Goal: Task Accomplishment & Management: Complete application form

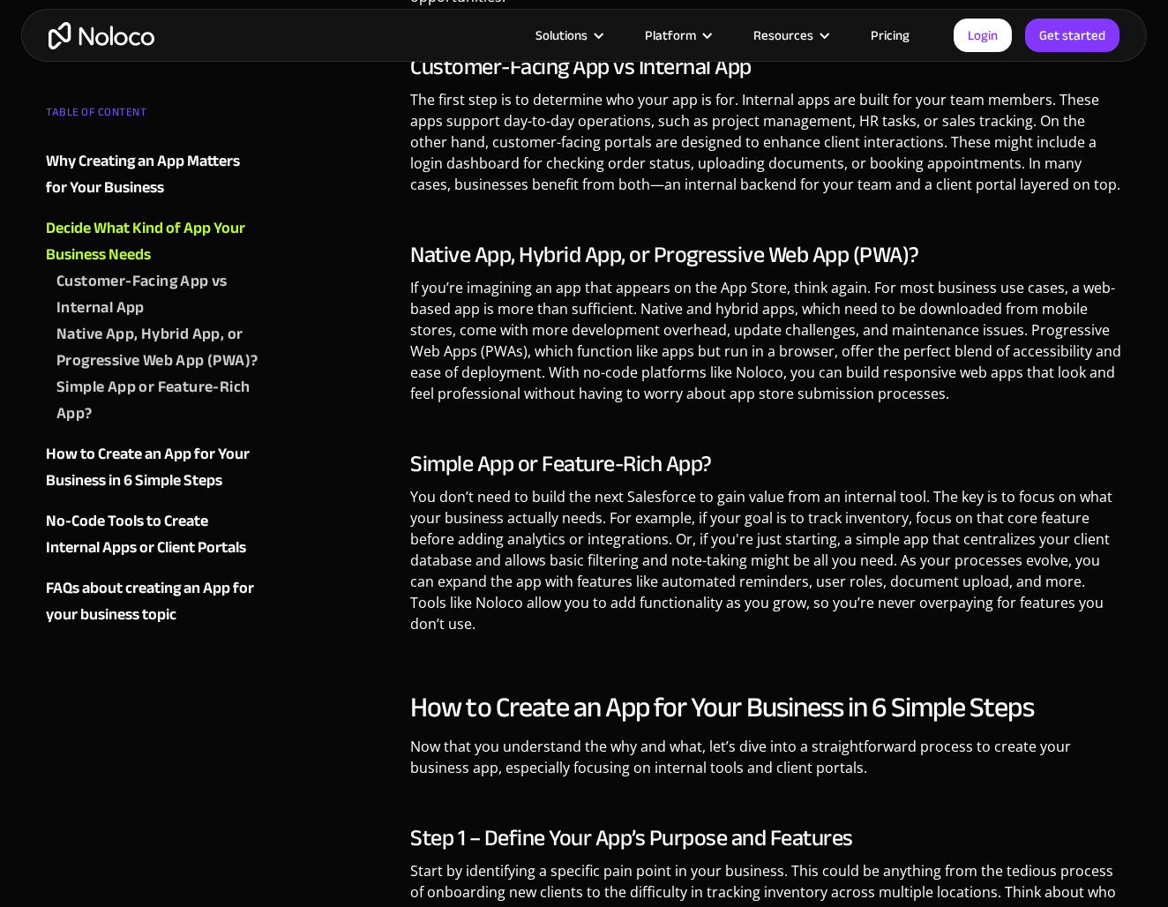
scroll to position [2208, 0]
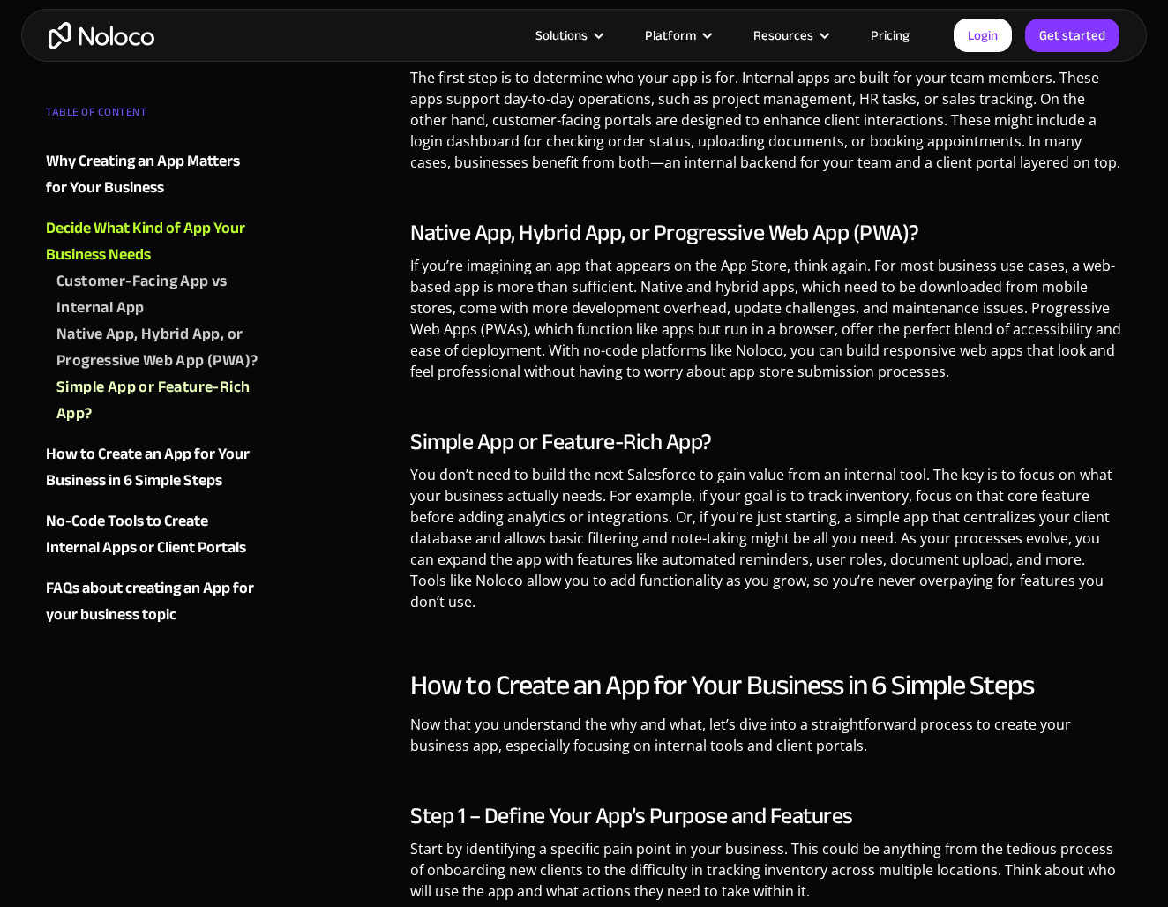
click at [904, 32] on link "Pricing" at bounding box center [890, 35] width 83 height 23
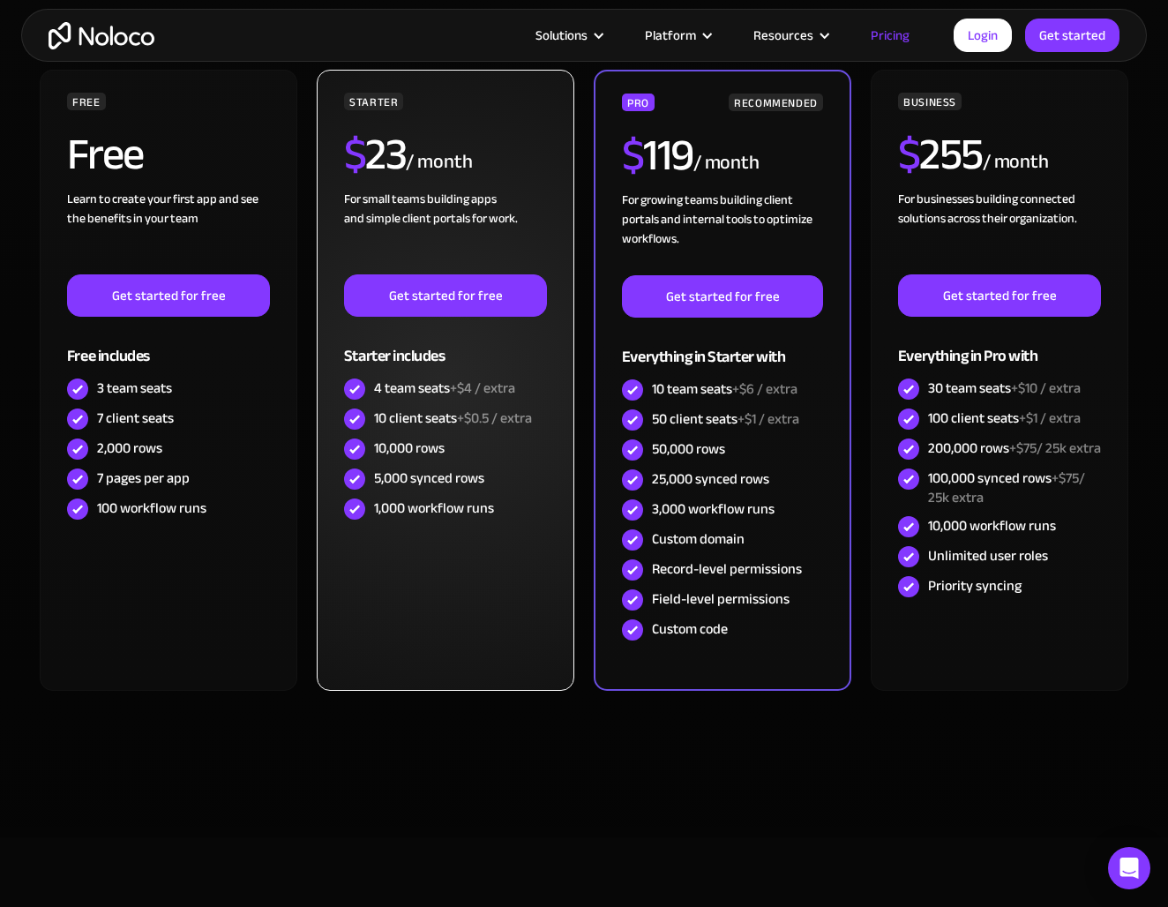
scroll to position [404, 0]
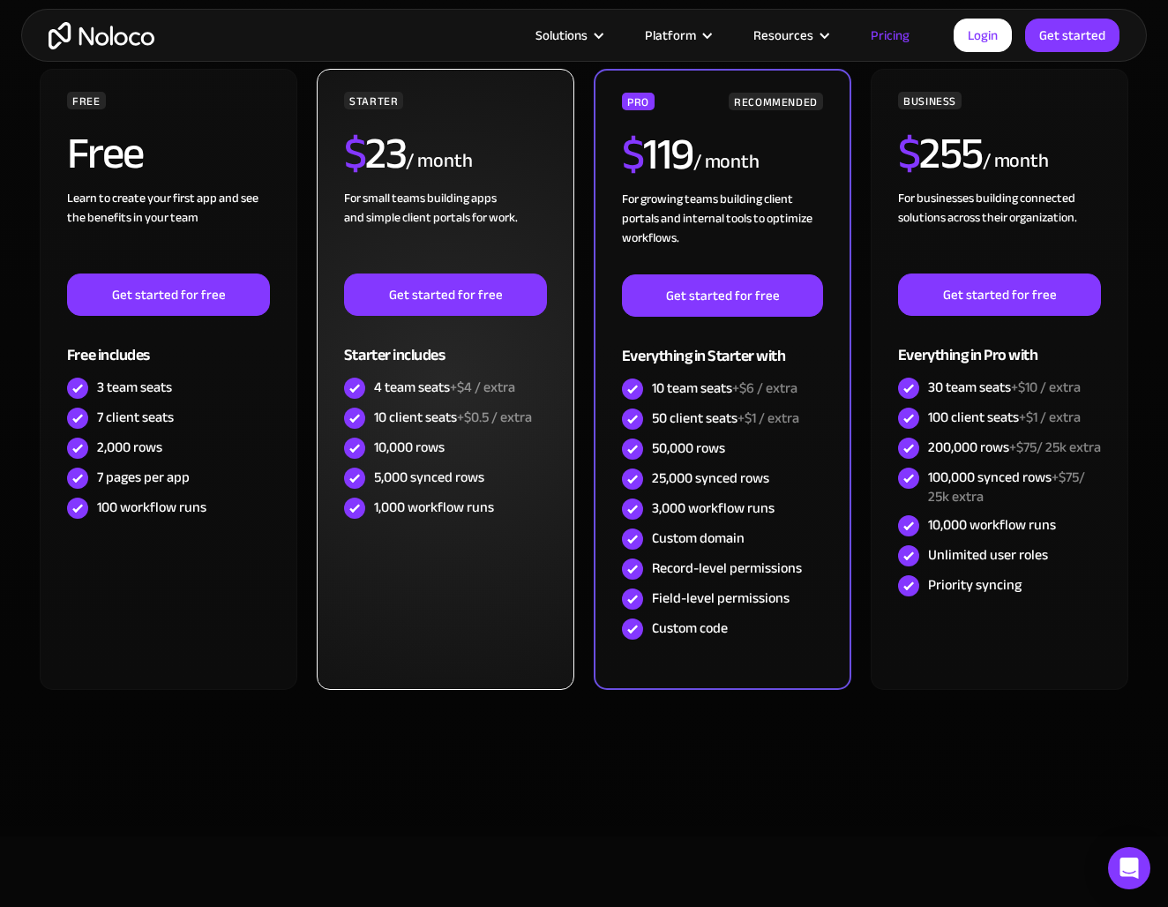
click at [516, 546] on div "STARTER $ 23 / month For small teams building apps and simple client portals fo…" at bounding box center [446, 379] width 258 height 621
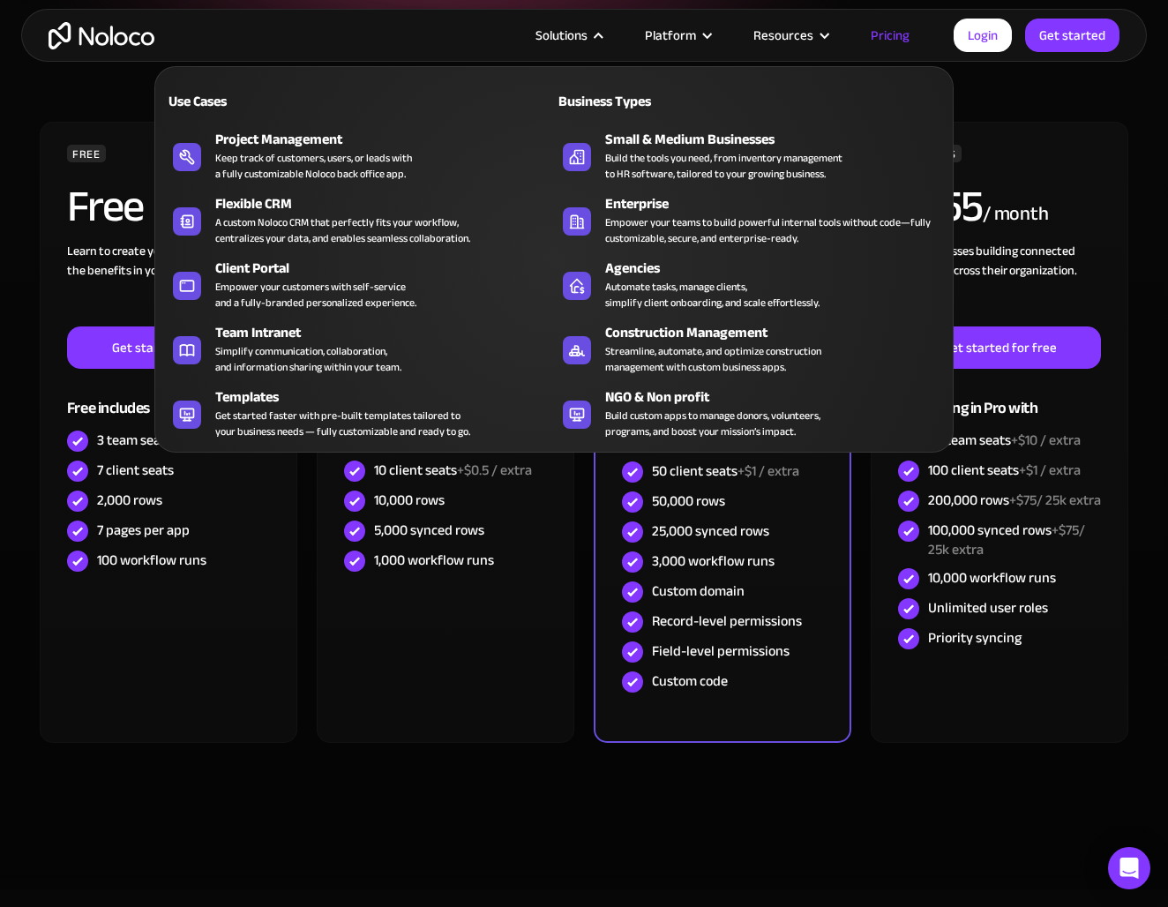
scroll to position [352, 0]
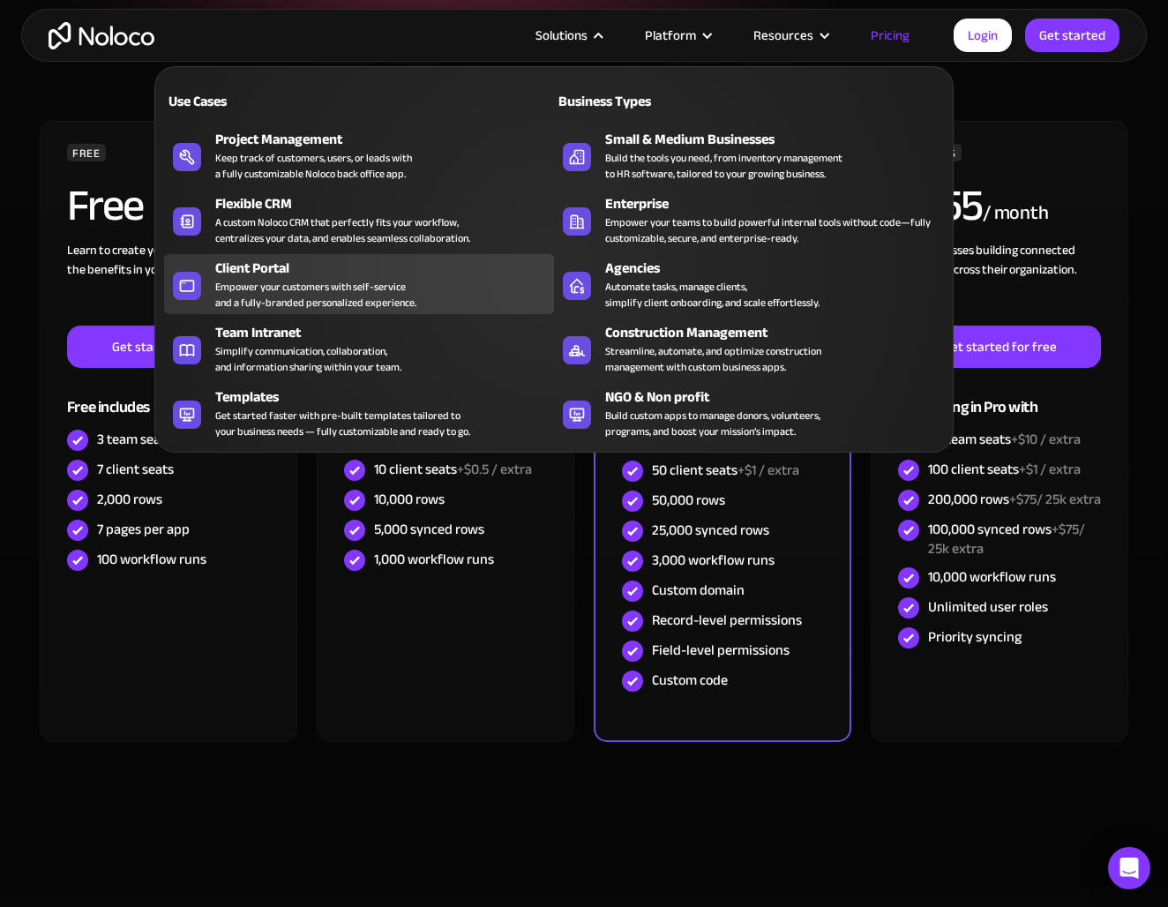
click at [282, 281] on div "Empower your customers with self-service and a fully-branded personalized exper…" at bounding box center [315, 295] width 201 height 32
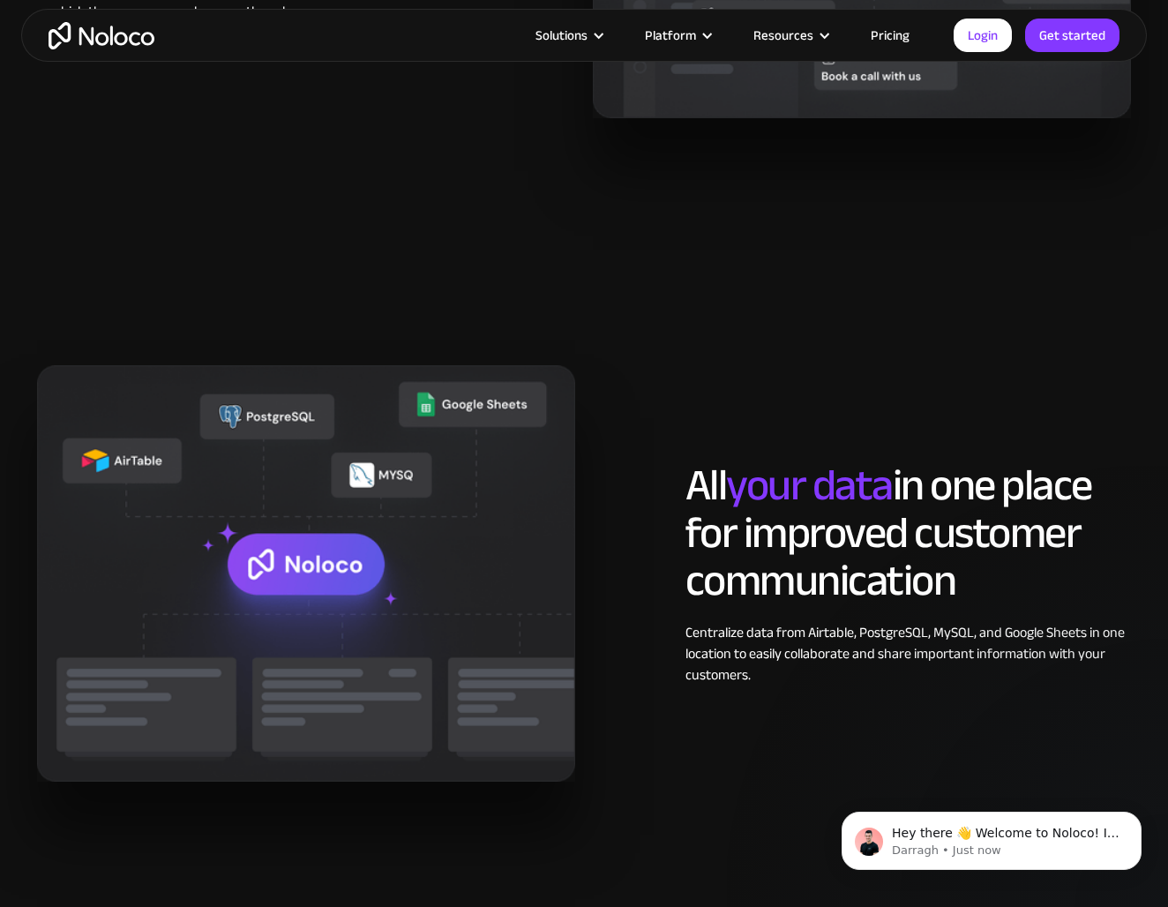
scroll to position [1878, 0]
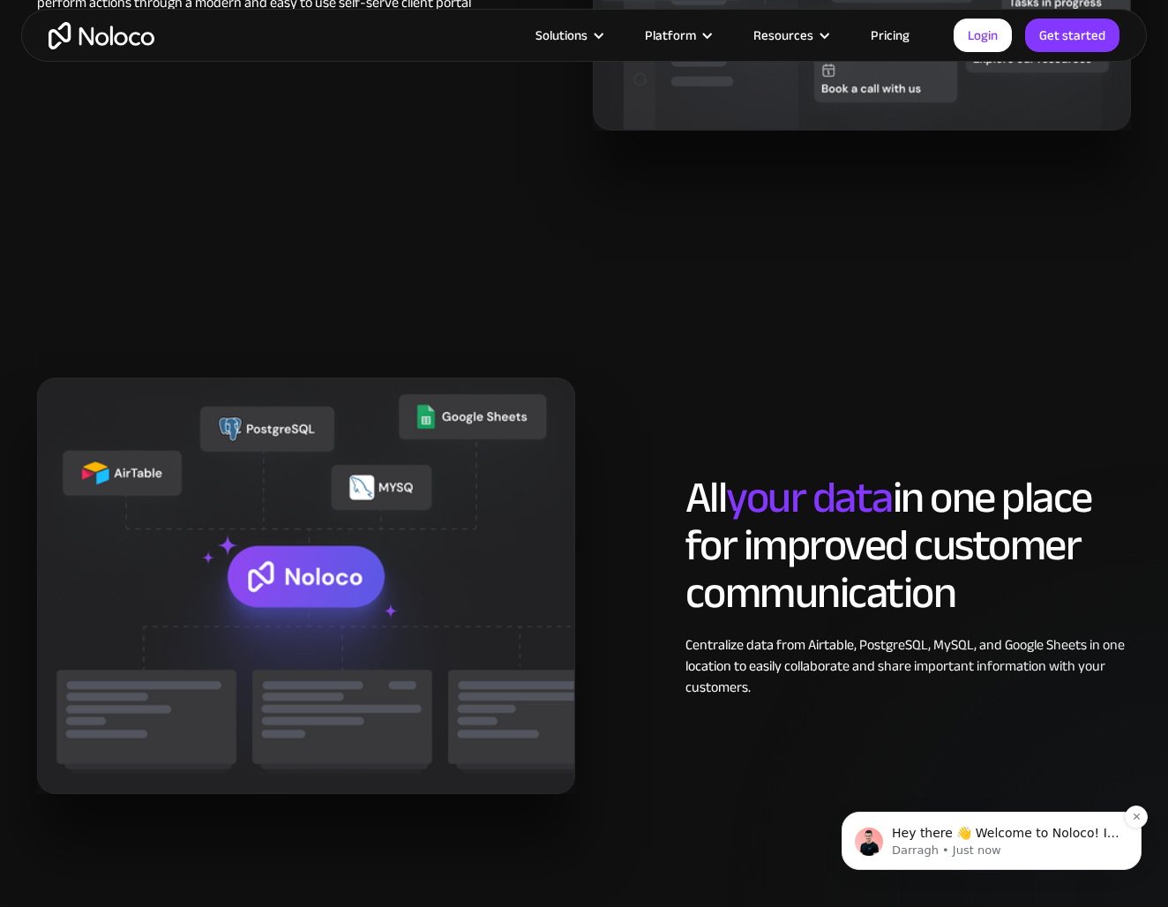
click at [929, 826] on p "Hey there 👋 Welcome to Noloco! If you have any questions, just reply to this me…" at bounding box center [1006, 834] width 228 height 18
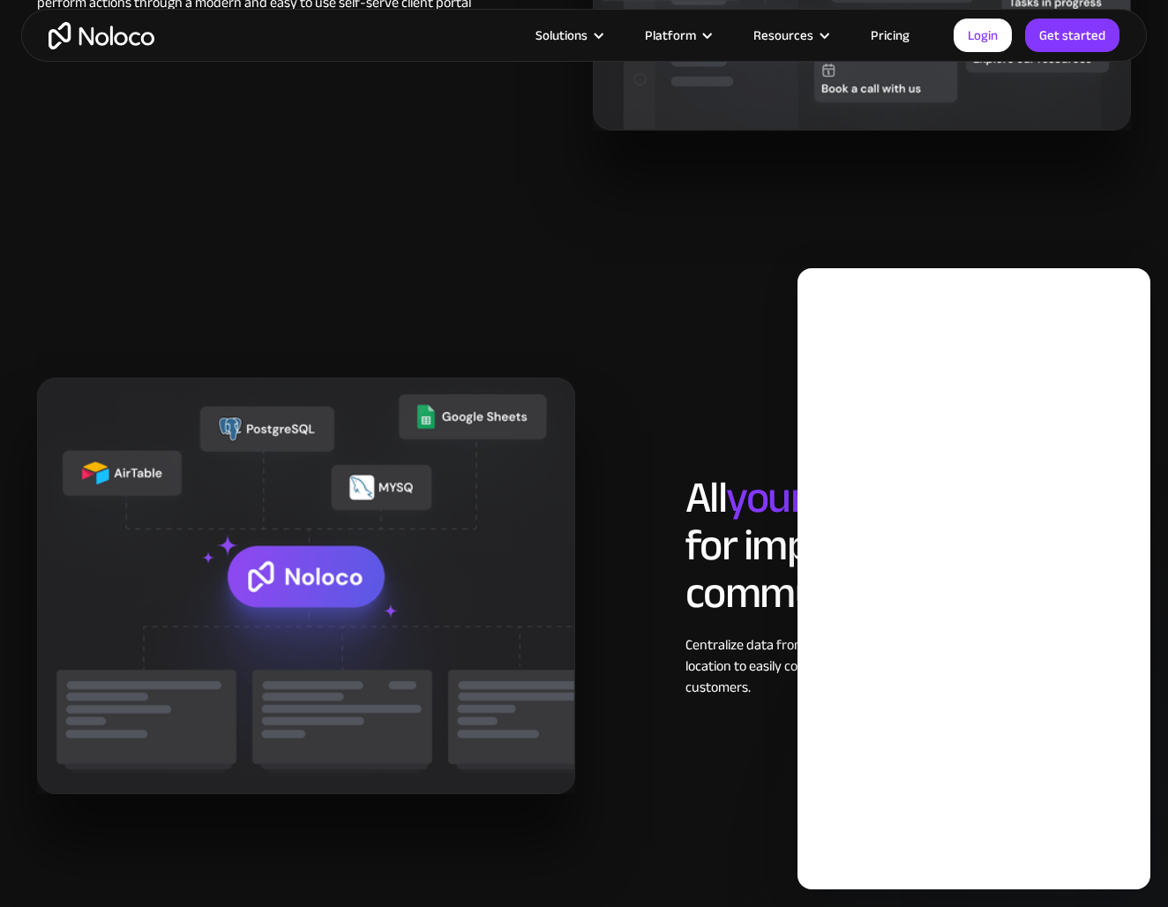
scroll to position [0, 0]
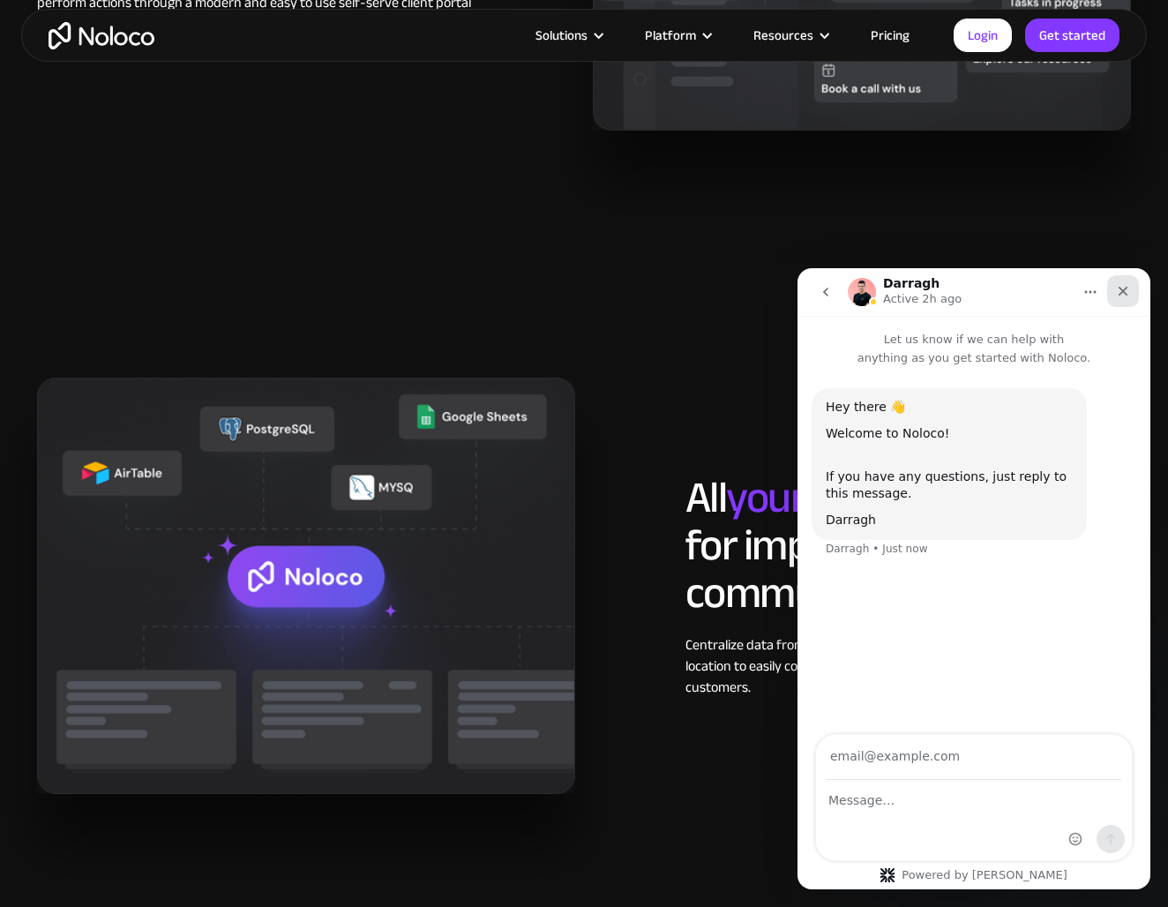
click at [1122, 288] on icon "Close" at bounding box center [1123, 291] width 14 height 14
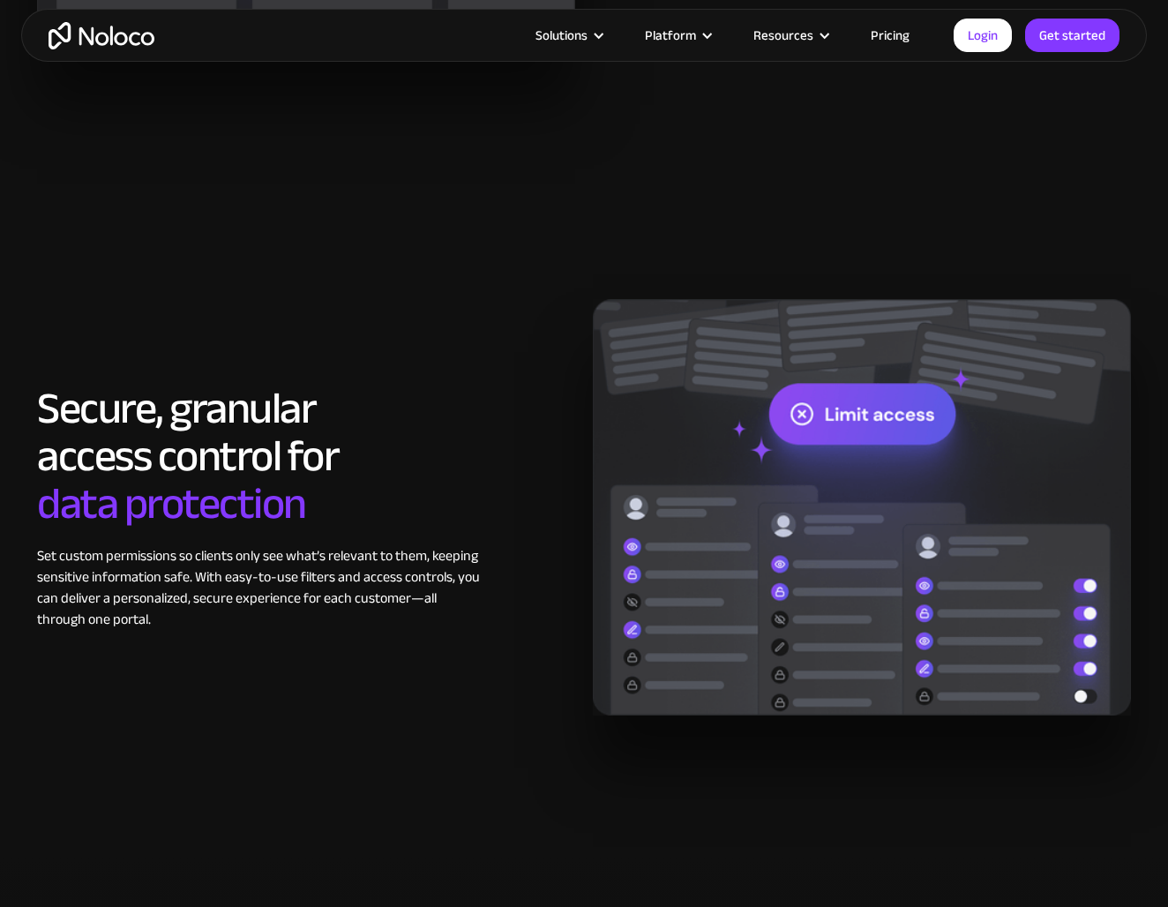
scroll to position [2707, 0]
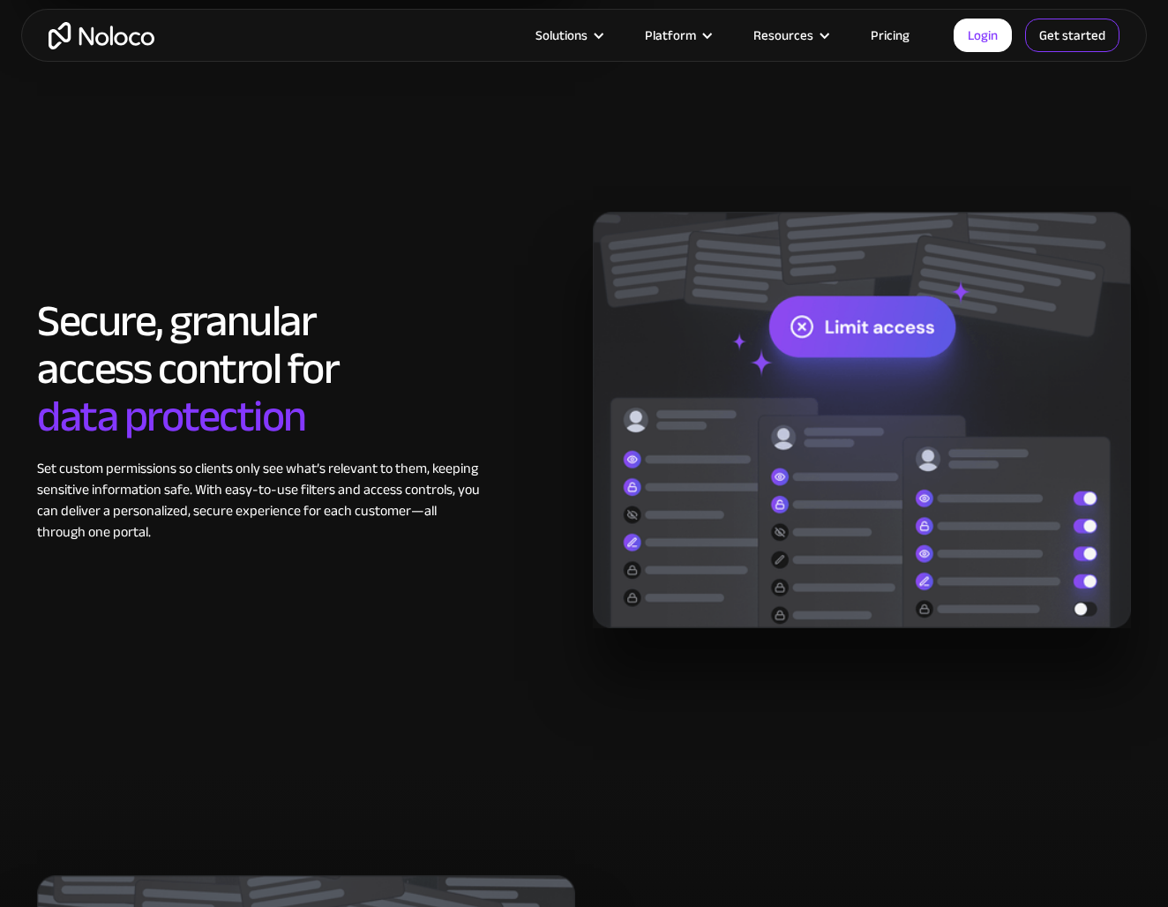
click at [1053, 43] on link "Get started" at bounding box center [1072, 36] width 94 height 34
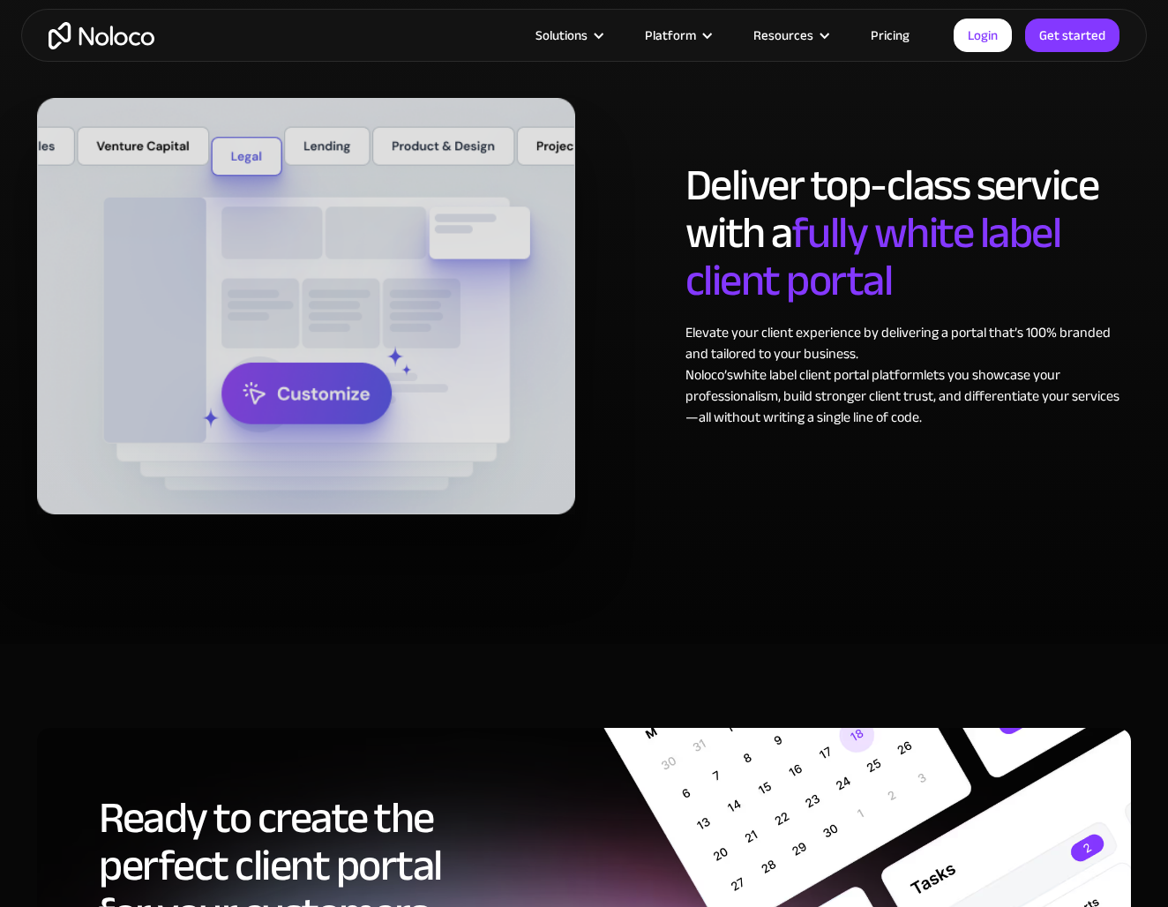
scroll to position [8649, 0]
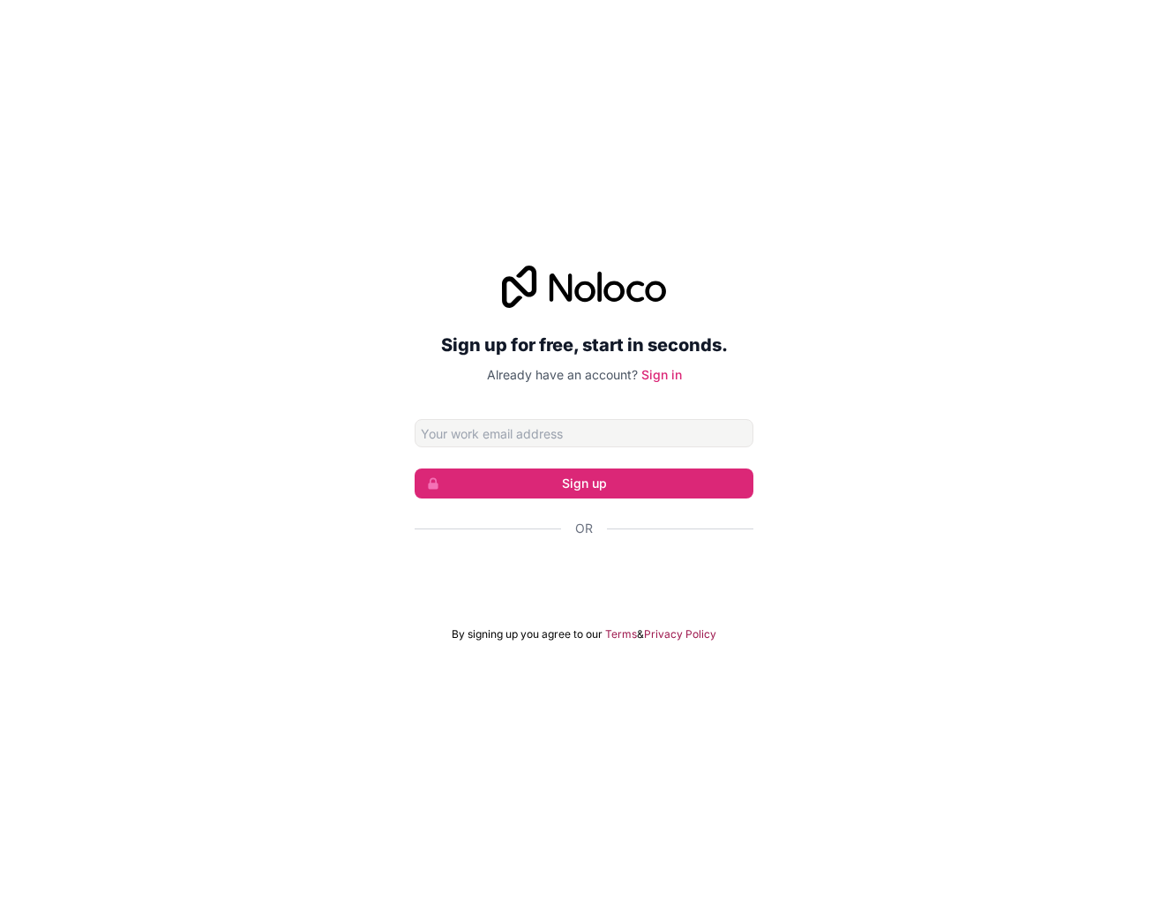
click at [510, 435] on input "Email address" at bounding box center [584, 433] width 339 height 28
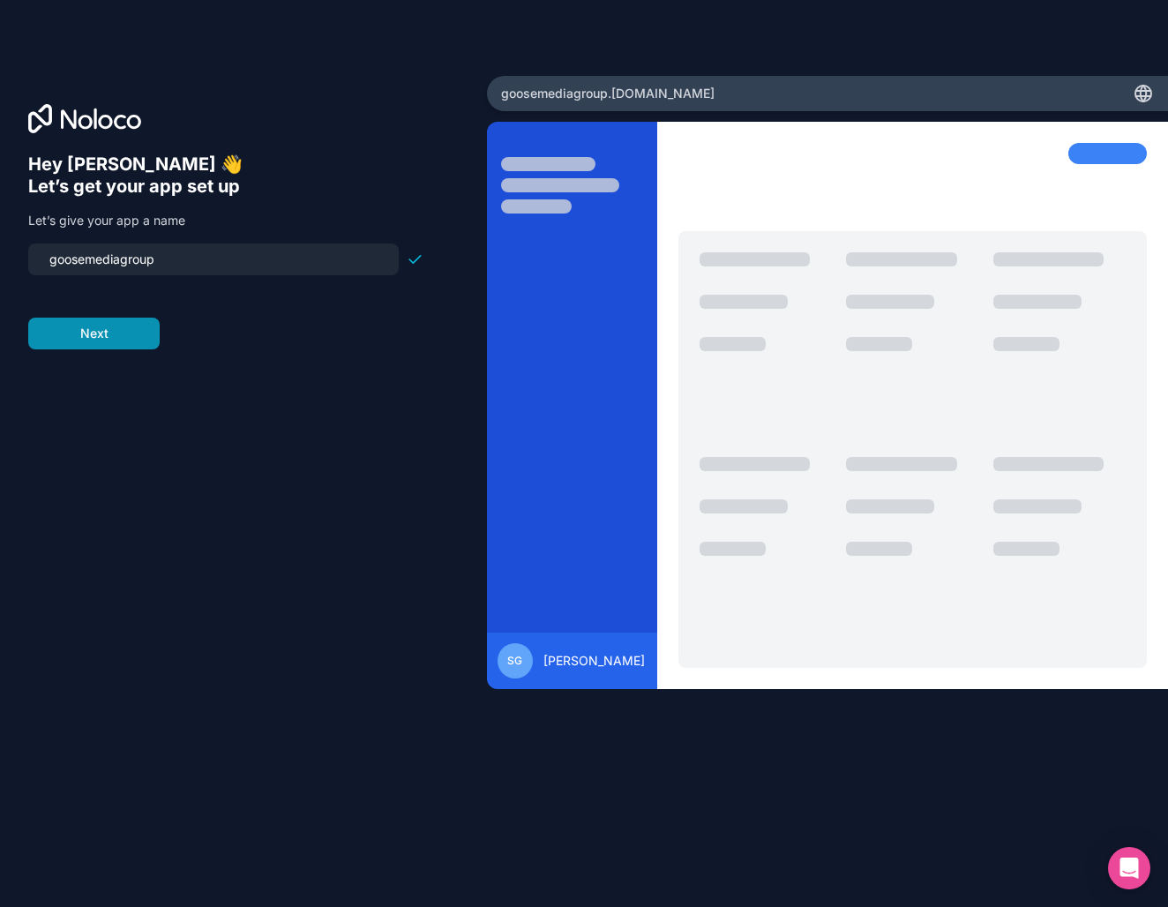
click at [109, 341] on button "Next" at bounding box center [93, 334] width 131 height 32
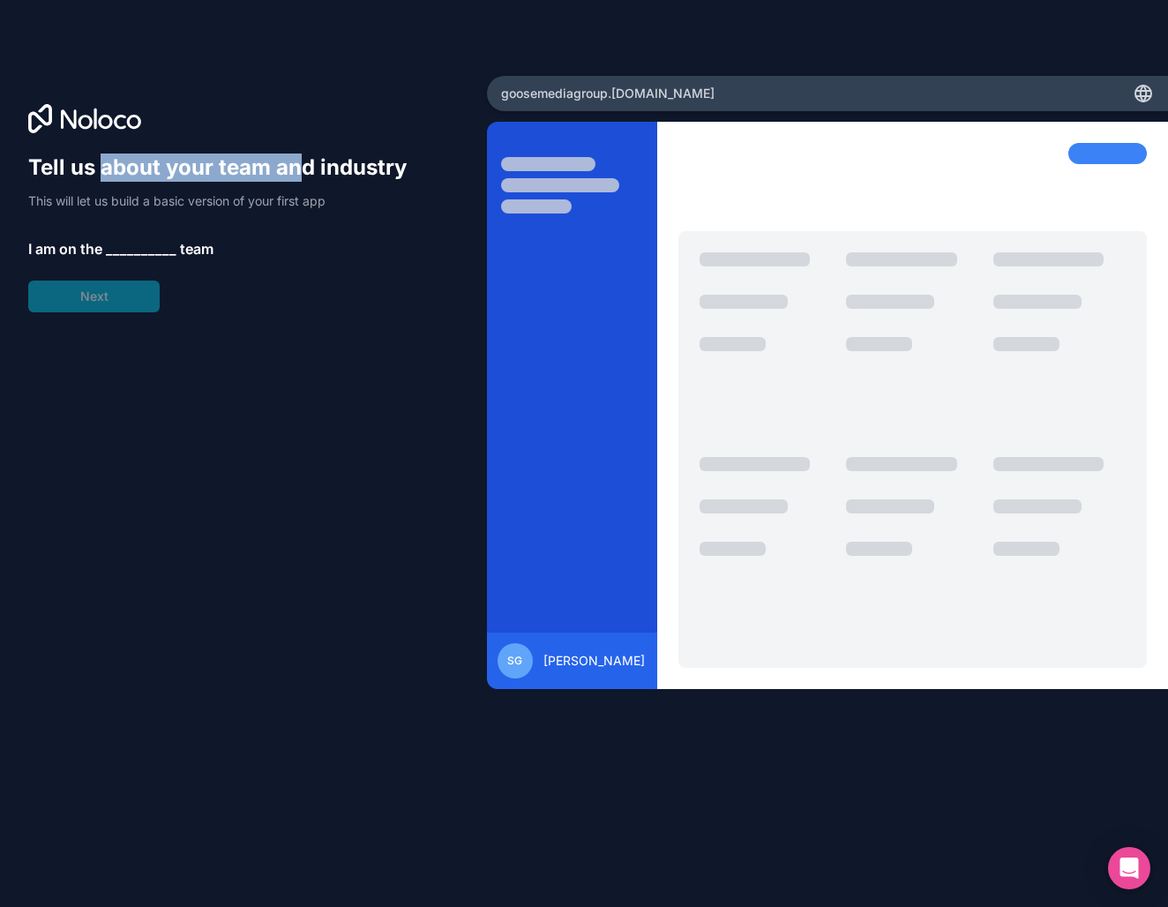
drag, startPoint x: 103, startPoint y: 166, endPoint x: 298, endPoint y: 168, distance: 195.0
click at [298, 168] on h1 "Tell us about your team and industry" at bounding box center [225, 168] width 395 height 28
drag, startPoint x: 314, startPoint y: 181, endPoint x: 192, endPoint y: 221, distance: 128.3
click at [314, 181] on div "Tell us about your team and industry This will let us build a basic version of …" at bounding box center [225, 233] width 395 height 159
click at [155, 251] on span "__________" at bounding box center [141, 248] width 71 height 21
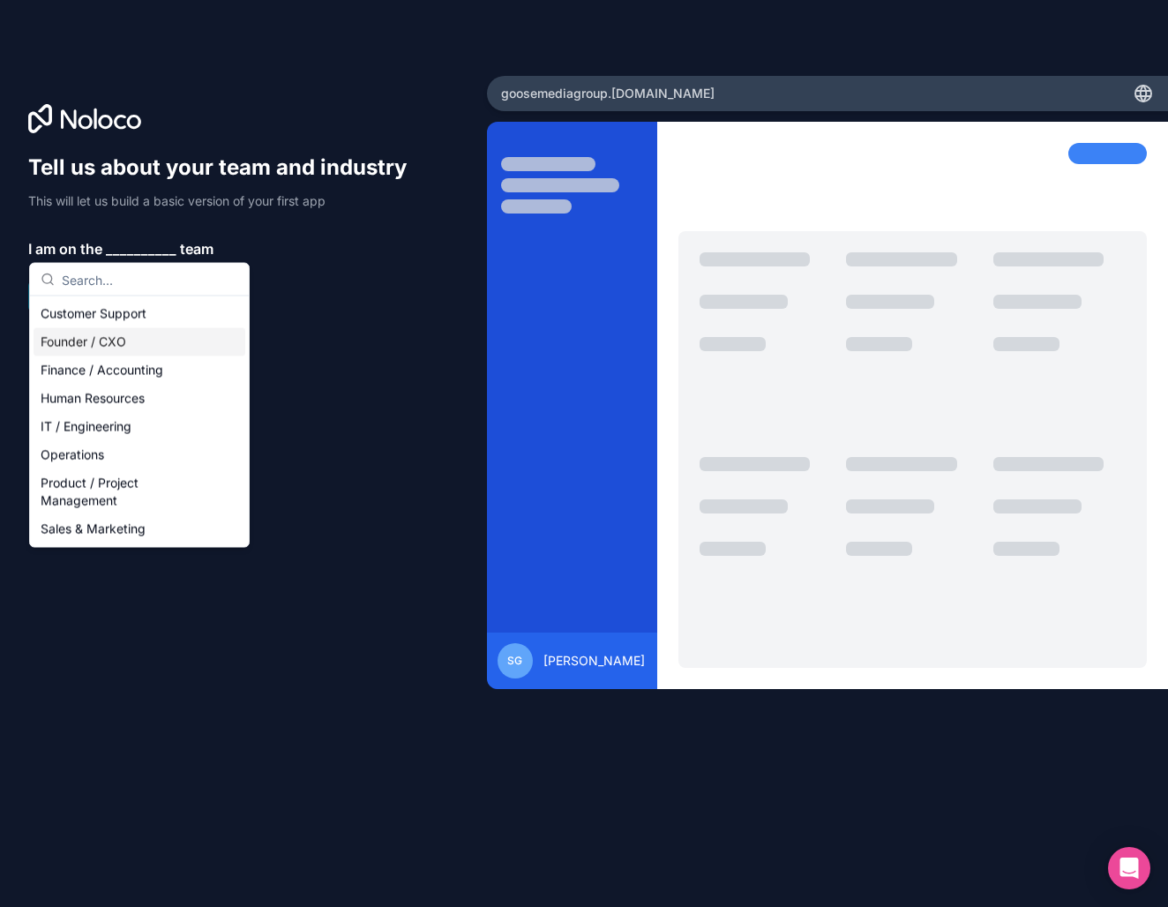
click at [136, 347] on div "Founder / CXO" at bounding box center [140, 342] width 212 height 28
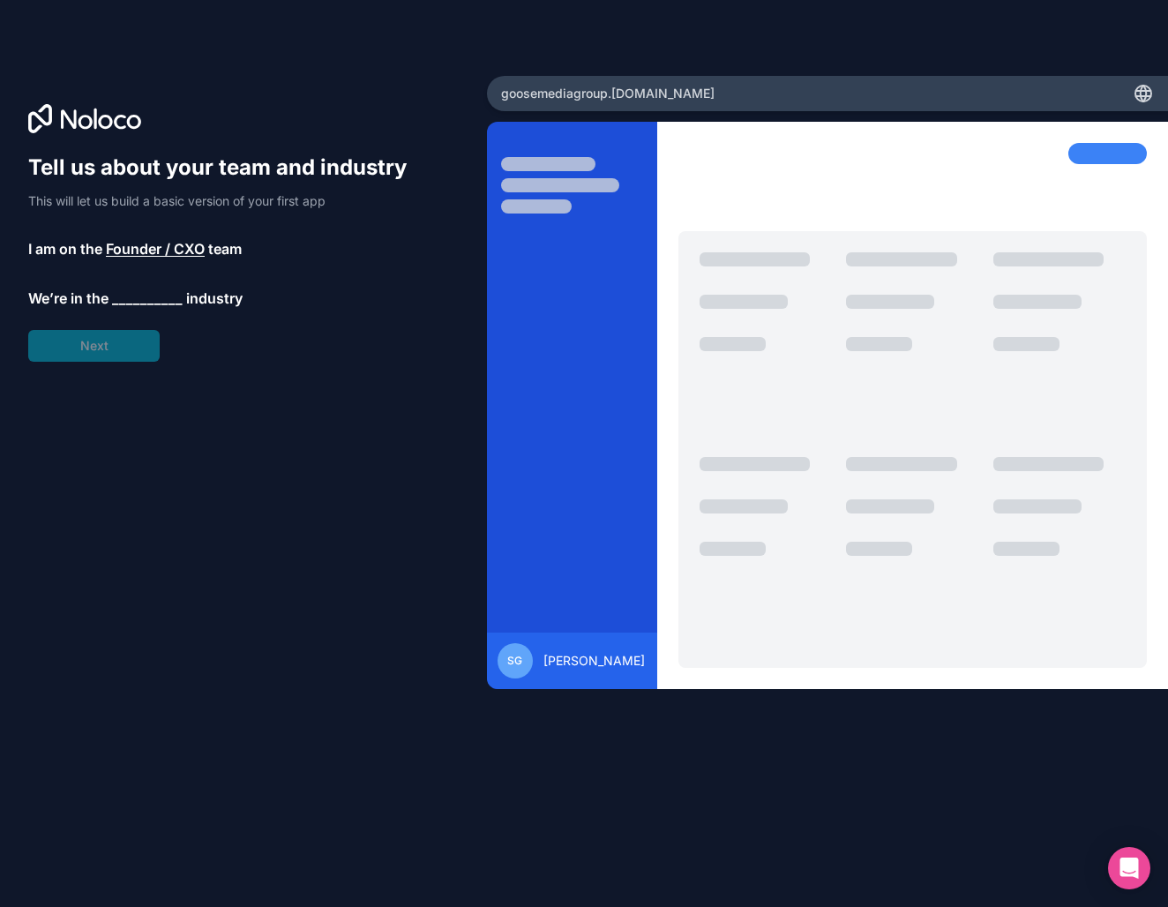
click at [166, 255] on span "Founder / CXO" at bounding box center [155, 248] width 99 height 21
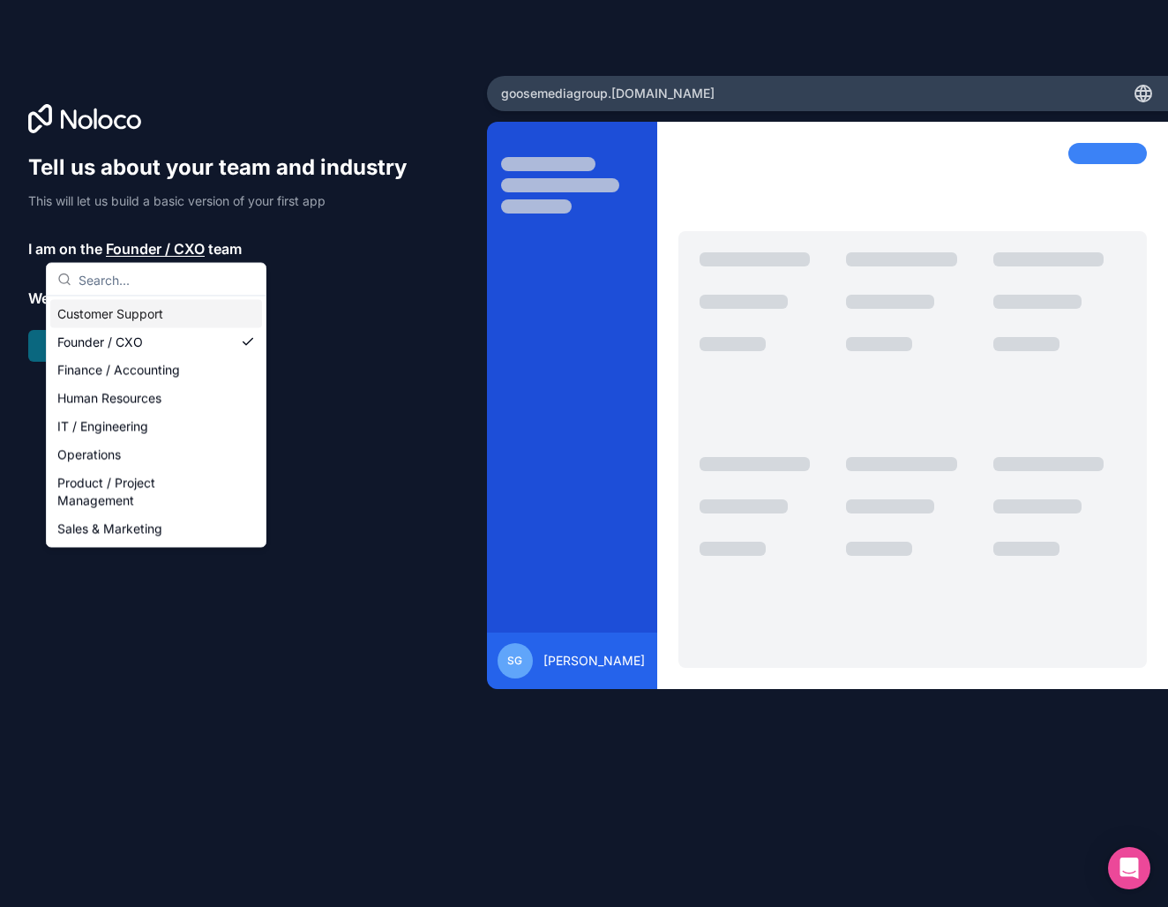
click at [297, 300] on p "We’re in the __________ industry" at bounding box center [225, 298] width 395 height 21
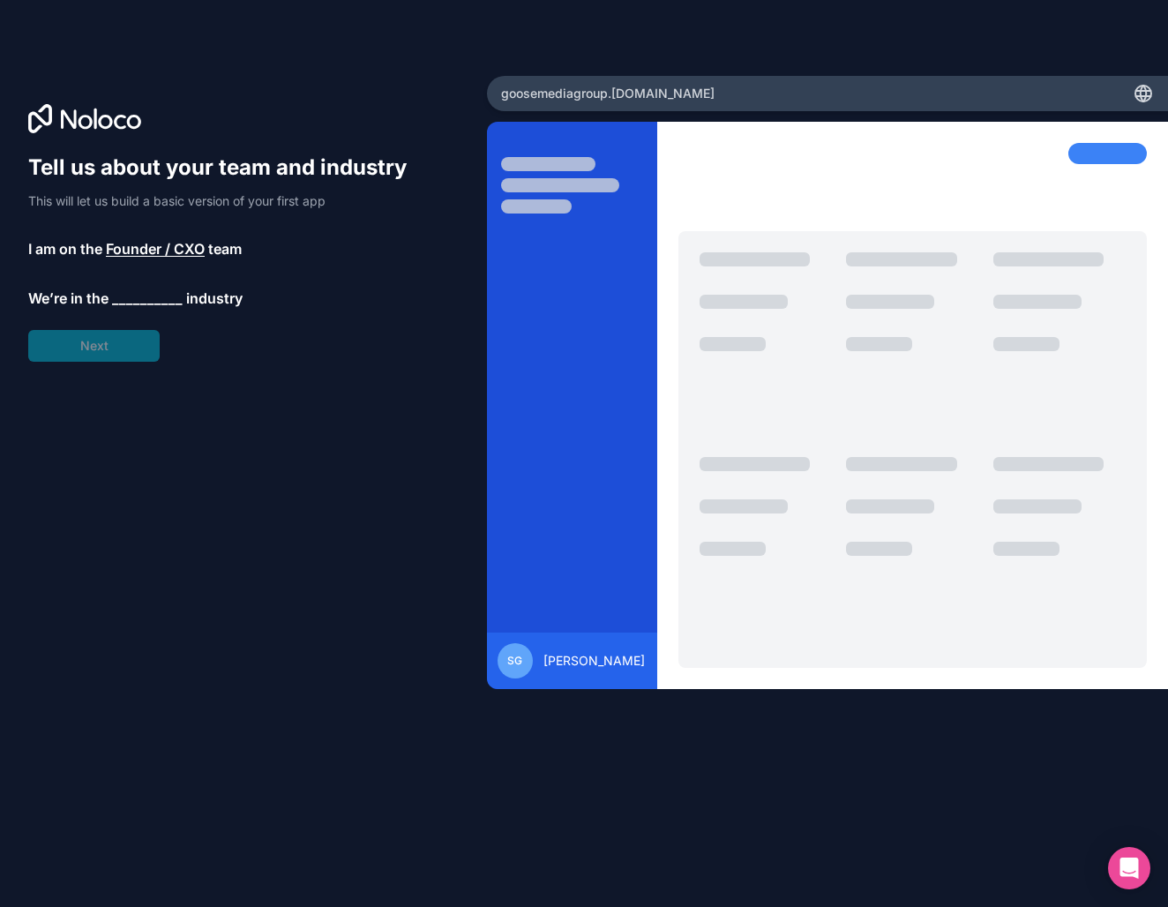
click at [137, 294] on span "__________" at bounding box center [147, 298] width 71 height 21
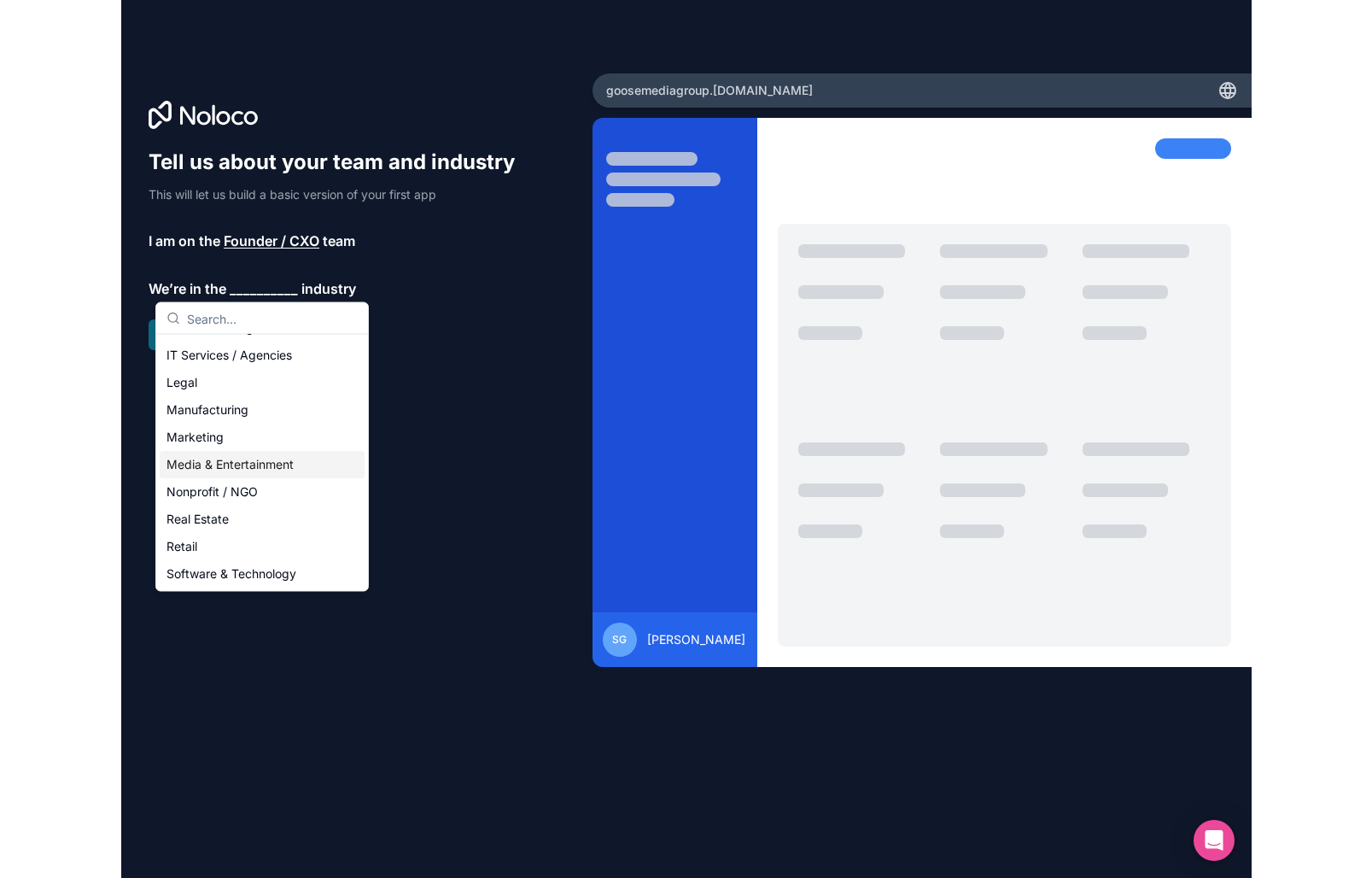
scroll to position [190, 0]
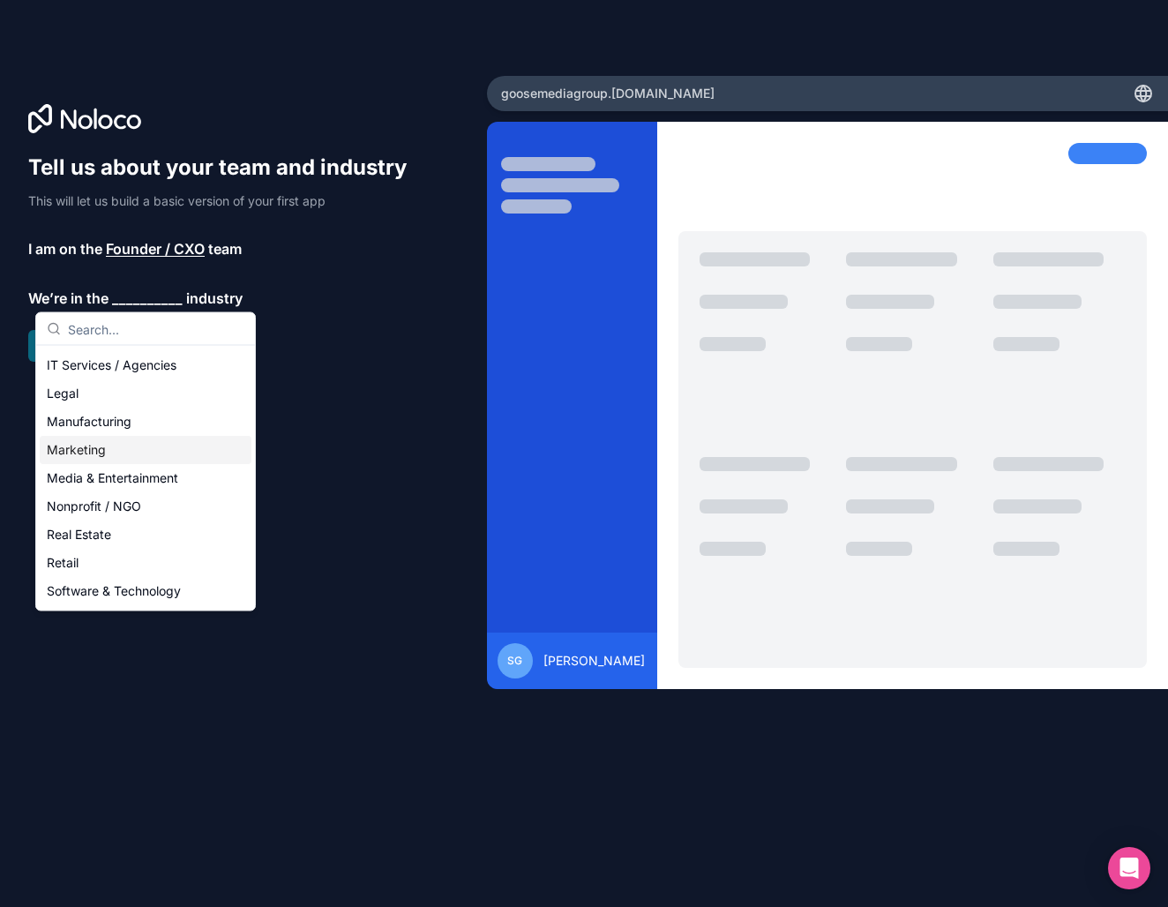
drag, startPoint x: 113, startPoint y: 448, endPoint x: 140, endPoint y: 424, distance: 36.3
click at [113, 448] on div "Marketing" at bounding box center [146, 450] width 212 height 28
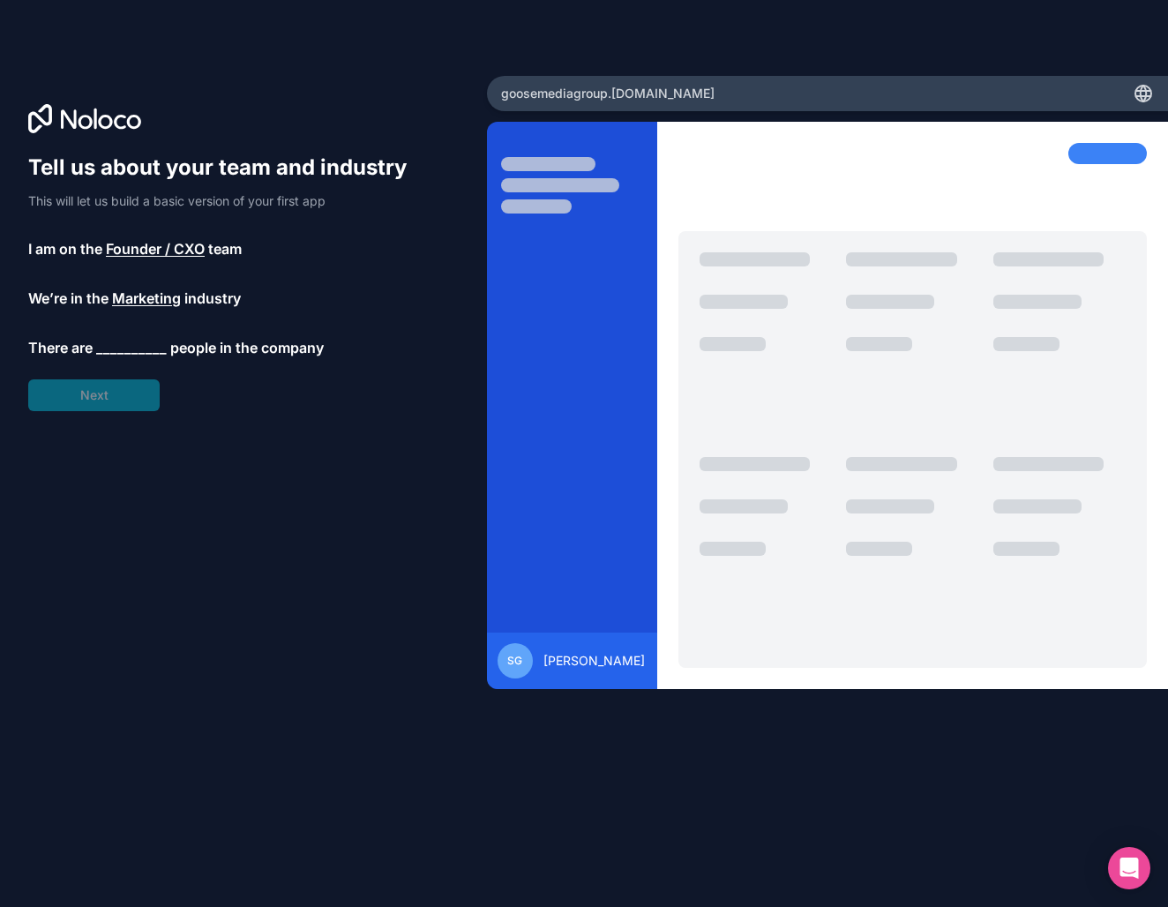
click at [133, 352] on span "__________" at bounding box center [131, 347] width 71 height 21
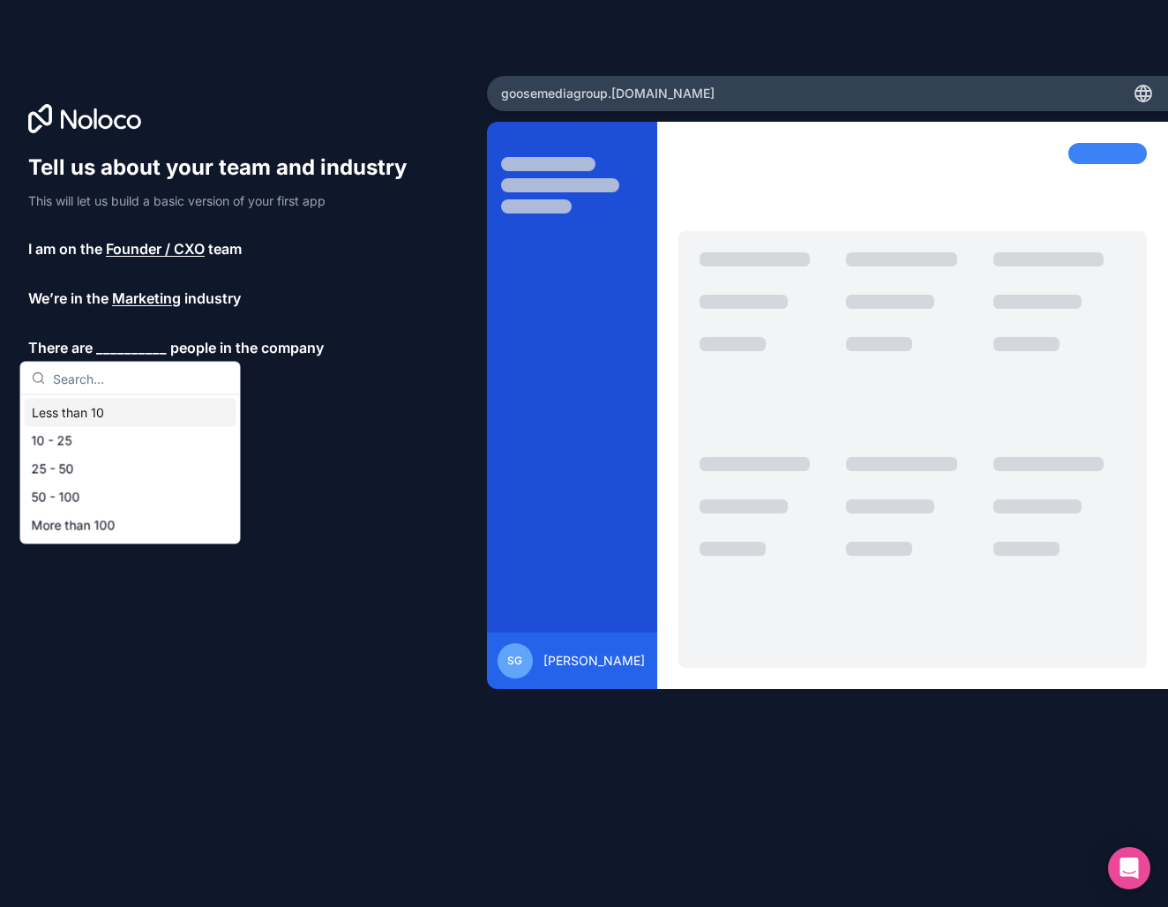
click at [116, 414] on div "Less than 10" at bounding box center [131, 413] width 212 height 28
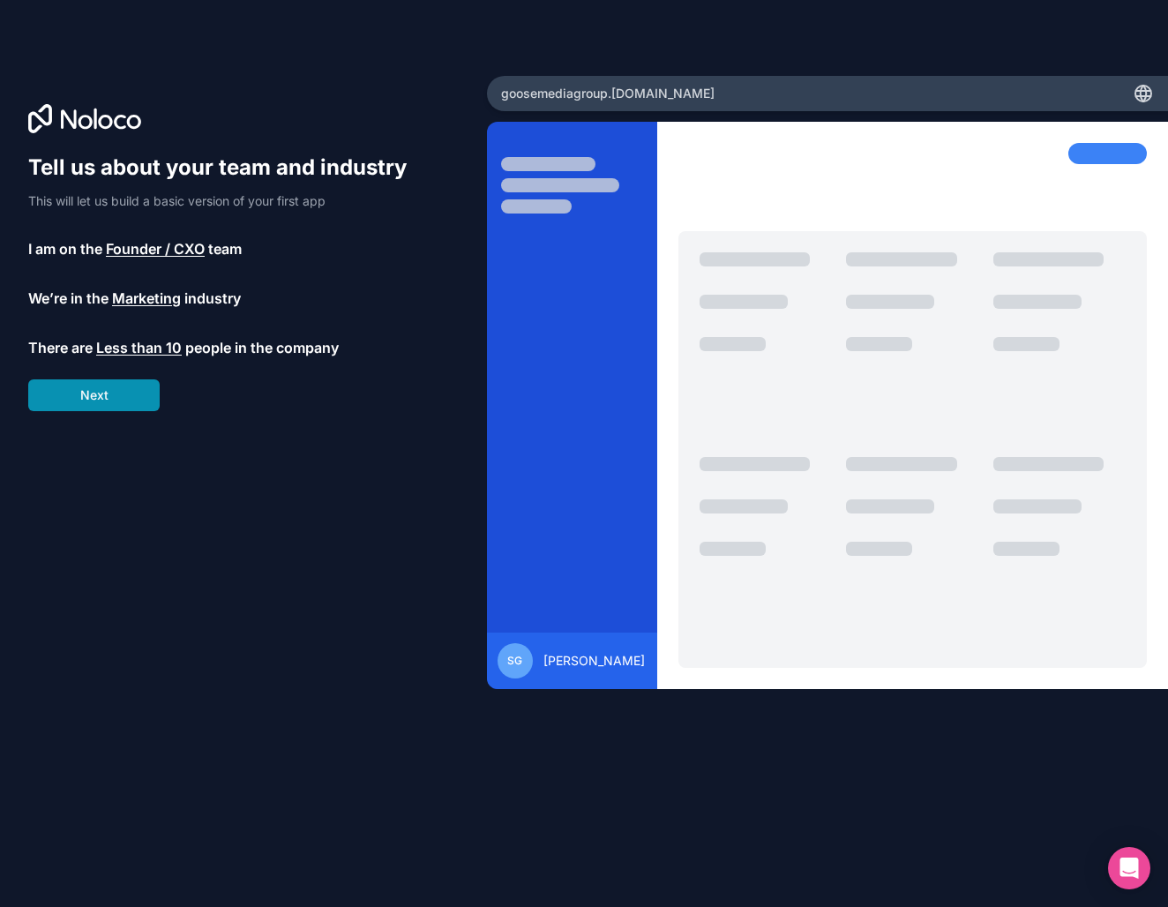
click at [120, 397] on button "Next" at bounding box center [93, 395] width 131 height 32
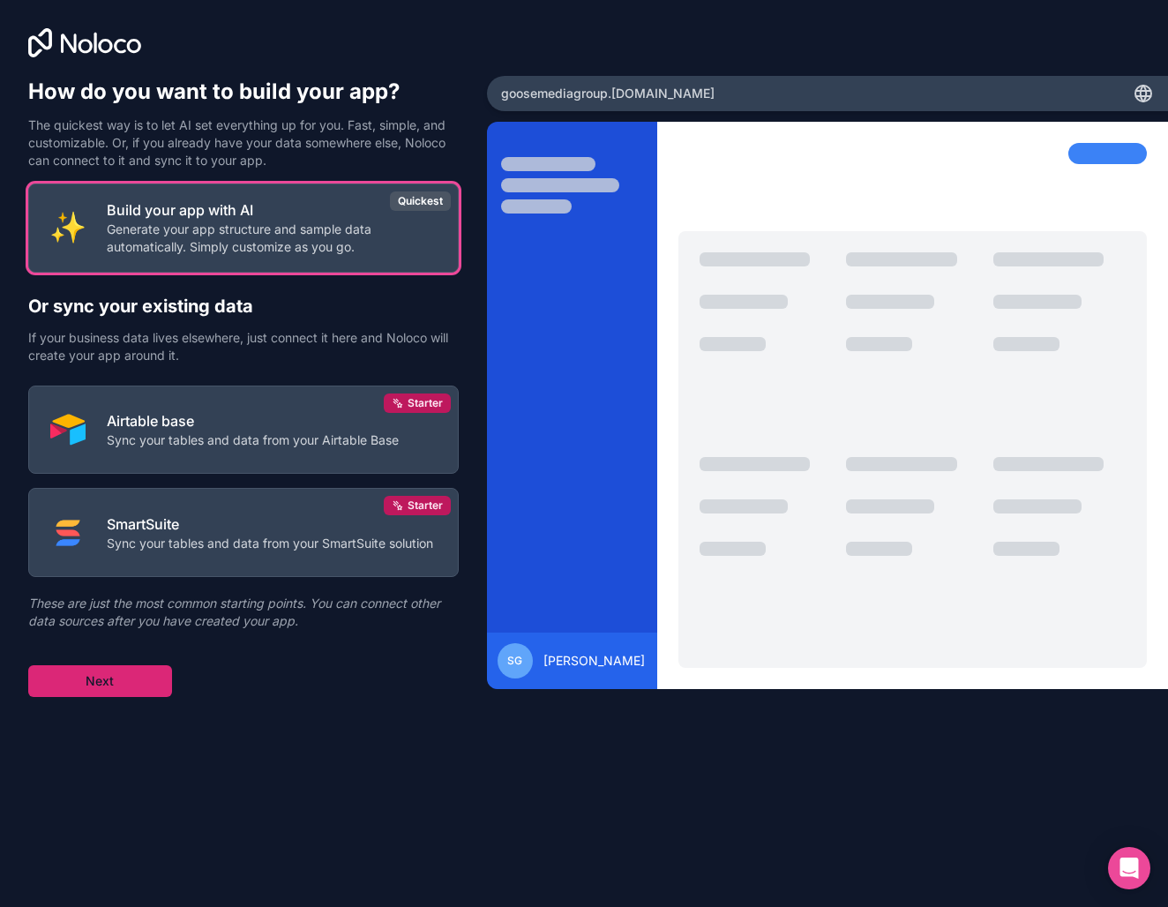
click at [96, 692] on button "Next" at bounding box center [100, 681] width 144 height 32
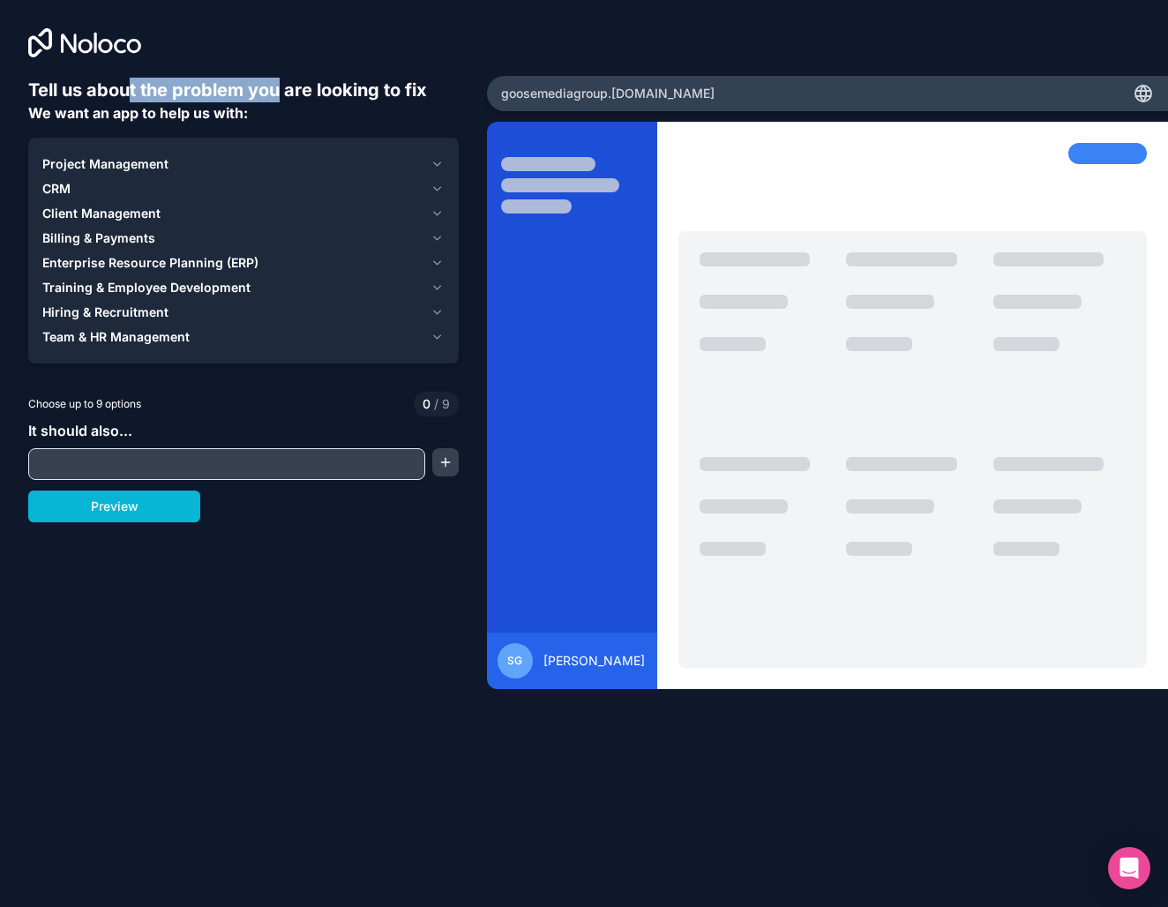
drag, startPoint x: 129, startPoint y: 85, endPoint x: 281, endPoint y: 101, distance: 152.6
click at [281, 101] on h6 "Tell us about the problem you are looking to fix" at bounding box center [243, 90] width 431 height 25
click at [295, 107] on div "Tell us about the problem you are looking to fix We want an app to help us with:" at bounding box center [243, 101] width 431 height 46
click at [91, 211] on span "Client Management" at bounding box center [101, 214] width 118 height 18
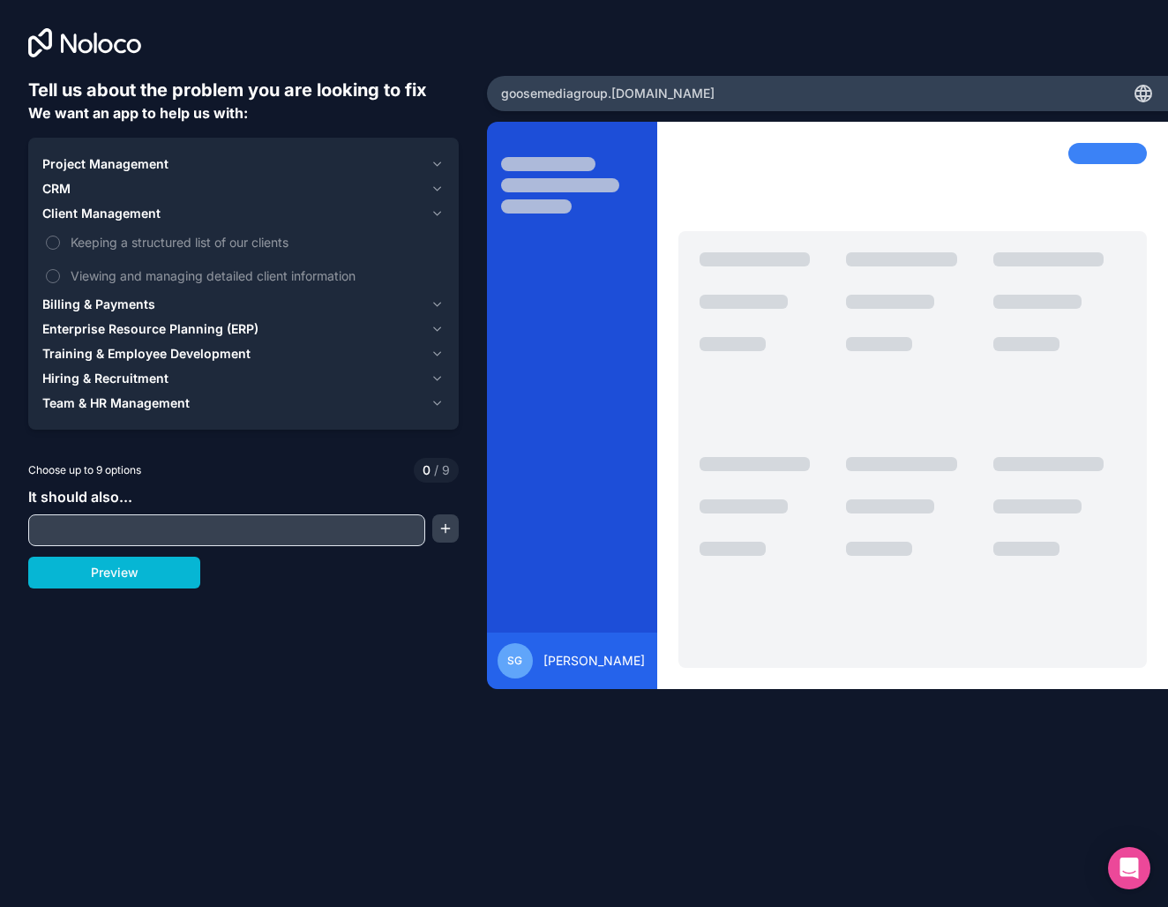
click at [106, 166] on span "Project Management" at bounding box center [105, 164] width 126 height 18
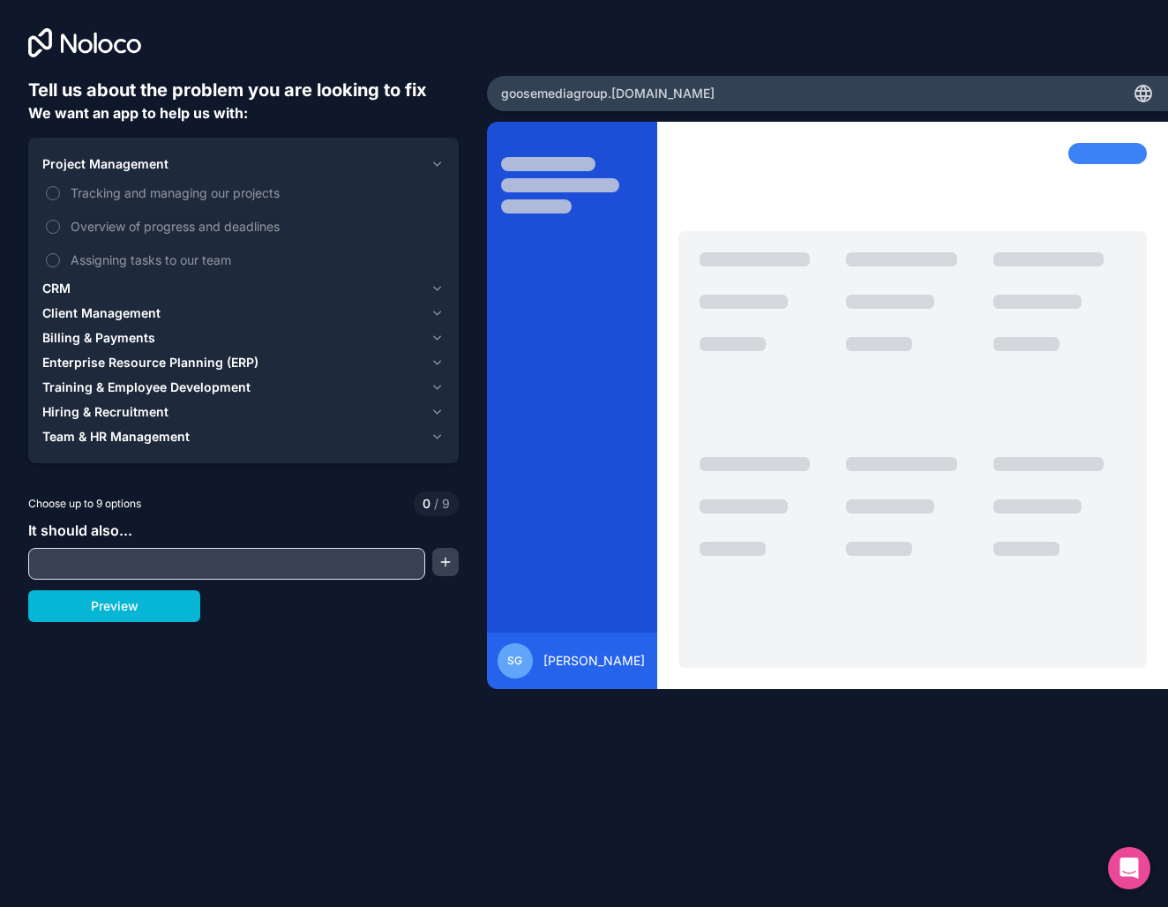
click at [104, 290] on div "CRM" at bounding box center [232, 289] width 381 height 18
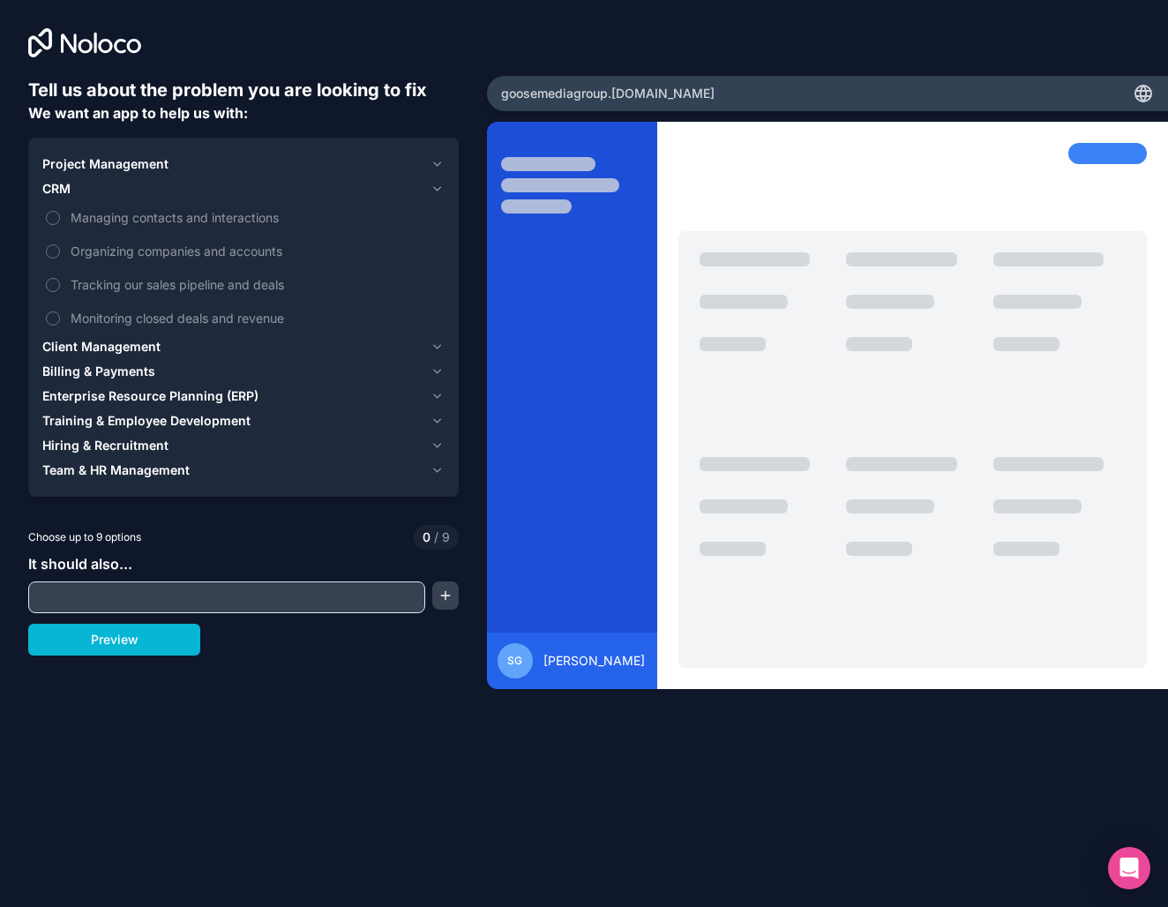
click at [146, 163] on span "Project Management" at bounding box center [105, 164] width 126 height 18
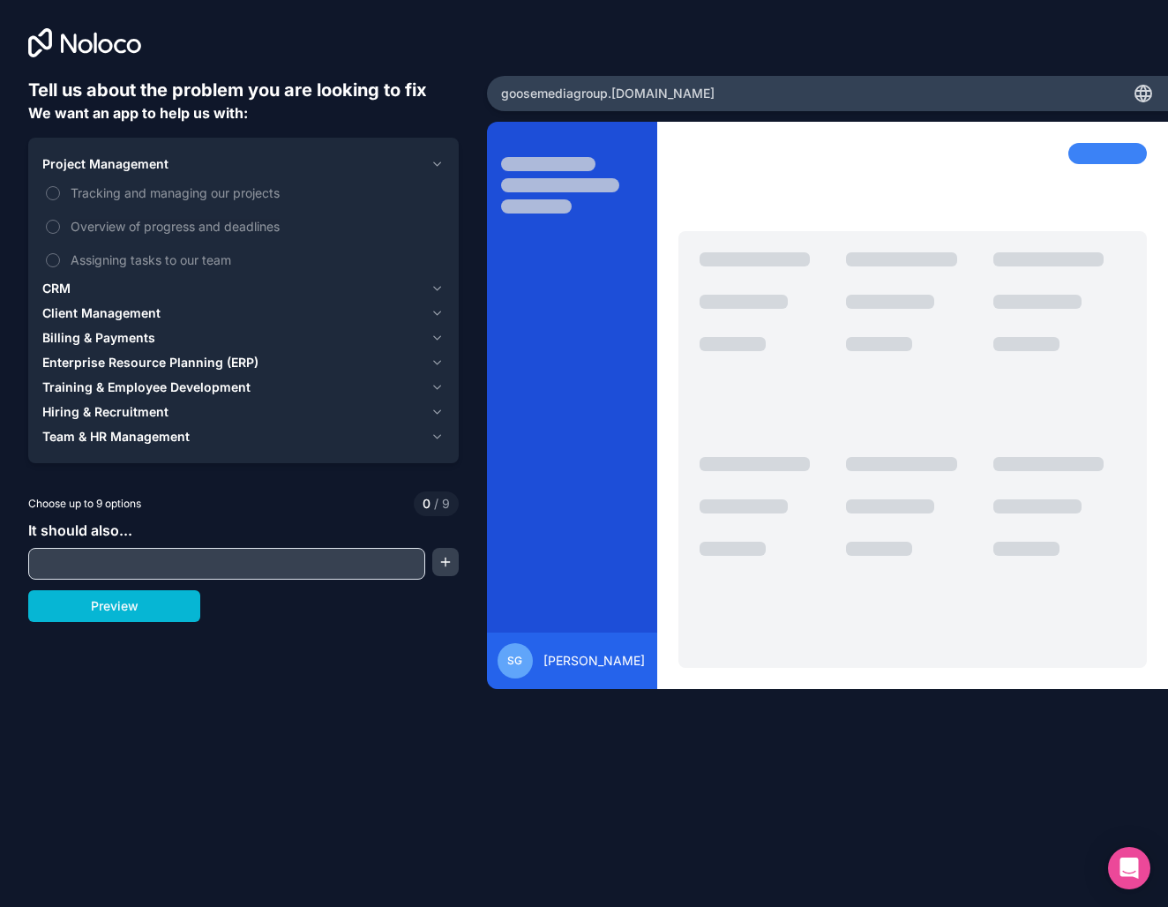
click at [118, 316] on span "Client Management" at bounding box center [101, 313] width 118 height 18
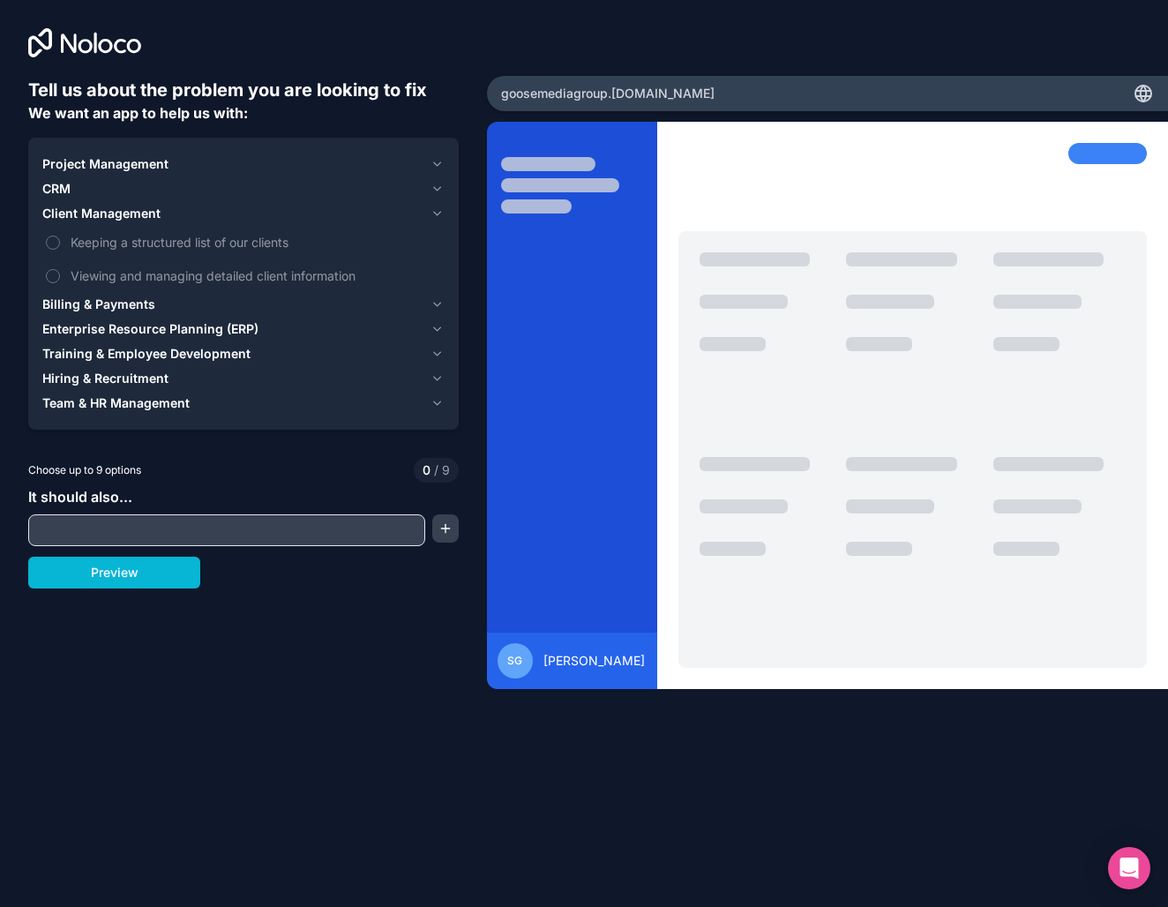
click at [126, 307] on span "Billing & Payments" at bounding box center [98, 305] width 113 height 18
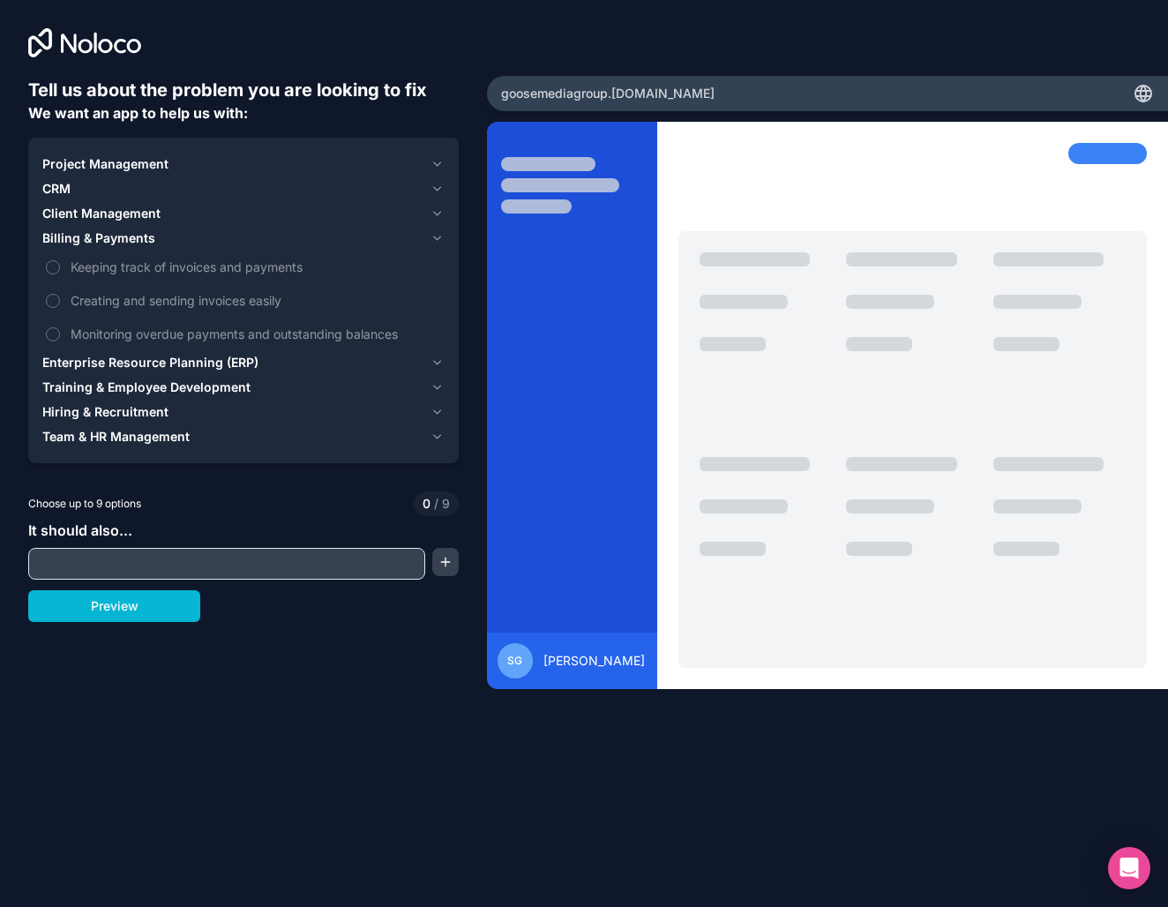
click at [115, 390] on span "Training & Employee Development" at bounding box center [146, 388] width 208 height 18
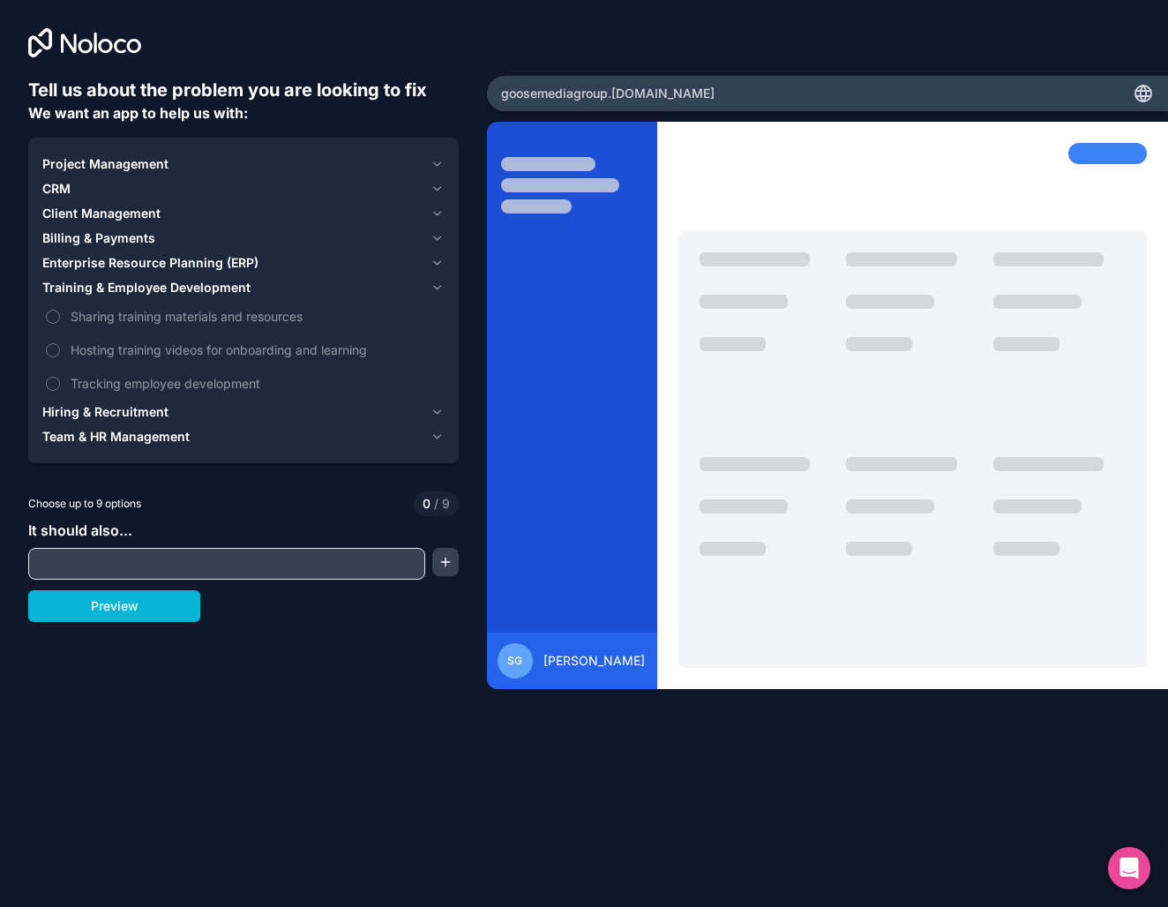
click at [148, 565] on input "text" at bounding box center [227, 563] width 388 height 25
type input "Communicate with clients"
click at [437, 564] on button "button" at bounding box center [445, 562] width 26 height 28
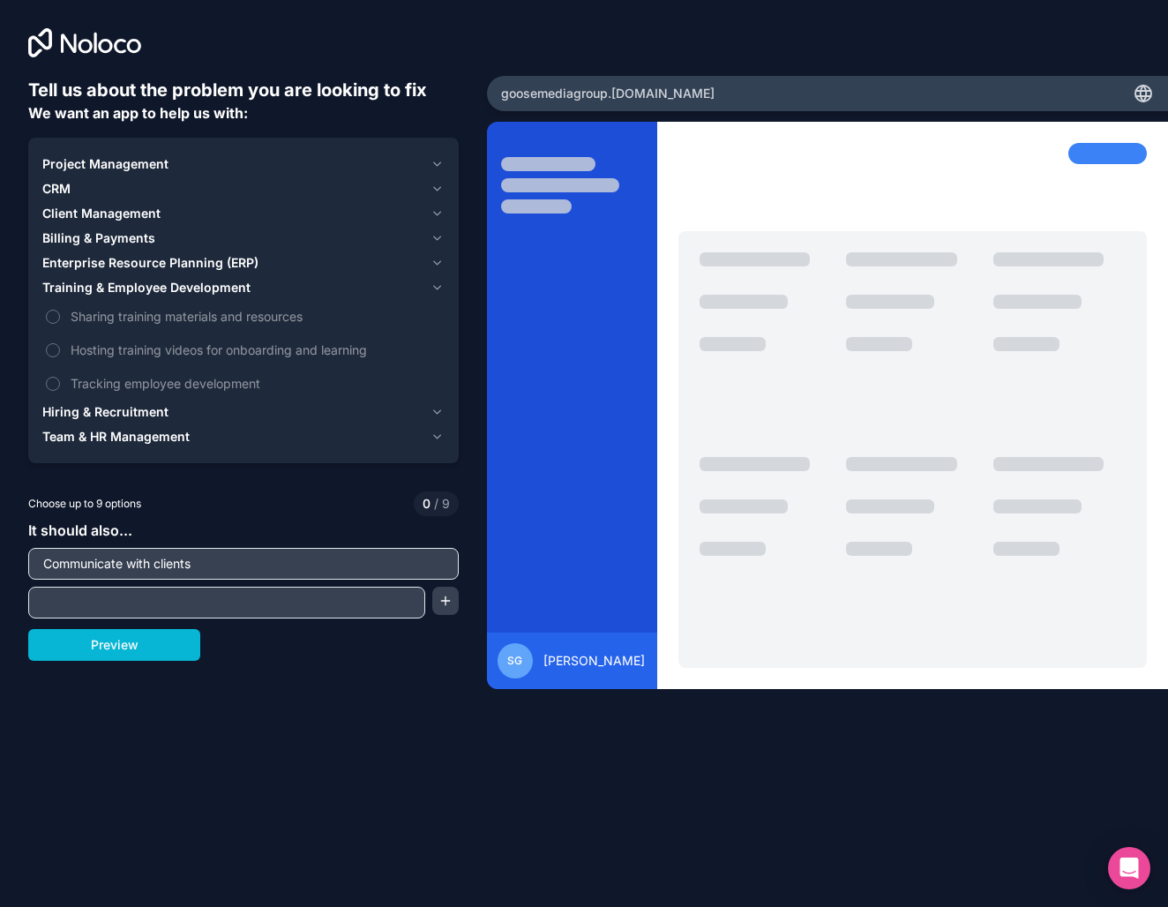
click at [74, 181] on div "CRM" at bounding box center [232, 189] width 381 height 18
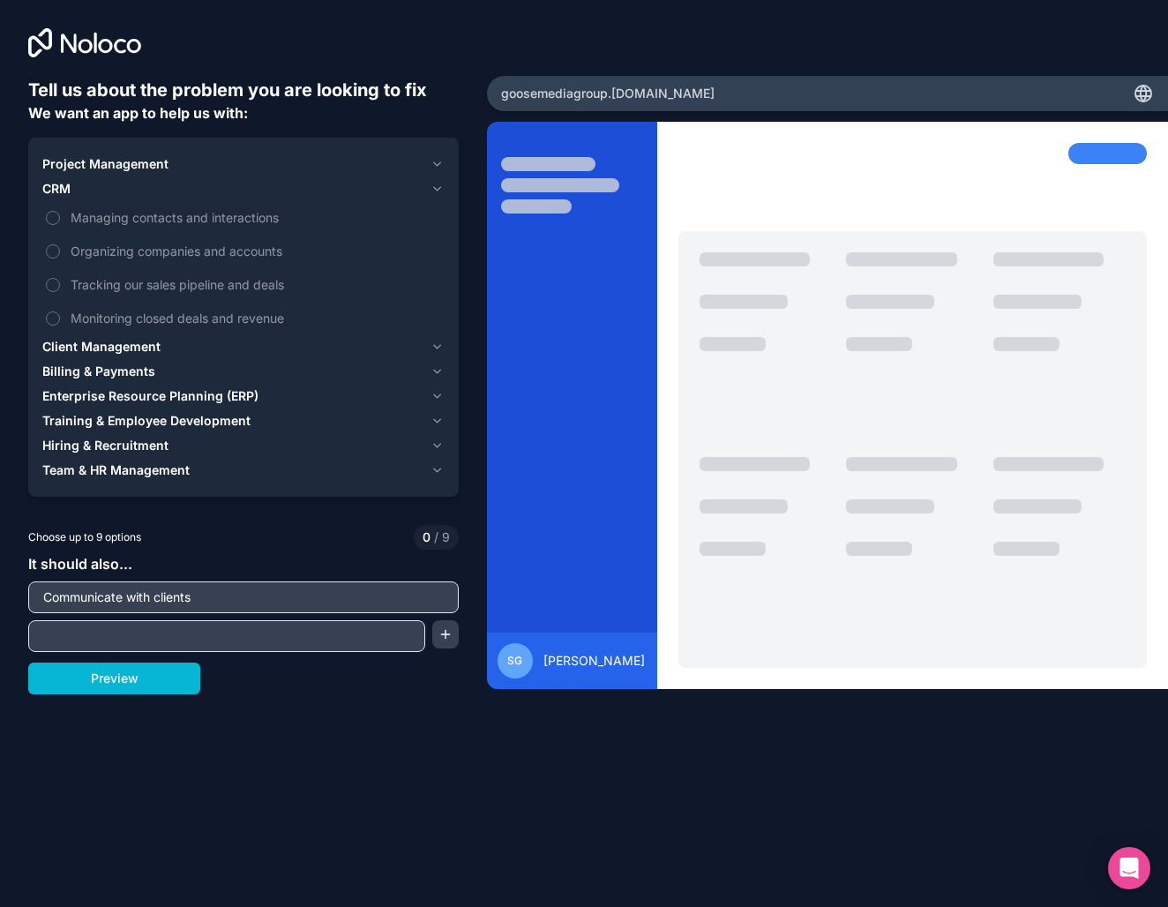
click at [91, 165] on span "Project Management" at bounding box center [105, 164] width 126 height 18
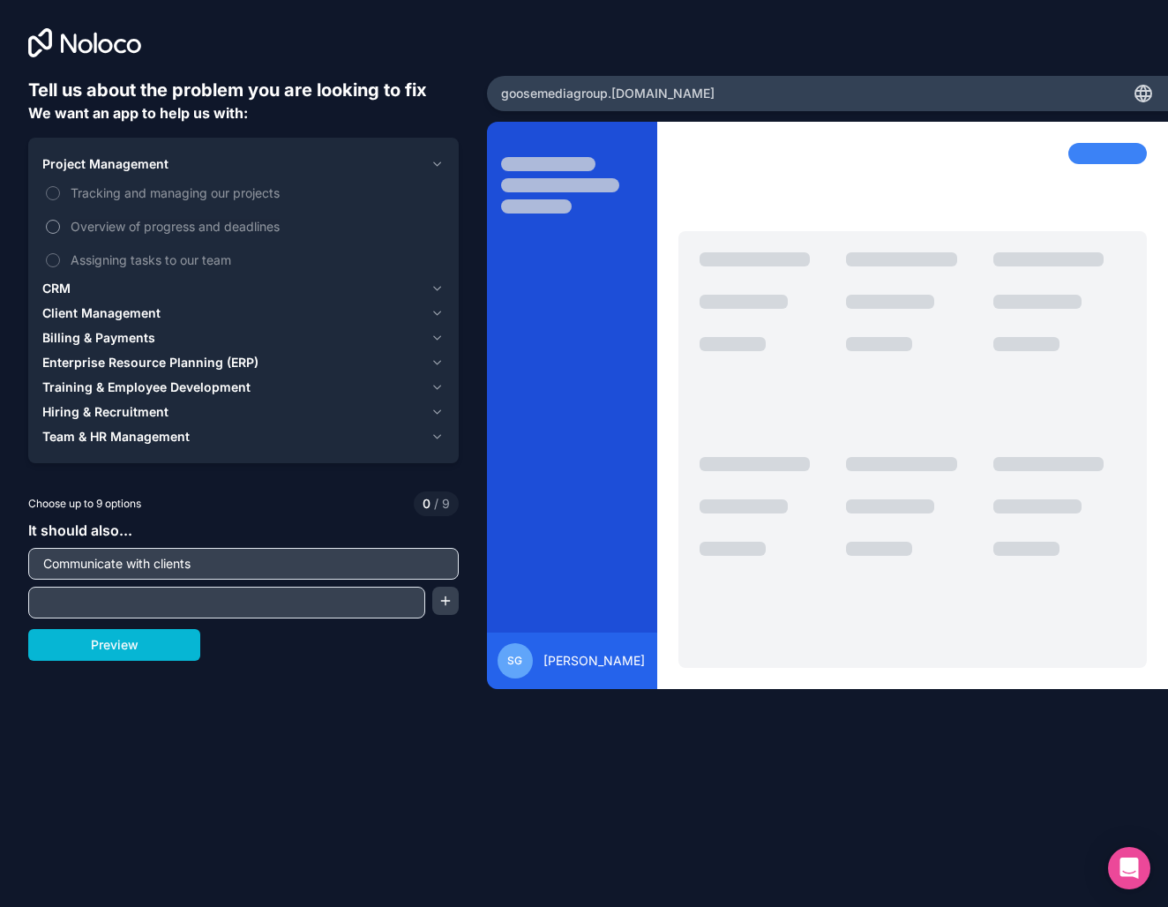
click at [121, 224] on span "Overview of progress and deadlines" at bounding box center [256, 226] width 371 height 19
click at [60, 224] on button "Overview of progress and deadlines" at bounding box center [53, 227] width 14 height 14
click at [147, 265] on span "Assigning tasks to our team" at bounding box center [256, 260] width 371 height 19
click at [60, 265] on button "Assigning tasks to our team" at bounding box center [53, 260] width 14 height 14
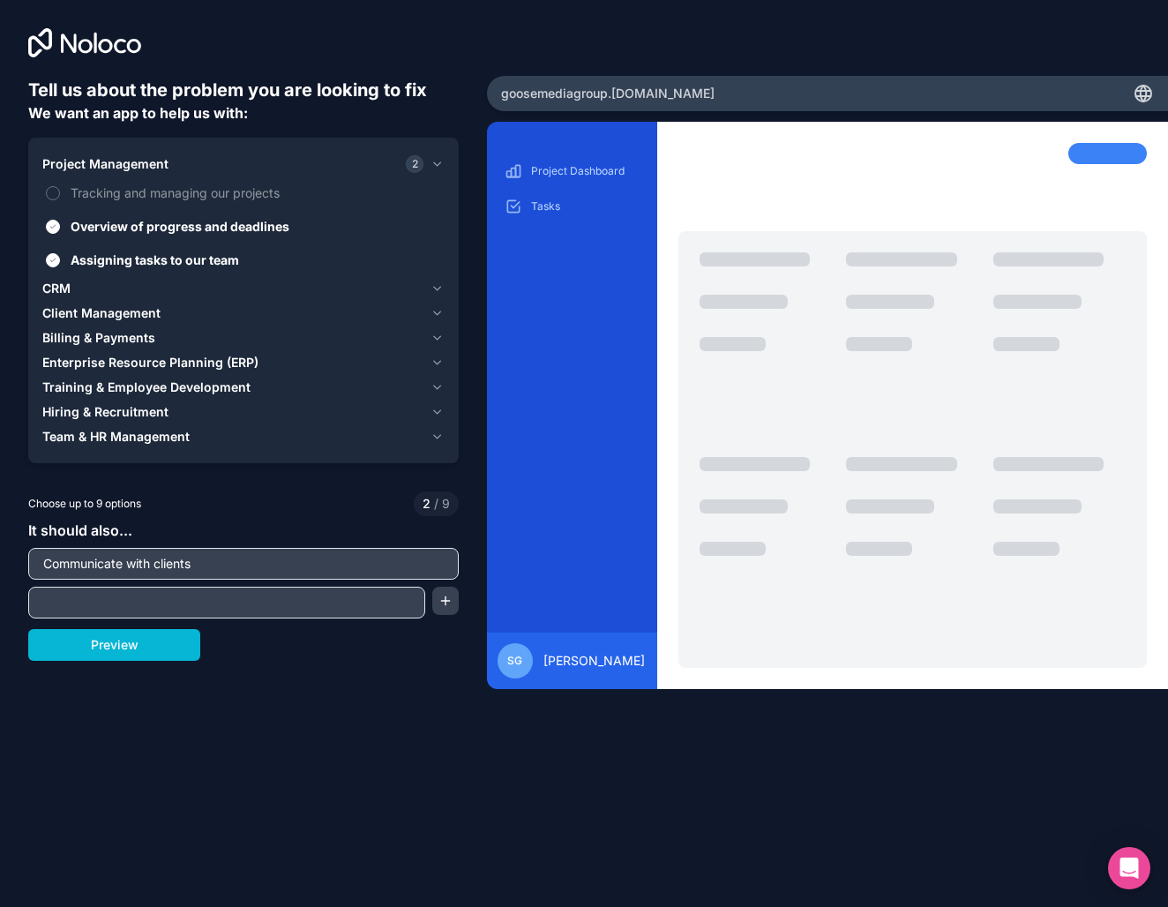
click at [103, 291] on div "CRM" at bounding box center [232, 289] width 381 height 18
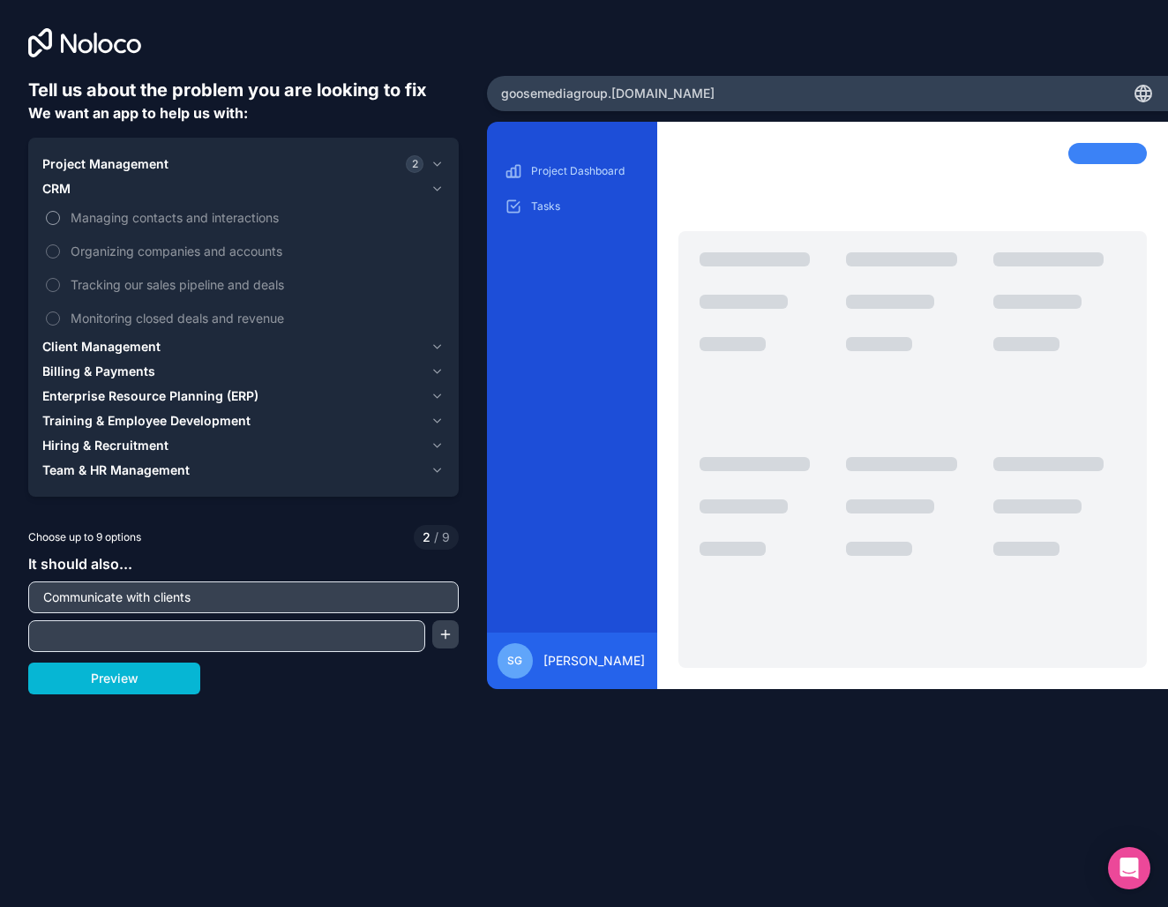
click at [208, 215] on span "Managing contacts and interactions" at bounding box center [256, 217] width 371 height 19
click at [60, 215] on button "Managing contacts and interactions" at bounding box center [53, 218] width 14 height 14
click at [153, 252] on span "Organizing companies and accounts" at bounding box center [256, 251] width 371 height 19
click at [60, 252] on button "Organizing companies and accounts" at bounding box center [53, 251] width 14 height 14
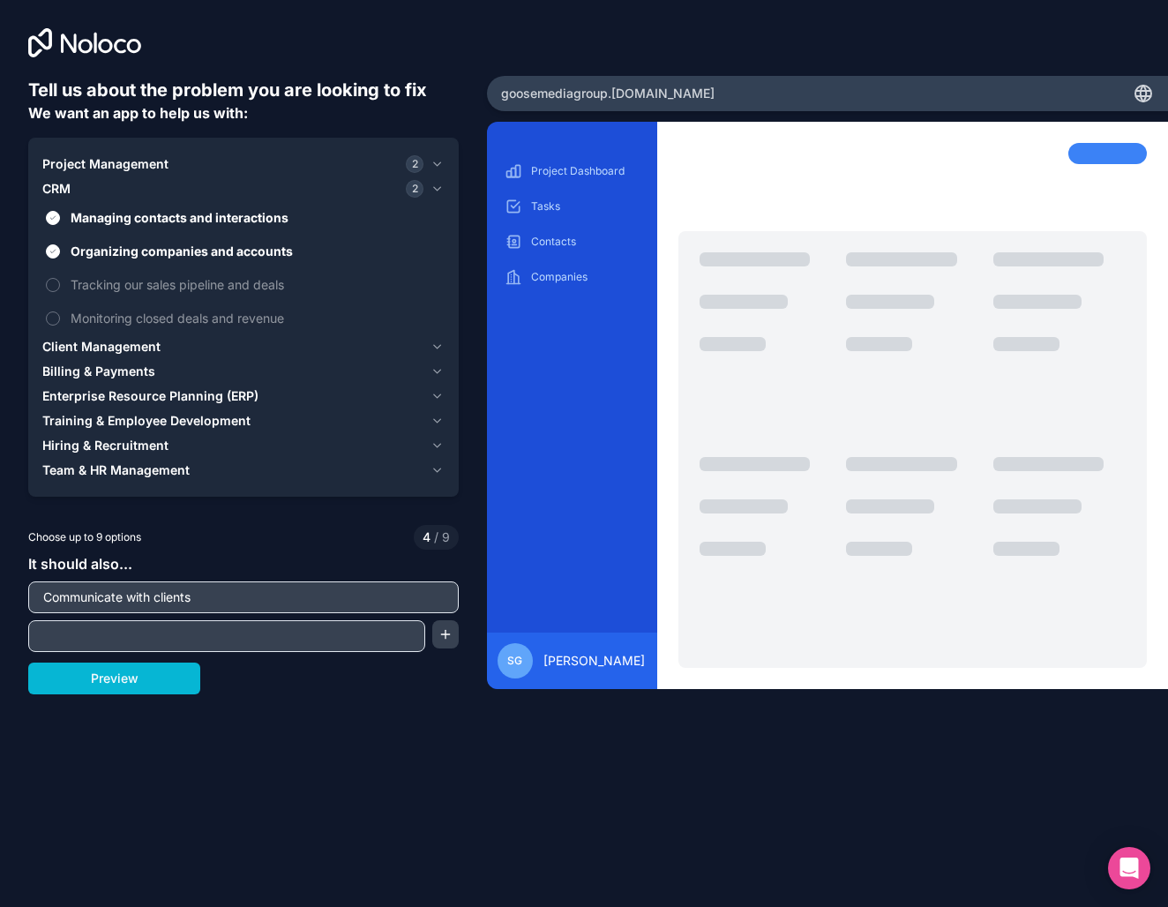
click at [141, 347] on span "Client Management" at bounding box center [101, 347] width 118 height 18
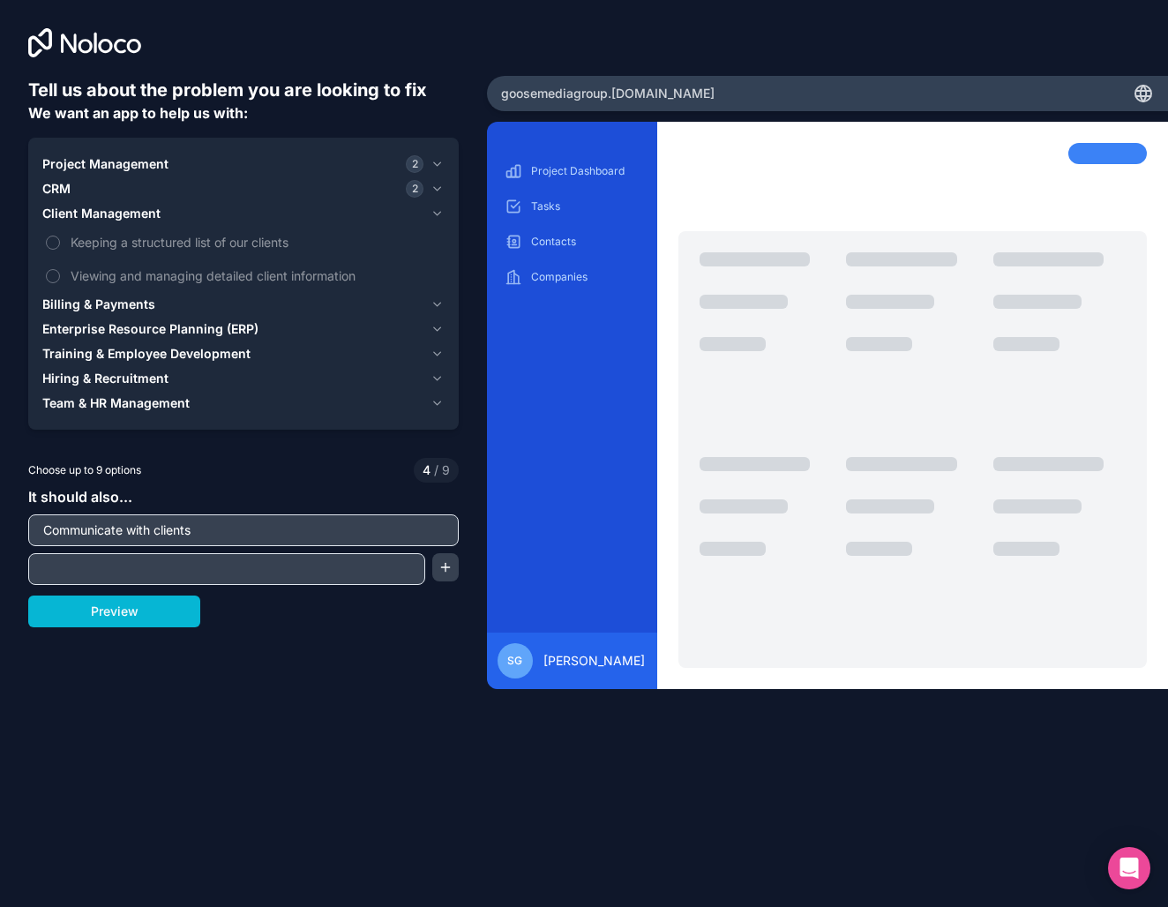
click at [123, 310] on span "Billing & Payments" at bounding box center [98, 305] width 113 height 18
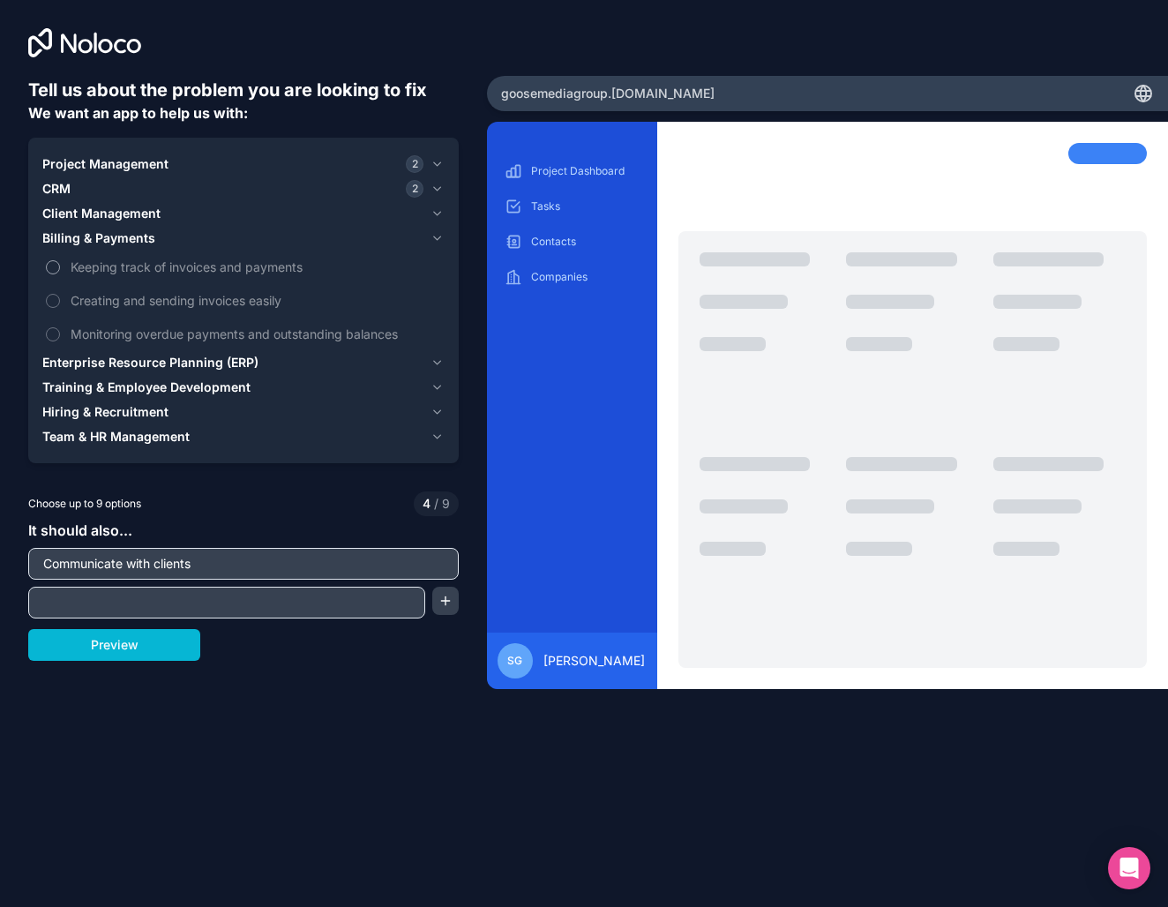
click at [150, 263] on span "Keeping track of invoices and payments" at bounding box center [256, 267] width 371 height 19
click at [60, 263] on button "Keeping track of invoices and payments" at bounding box center [53, 267] width 14 height 14
click at [165, 333] on span "Monitoring overdue payments and outstanding balances" at bounding box center [256, 334] width 371 height 19
click at [60, 333] on button "Monitoring overdue payments and outstanding balances" at bounding box center [53, 334] width 14 height 14
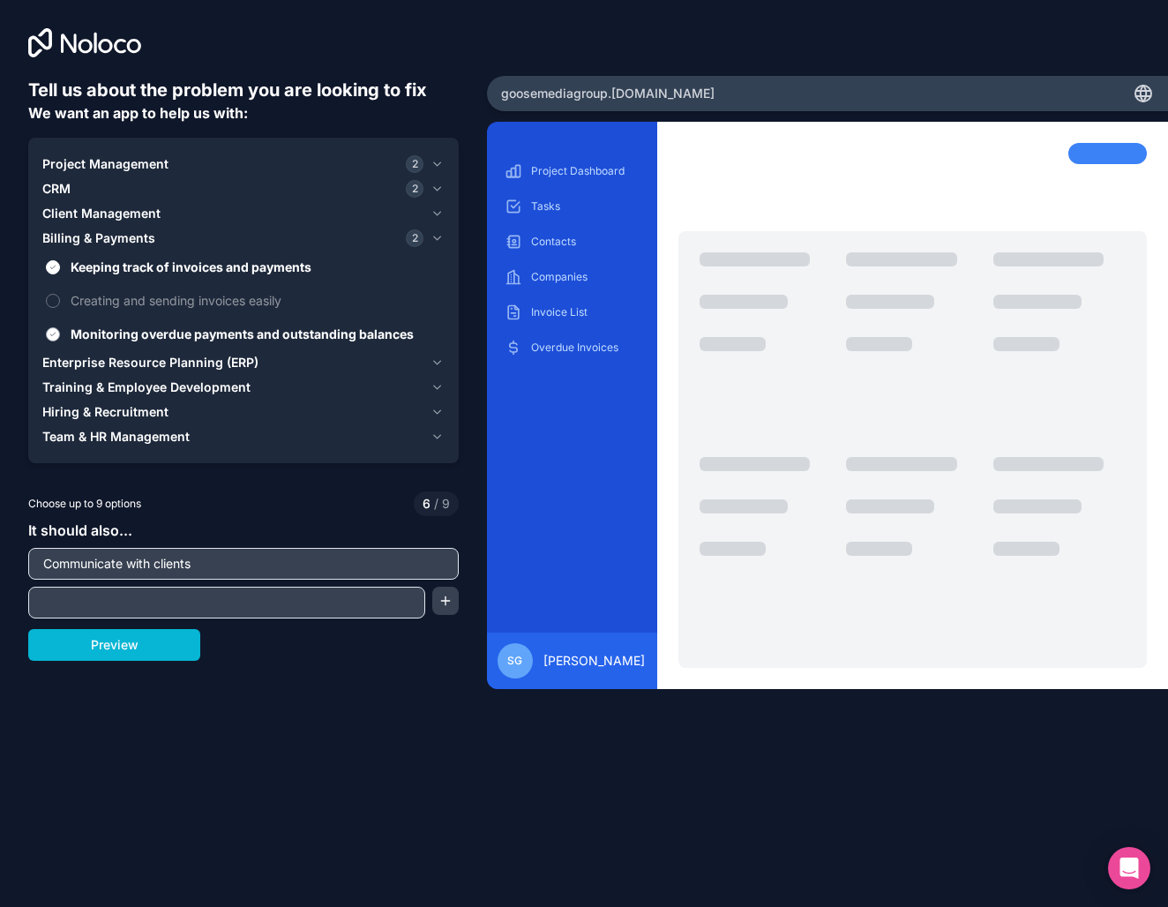
click at [165, 333] on span "Monitoring overdue payments and outstanding balances" at bounding box center [256, 334] width 371 height 19
click at [60, 333] on button "Monitoring overdue payments and outstanding balances" at bounding box center [53, 334] width 14 height 14
click at [133, 359] on span "Enterprise Resource Planning (ERP)" at bounding box center [150, 363] width 216 height 18
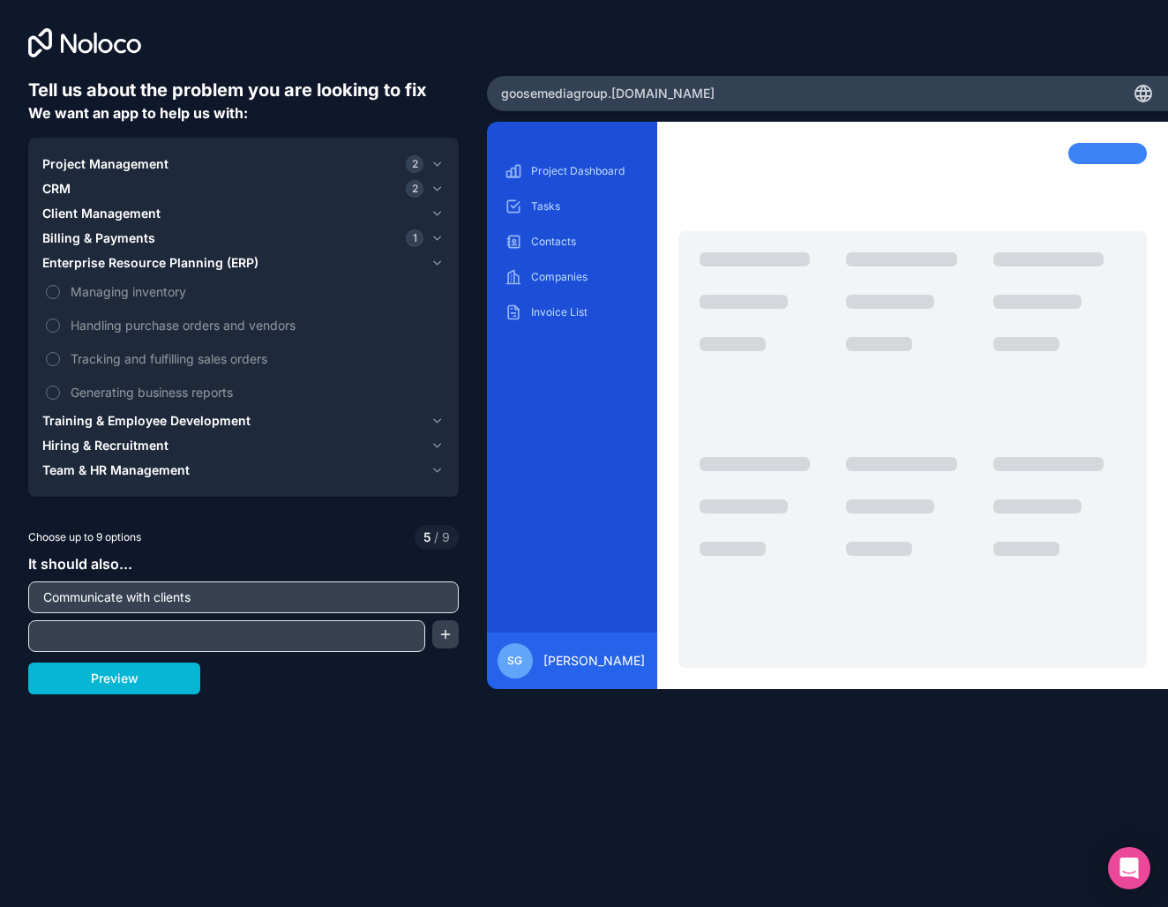
click at [142, 418] on span "Training & Employee Development" at bounding box center [146, 421] width 208 height 18
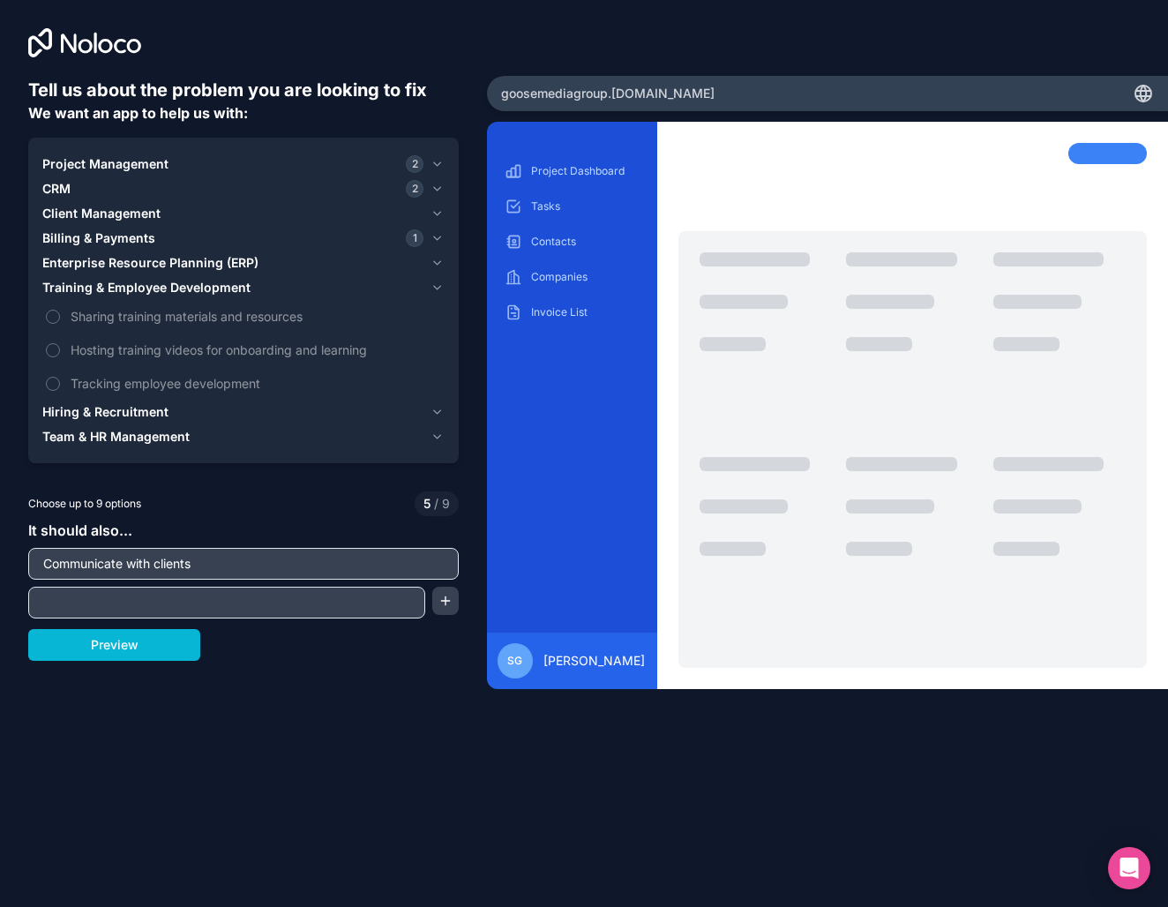
click at [154, 416] on span "Hiring & Recruitment" at bounding box center [105, 412] width 126 height 18
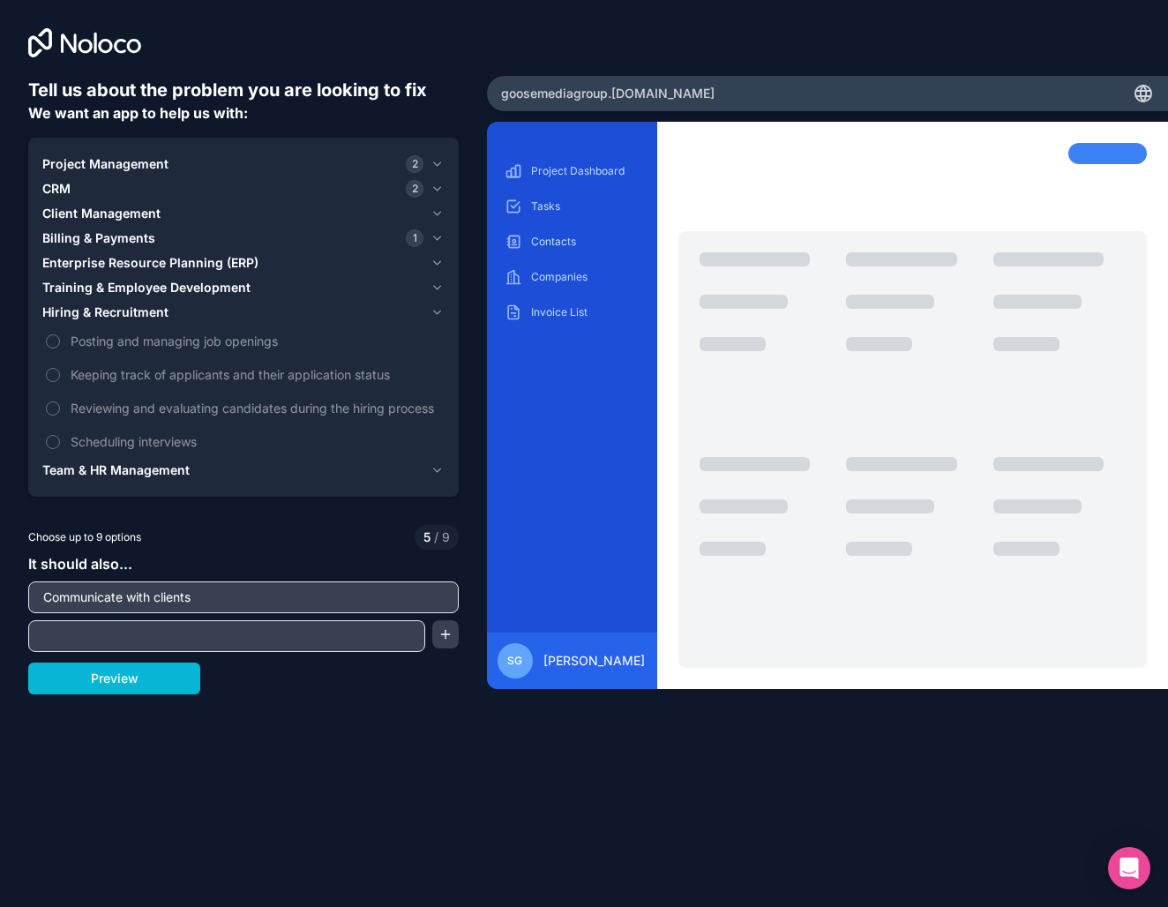
click at [144, 470] on span "Team & HR Management" at bounding box center [115, 470] width 147 height 18
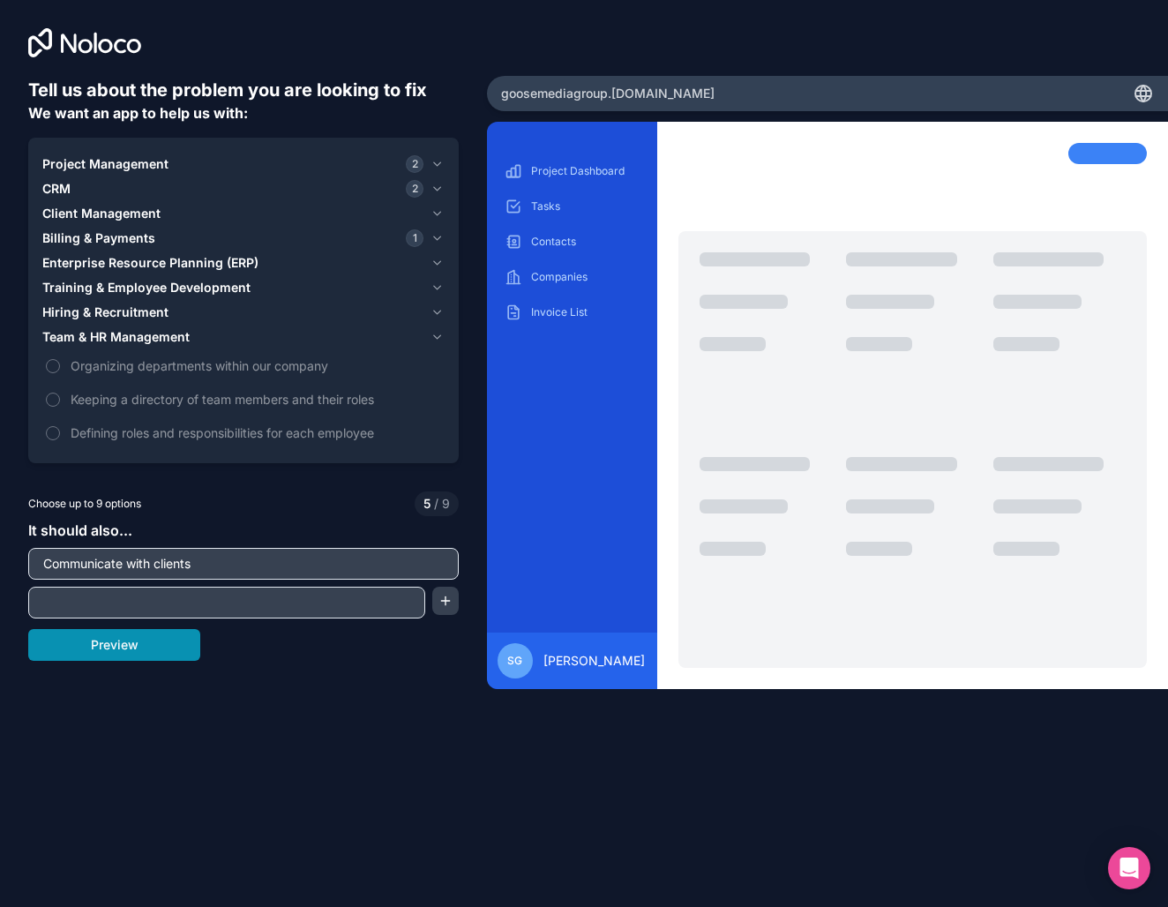
click at [139, 656] on button "Preview" at bounding box center [114, 645] width 172 height 32
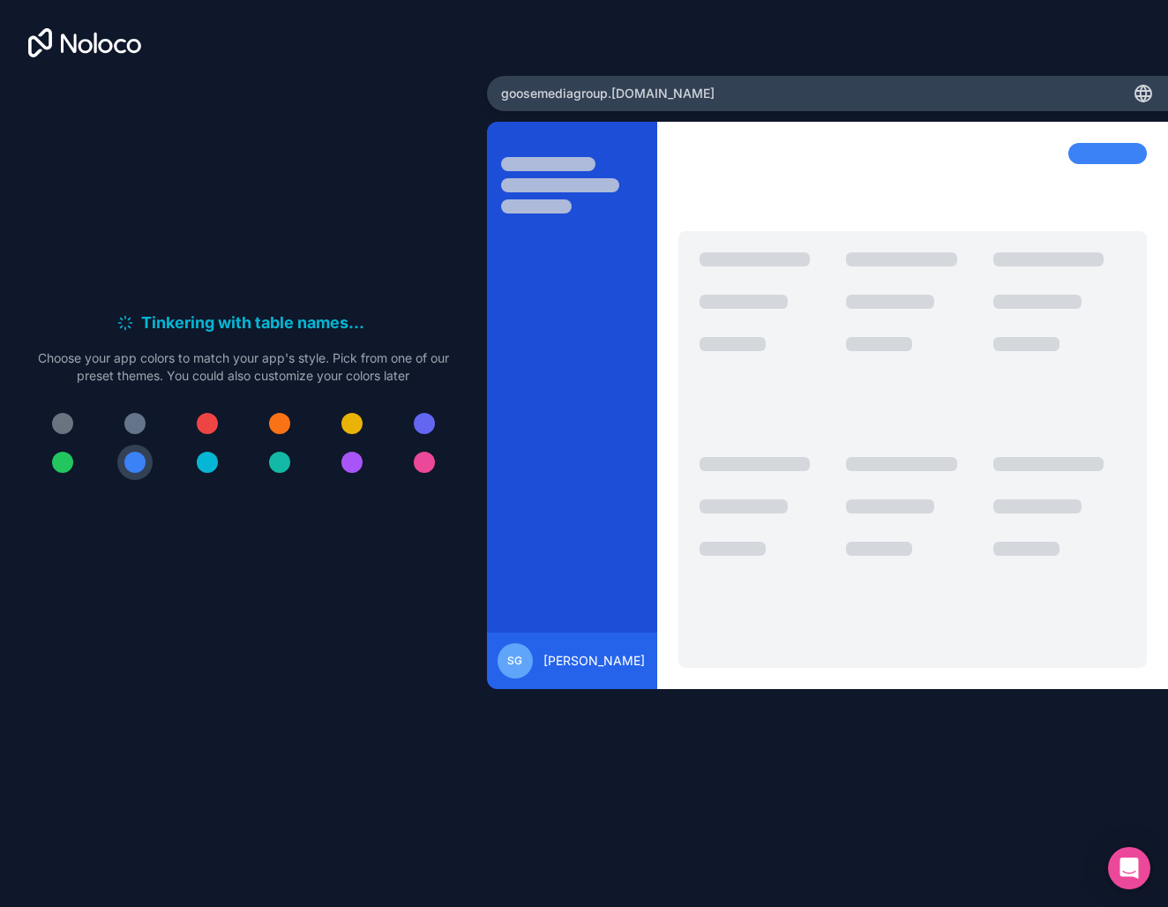
click at [280, 425] on div at bounding box center [279, 423] width 21 height 21
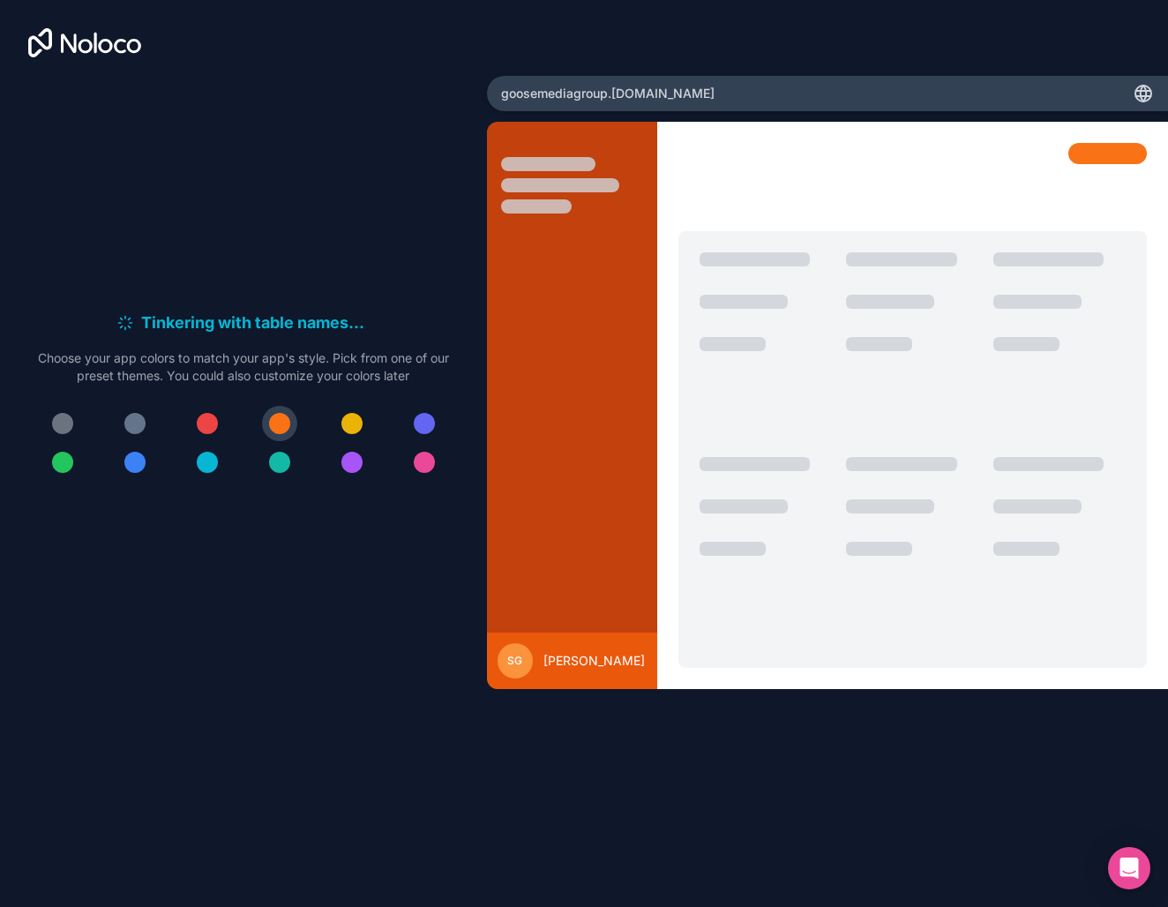
click at [77, 424] on button at bounding box center [62, 423] width 35 height 35
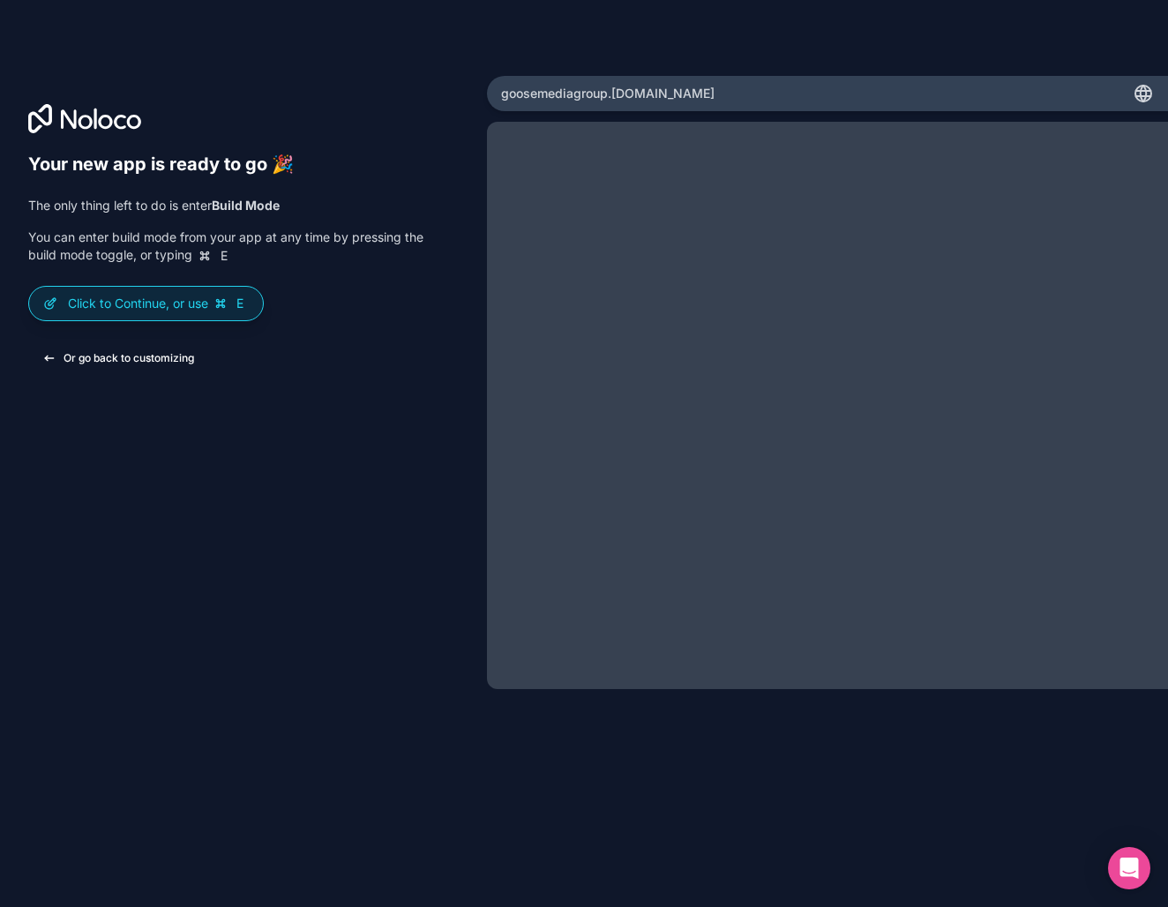
click at [143, 362] on button "Or go back to customizing" at bounding box center [118, 358] width 180 height 32
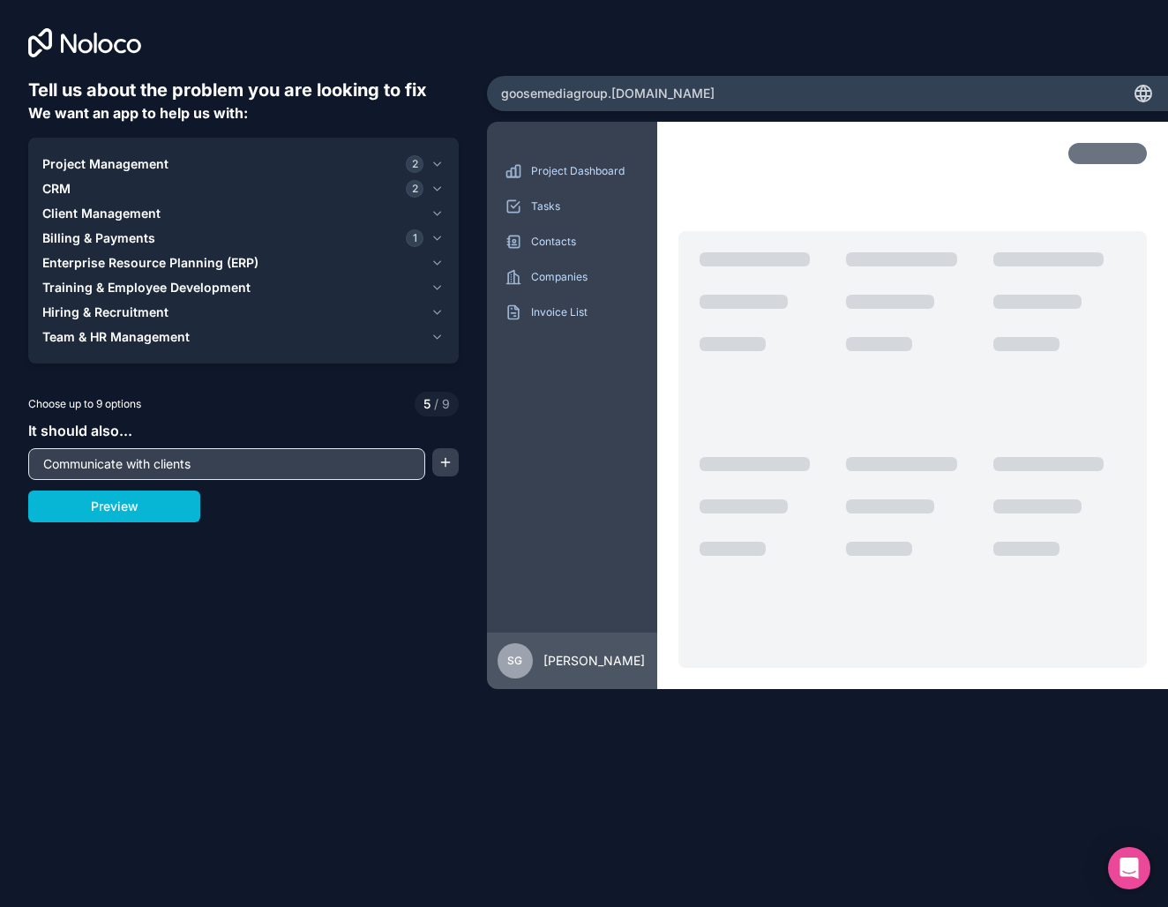
click at [172, 464] on input "Communicate with clients" at bounding box center [227, 464] width 388 height 25
click at [422, 167] on span "2" at bounding box center [415, 164] width 18 height 18
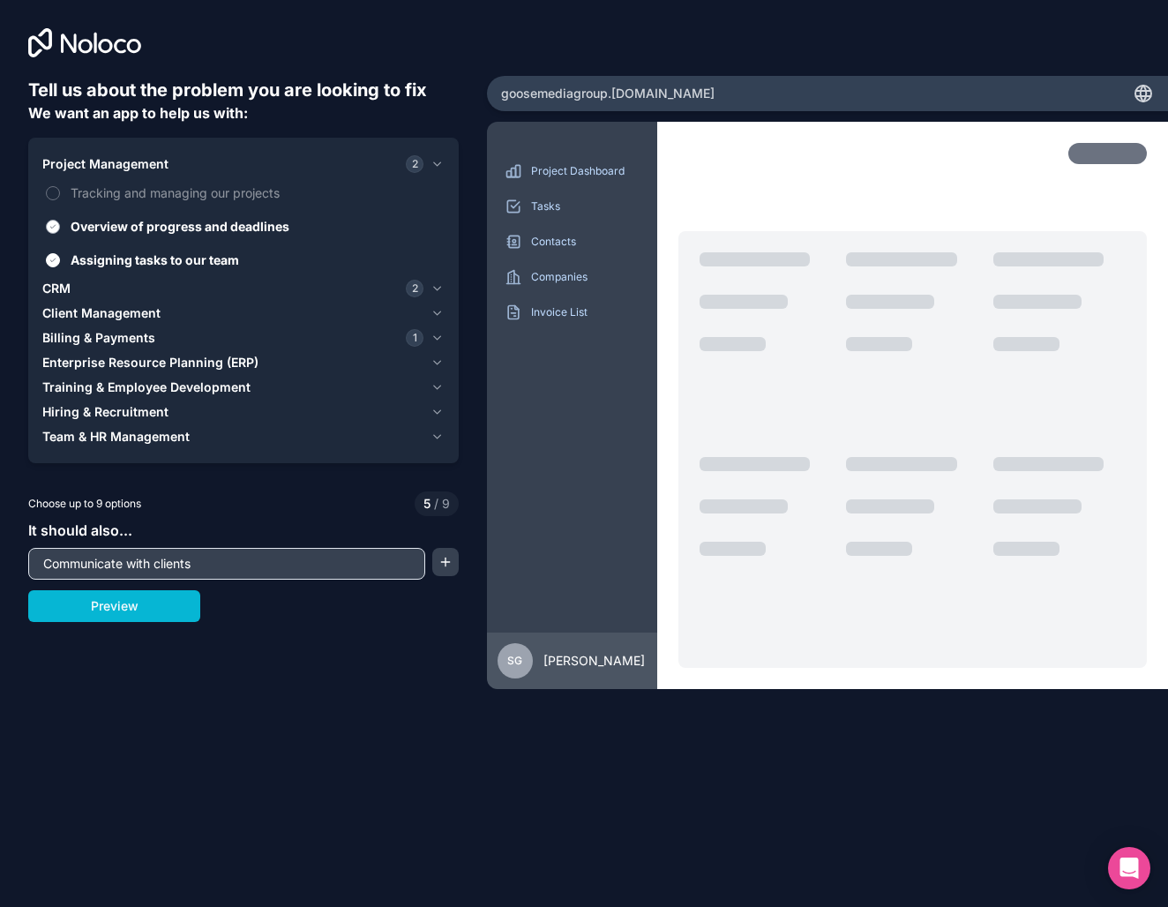
click at [186, 222] on span "Overview of progress and deadlines" at bounding box center [256, 226] width 371 height 19
click at [60, 222] on button "Overview of progress and deadlines" at bounding box center [53, 227] width 14 height 14
click at [176, 253] on span "Assigning tasks to our team" at bounding box center [256, 260] width 371 height 19
click at [60, 253] on button "Assigning tasks to our team" at bounding box center [53, 260] width 14 height 14
click at [412, 287] on span "2" at bounding box center [415, 289] width 18 height 18
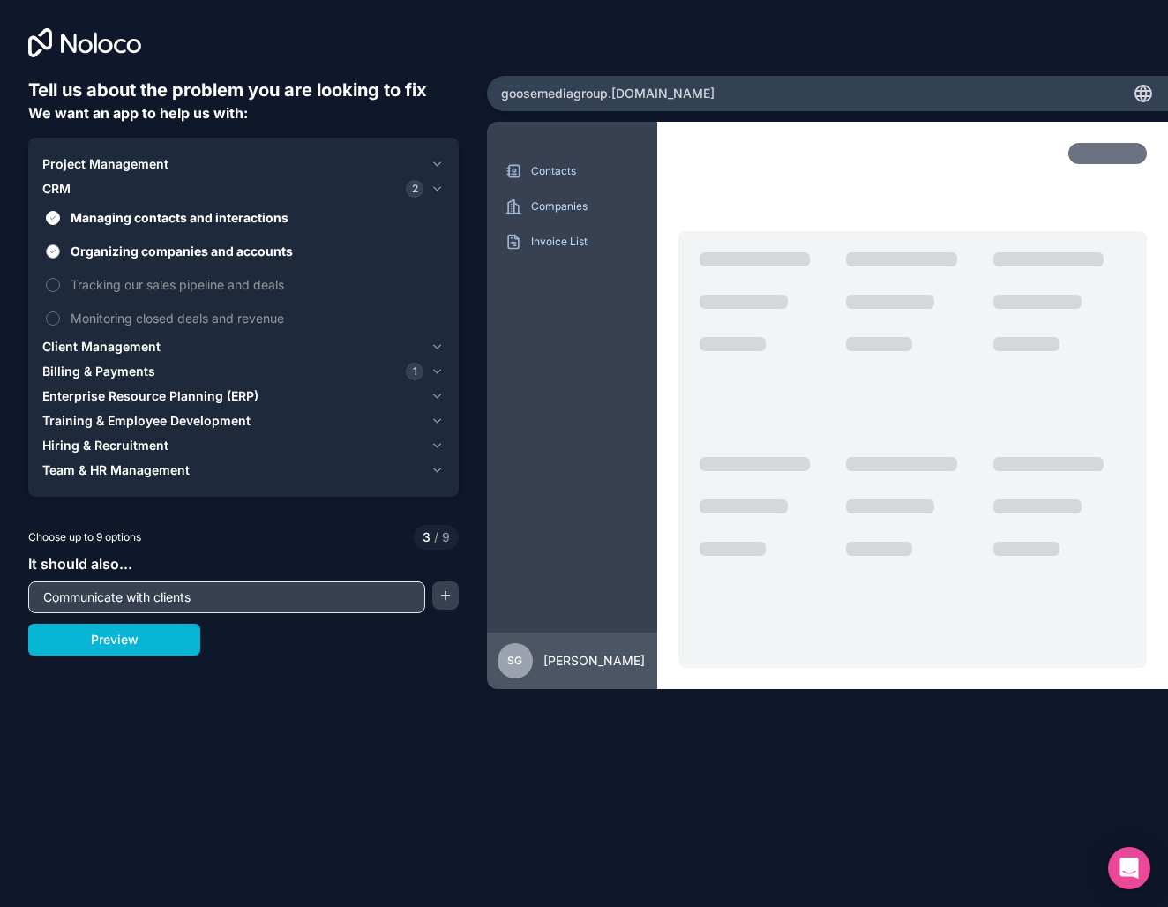
click at [157, 238] on label "Organizing companies and accounts" at bounding box center [243, 251] width 402 height 33
click at [60, 244] on button "Organizing companies and accounts" at bounding box center [53, 251] width 14 height 14
click at [164, 221] on span "Managing contacts and interactions" at bounding box center [256, 217] width 371 height 19
click at [60, 221] on button "Managing contacts and interactions" at bounding box center [53, 218] width 14 height 14
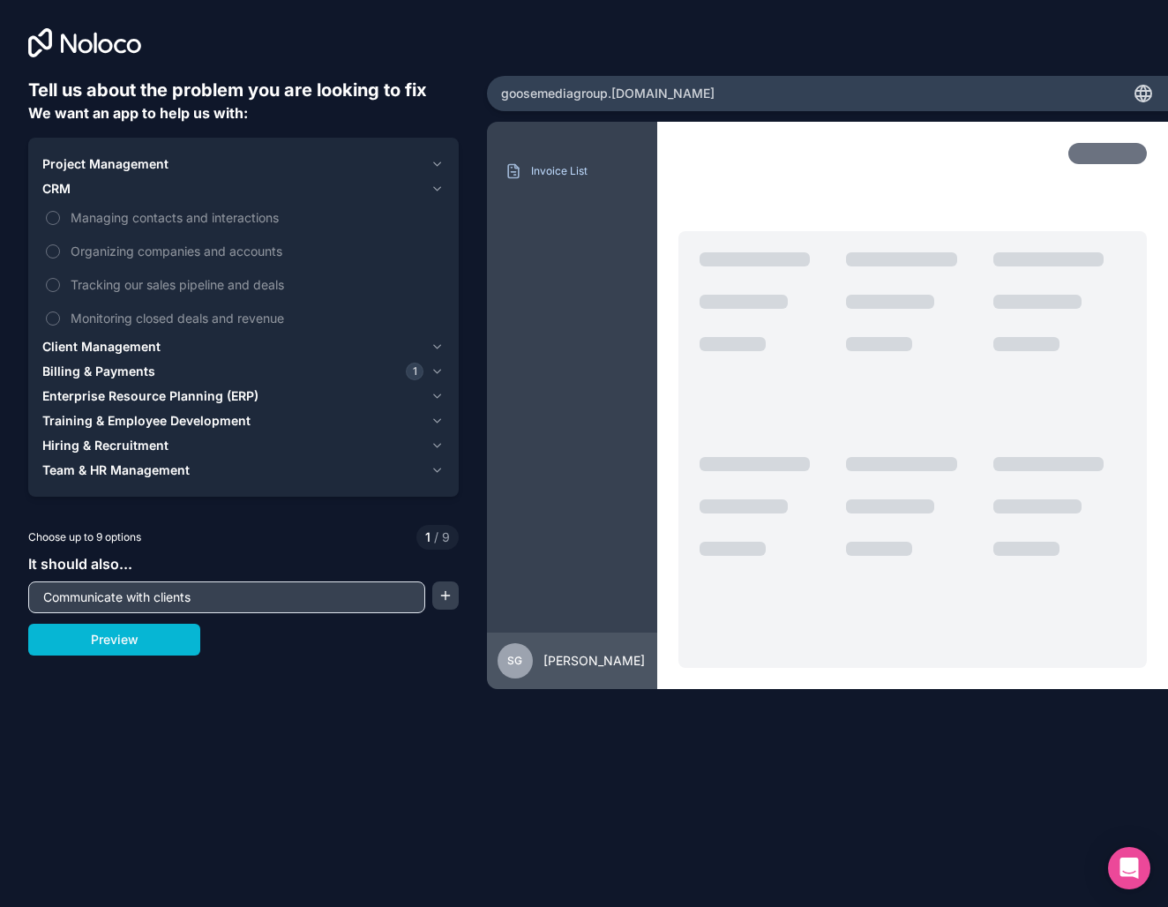
click at [411, 371] on span "1" at bounding box center [415, 372] width 18 height 18
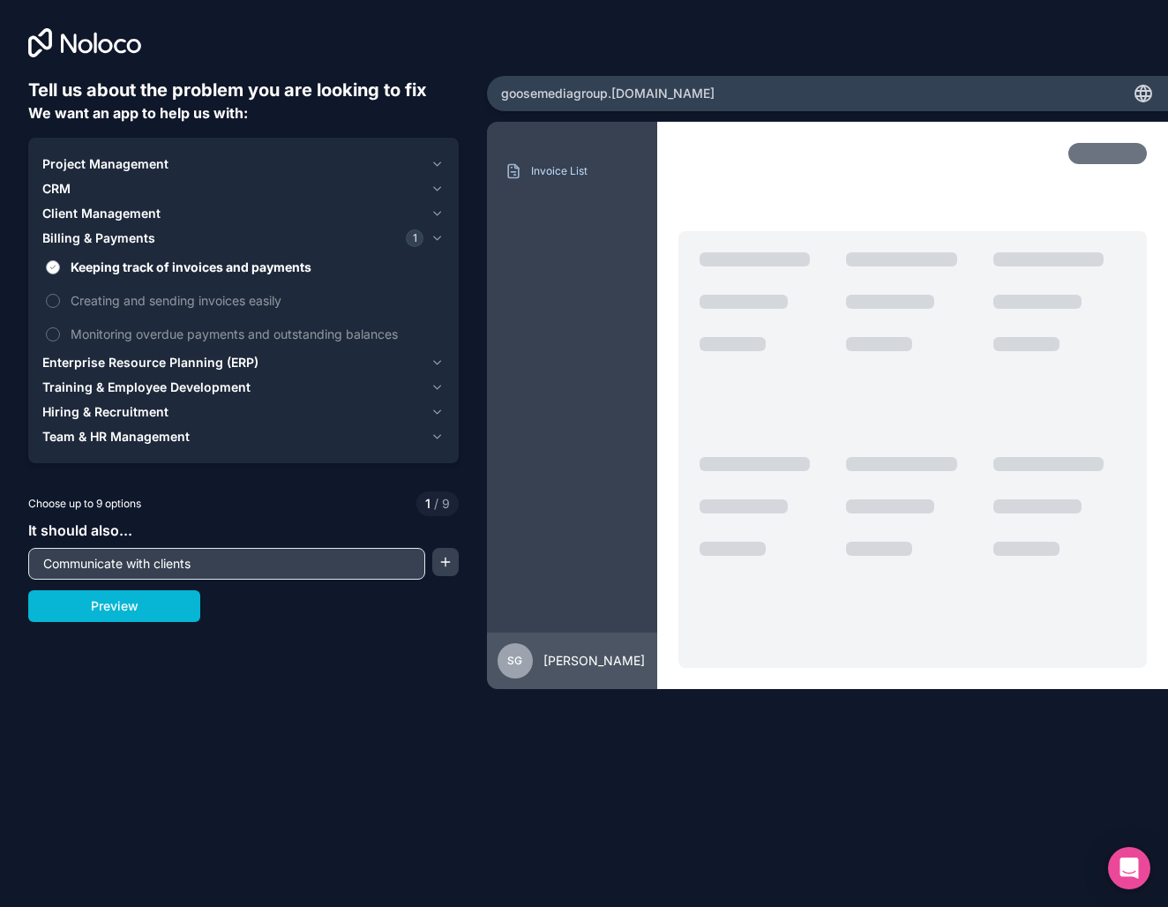
click at [177, 262] on span "Keeping track of invoices and payments" at bounding box center [256, 267] width 371 height 19
click at [60, 262] on button "Keeping track of invoices and payments" at bounding box center [53, 267] width 14 height 14
click at [93, 559] on input "Communicate with clients" at bounding box center [227, 563] width 388 height 25
drag, startPoint x: 200, startPoint y: 562, endPoint x: 4, endPoint y: 569, distance: 196.9
click at [4, 569] on div "Tell us about the problem you are looking to fix We want an app to help us with…" at bounding box center [243, 378] width 487 height 756
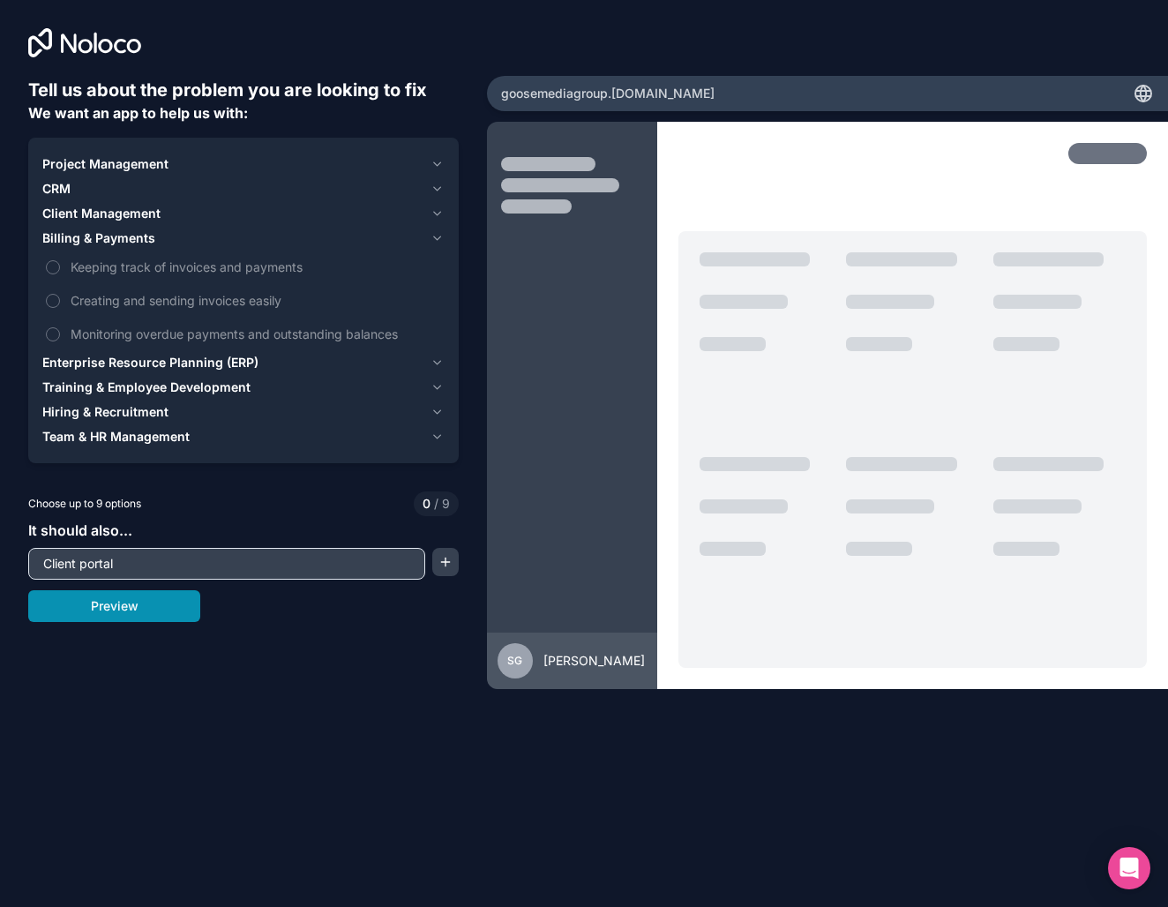
type input "Client portal"
click at [94, 619] on button "Preview" at bounding box center [114, 606] width 172 height 32
click at [446, 571] on button "button" at bounding box center [445, 562] width 26 height 28
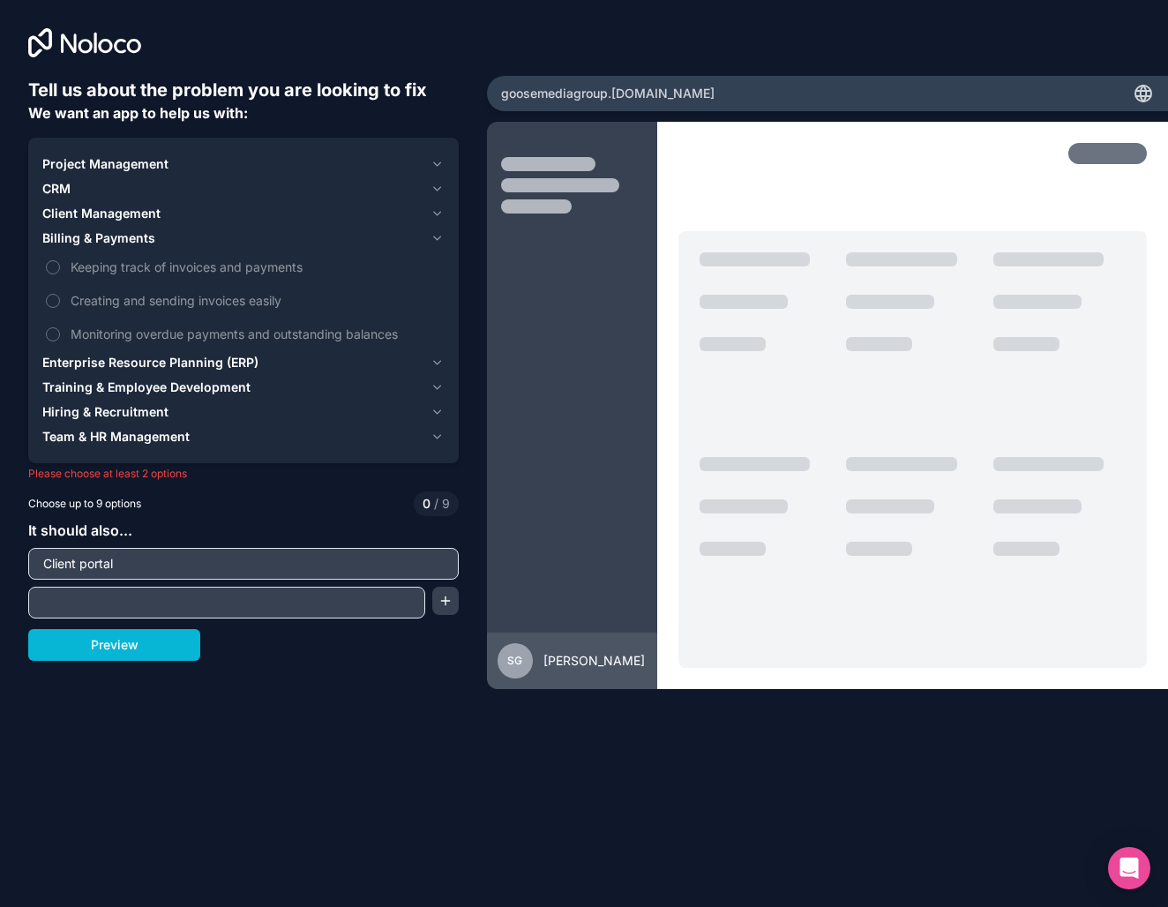
click at [163, 596] on input "text" at bounding box center [227, 602] width 388 height 25
type input "share files"
click at [443, 608] on button "button" at bounding box center [445, 601] width 26 height 28
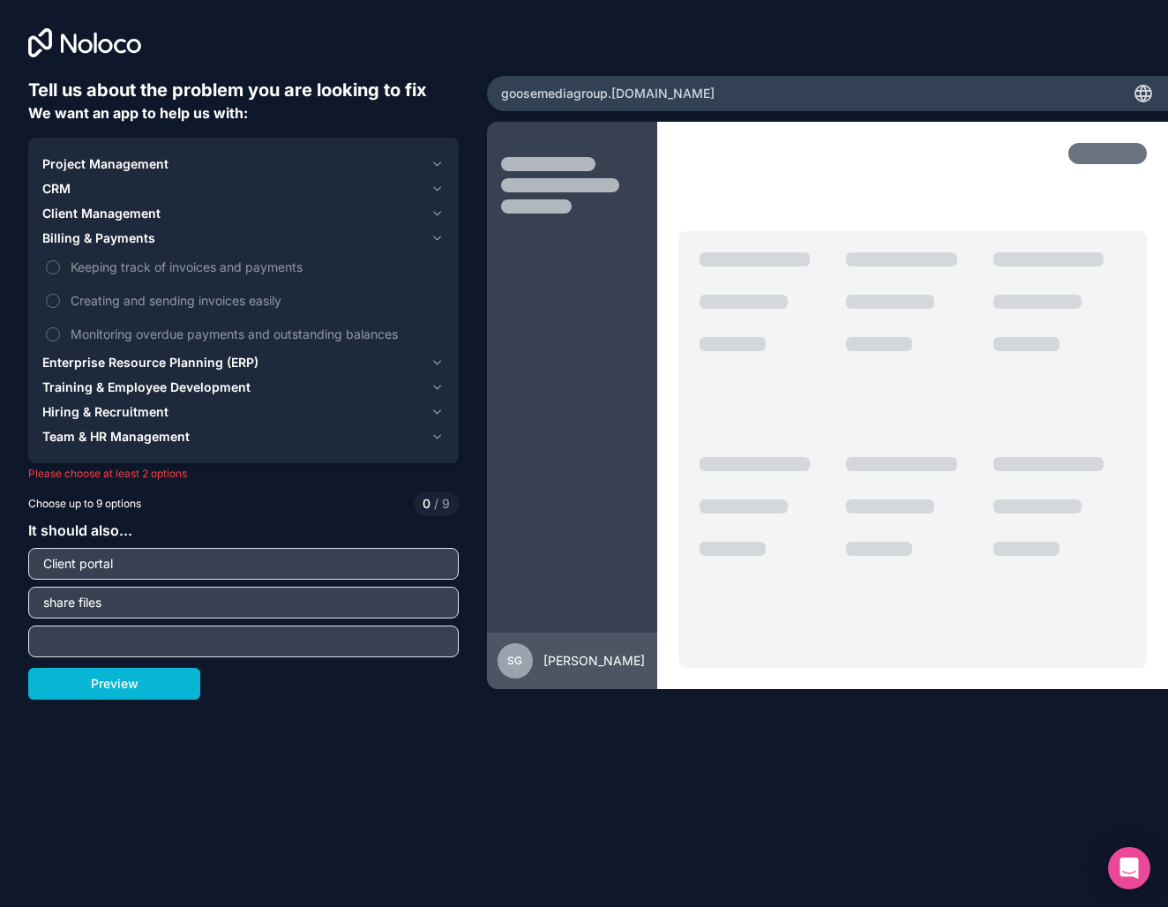
click at [373, 634] on input "text" at bounding box center [244, 641] width 422 height 25
type input "assign task"
click at [145, 688] on button "Preview" at bounding box center [114, 684] width 172 height 32
click at [101, 159] on span "Project Management" at bounding box center [105, 164] width 126 height 18
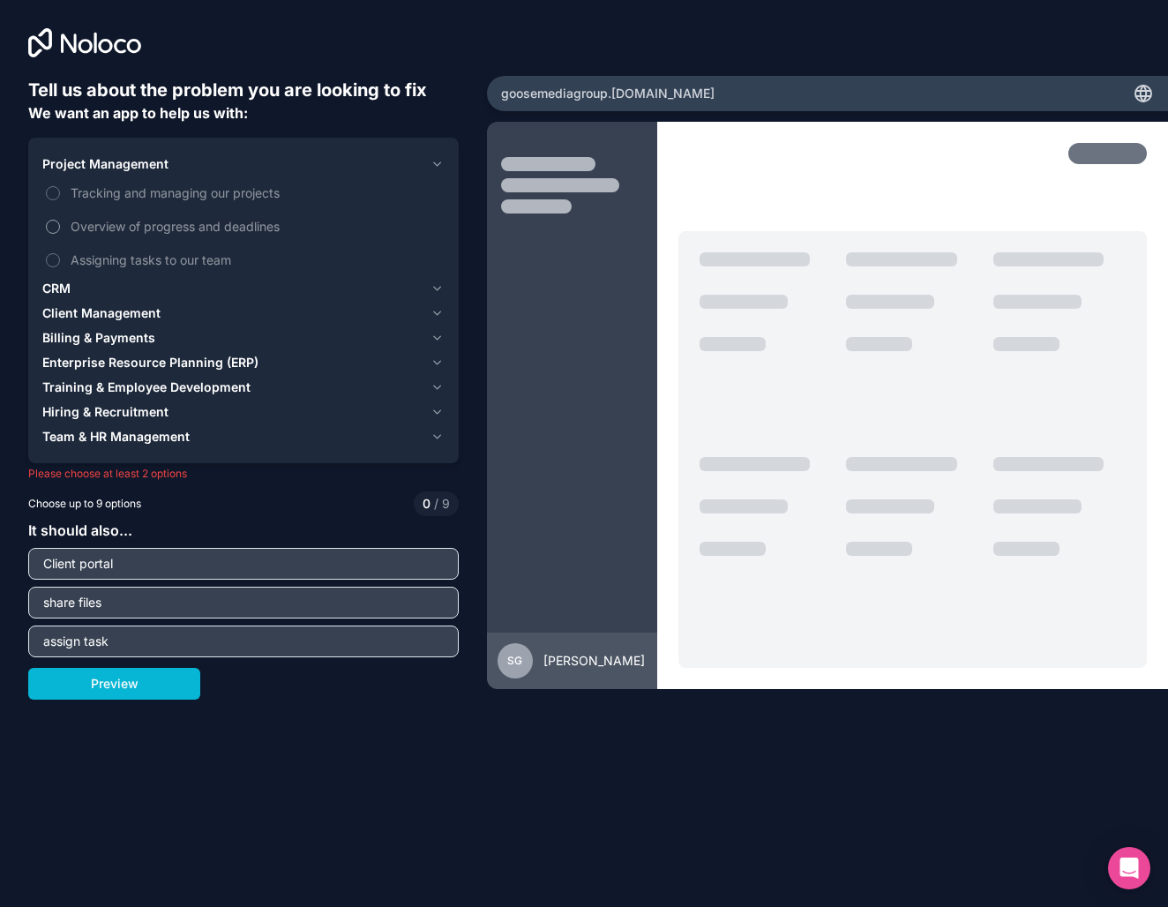
click at [112, 223] on span "Overview of progress and deadlines" at bounding box center [256, 226] width 371 height 19
click at [60, 223] on button "Overview of progress and deadlines" at bounding box center [53, 227] width 14 height 14
click at [176, 196] on span "Tracking and managing our projects" at bounding box center [256, 193] width 371 height 19
click at [60, 196] on button "Tracking and managing our projects" at bounding box center [53, 193] width 14 height 14
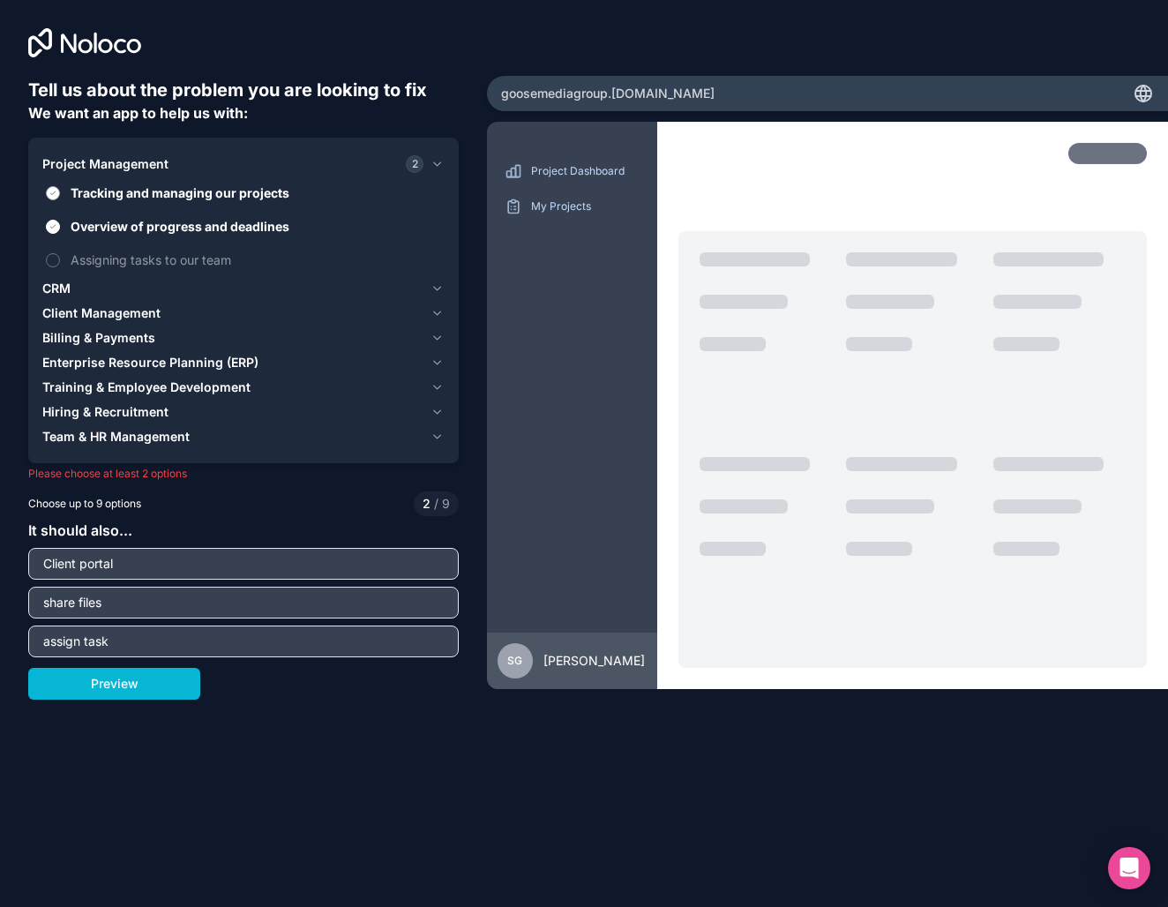
click at [176, 191] on span "Tracking and managing our projects" at bounding box center [256, 193] width 371 height 19
click at [60, 191] on button "Tracking and managing our projects" at bounding box center [53, 193] width 14 height 14
click at [160, 226] on span "Overview of progress and deadlines" at bounding box center [256, 226] width 371 height 19
click at [60, 226] on button "Overview of progress and deadlines" at bounding box center [53, 227] width 14 height 14
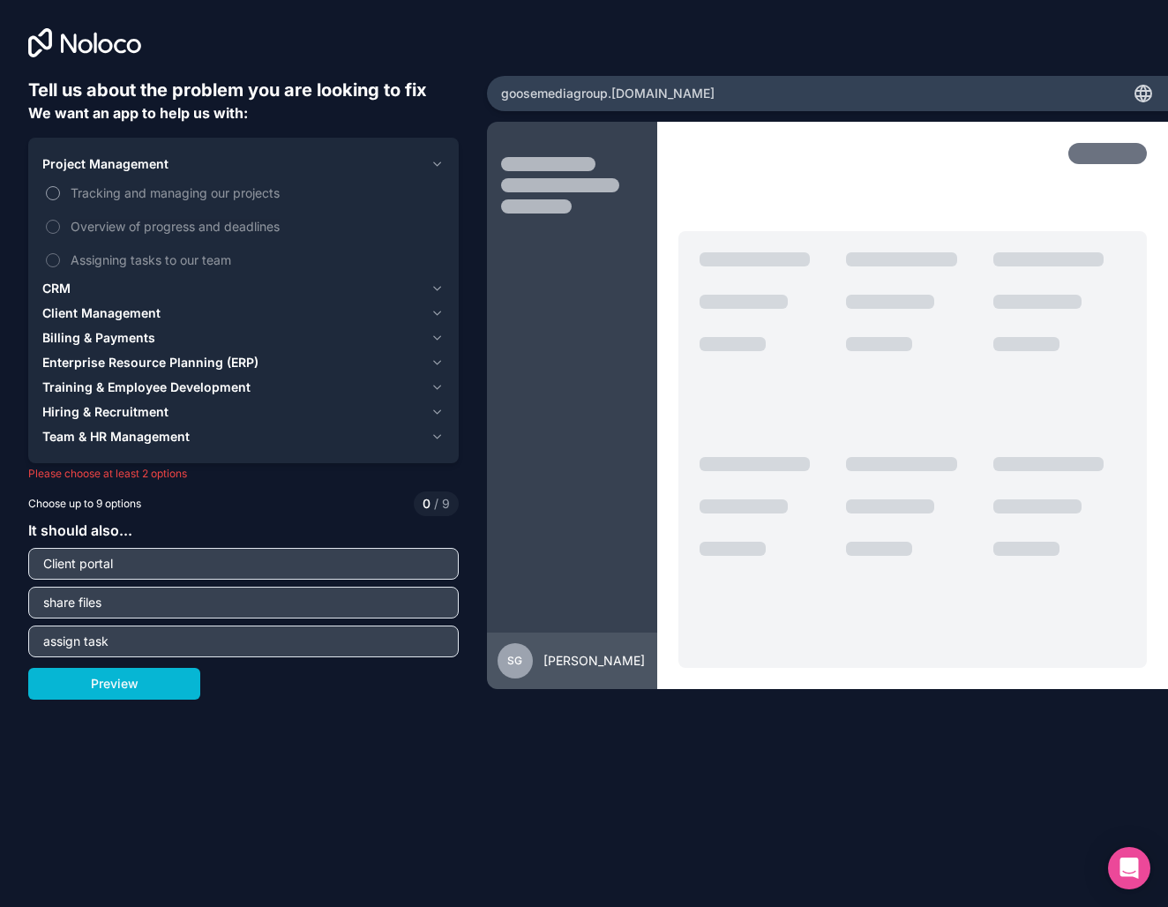
click at [171, 184] on span "Tracking and managing our projects" at bounding box center [256, 193] width 371 height 19
click at [60, 186] on button "Tracking and managing our projects" at bounding box center [53, 193] width 14 height 14
click at [151, 193] on span "Tracking and managing our projects" at bounding box center [256, 193] width 371 height 19
click at [60, 193] on button "Tracking and managing our projects" at bounding box center [53, 193] width 14 height 14
click at [151, 193] on span "Tracking and managing our projects" at bounding box center [256, 193] width 371 height 19
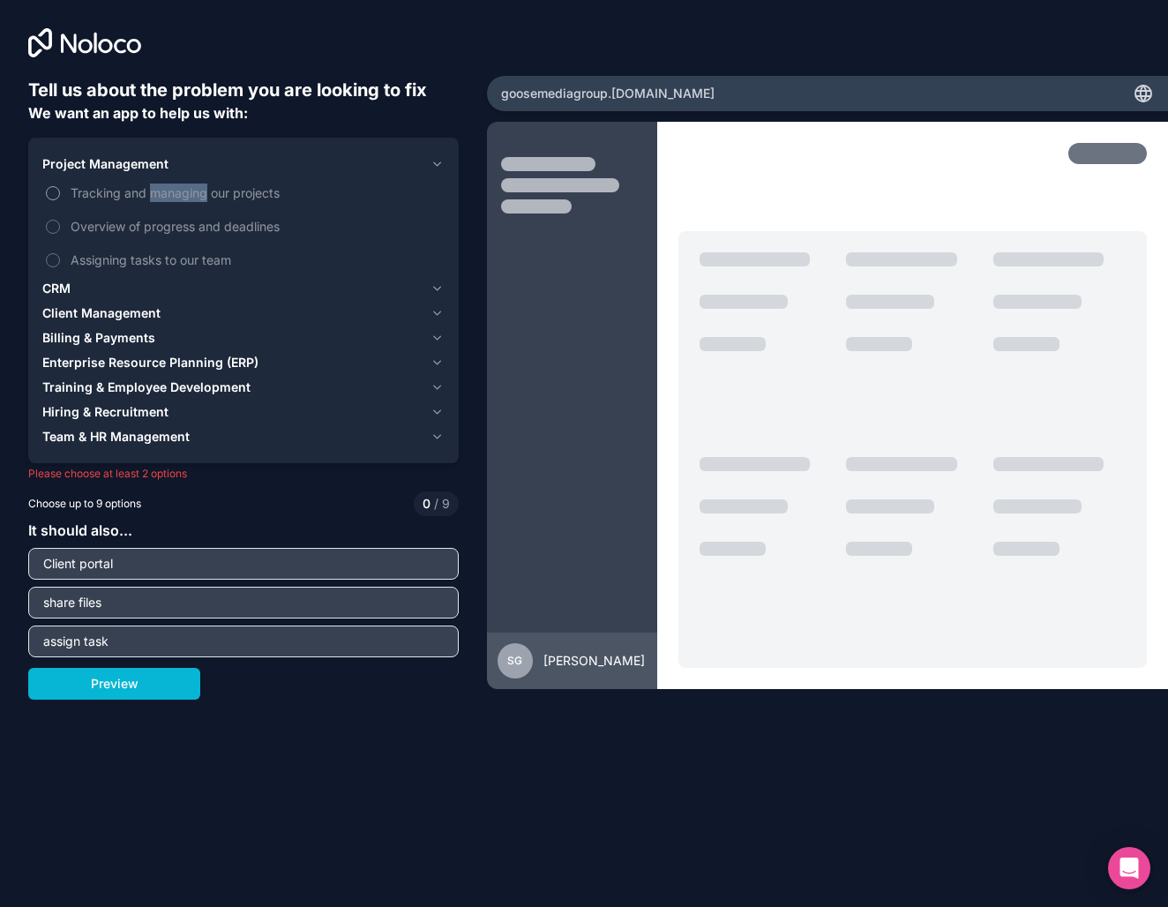
click at [60, 193] on button "Tracking and managing our projects" at bounding box center [53, 193] width 14 height 14
click at [106, 291] on div "CRM" at bounding box center [232, 289] width 381 height 18
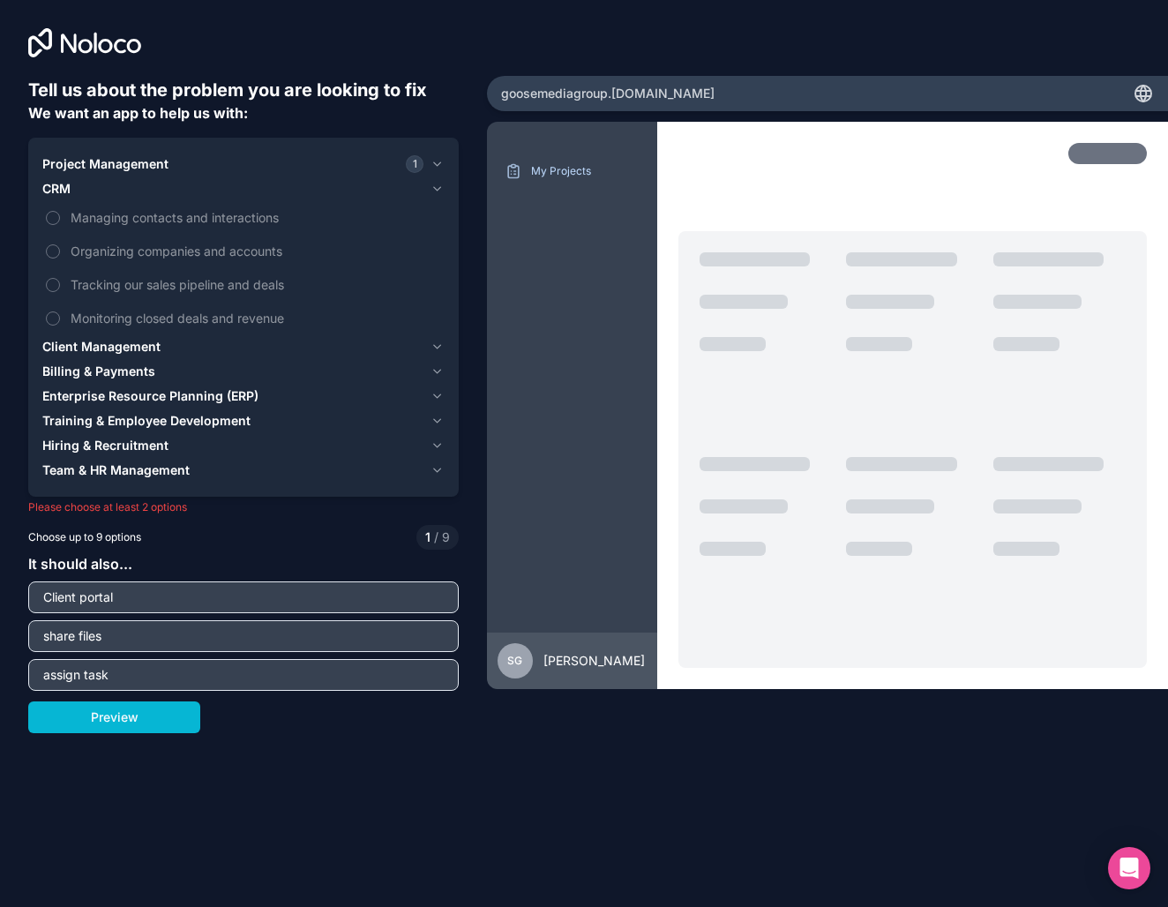
click at [135, 344] on span "Client Management" at bounding box center [101, 347] width 118 height 18
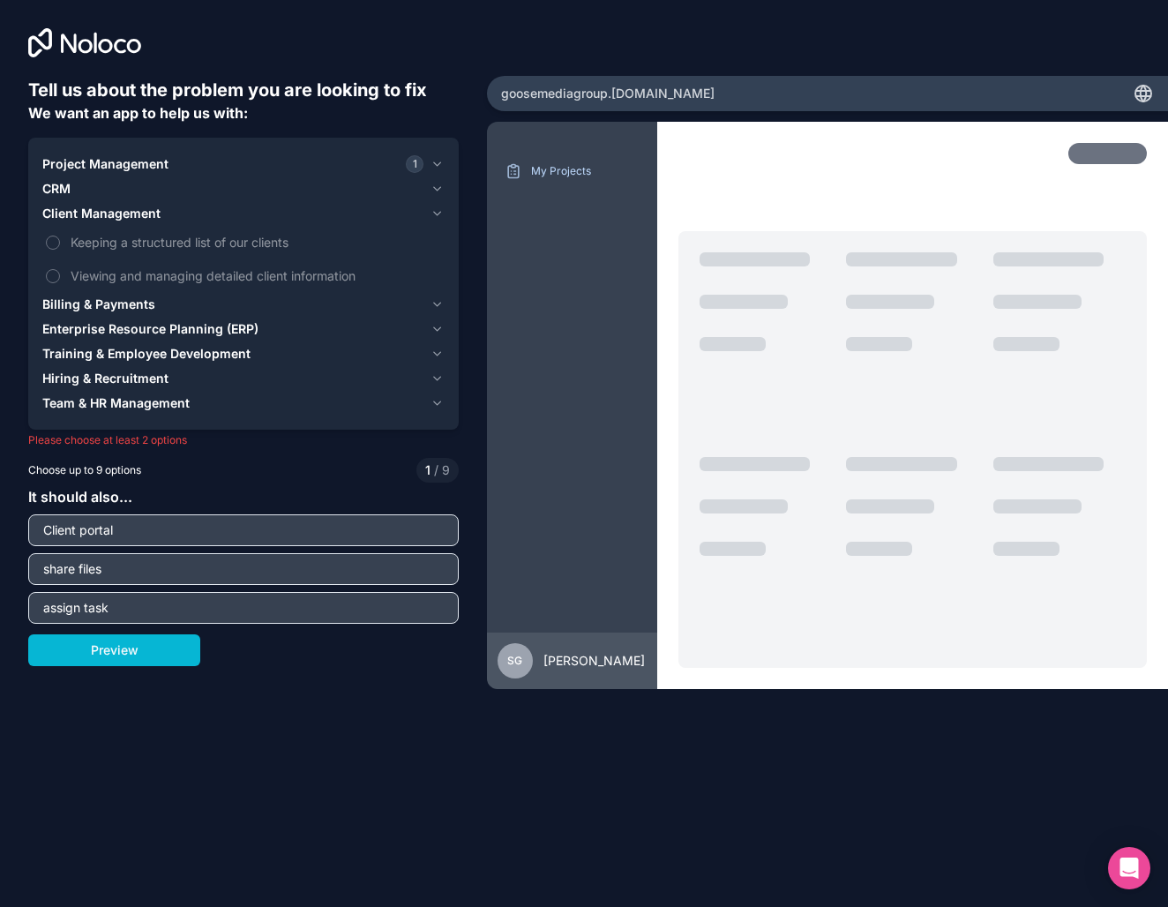
click at [116, 307] on span "Billing & Payments" at bounding box center [98, 305] width 113 height 18
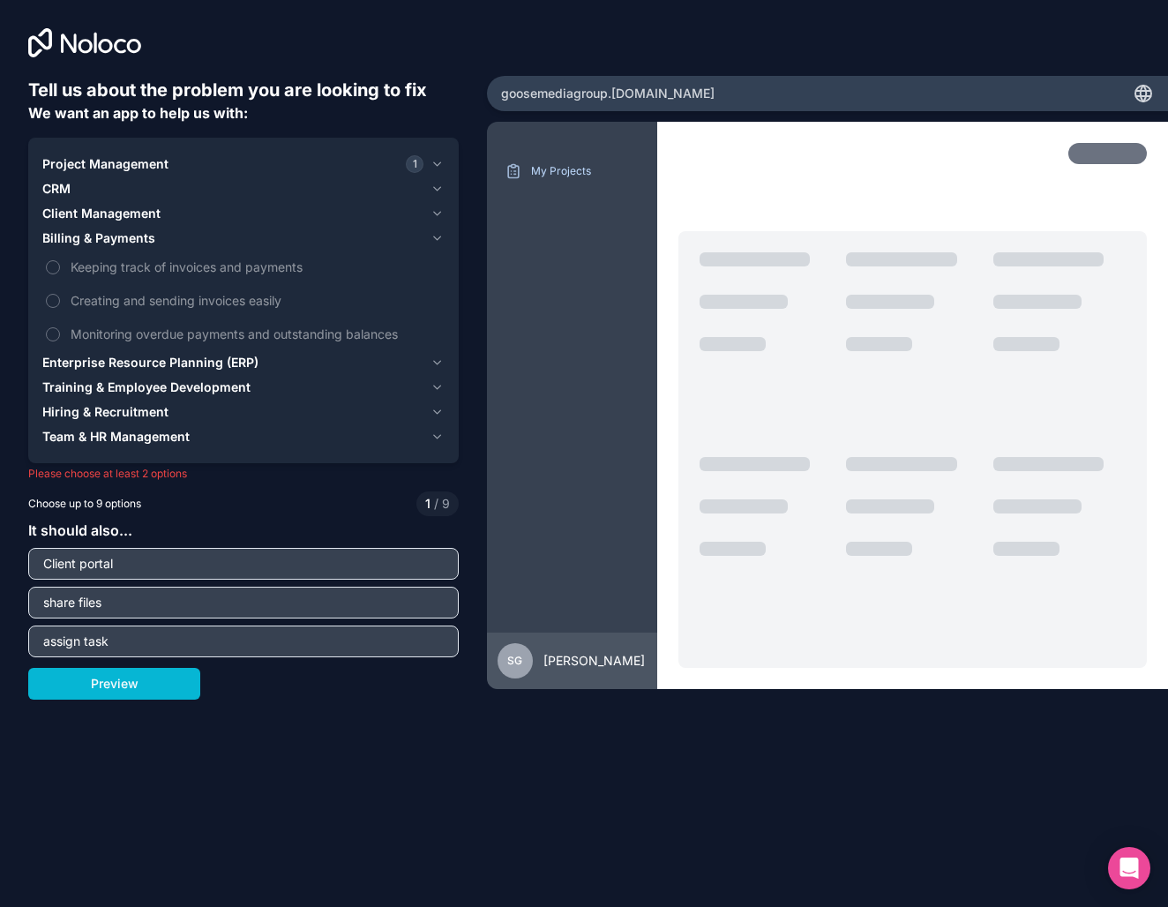
click at [74, 191] on div "CRM" at bounding box center [232, 189] width 381 height 18
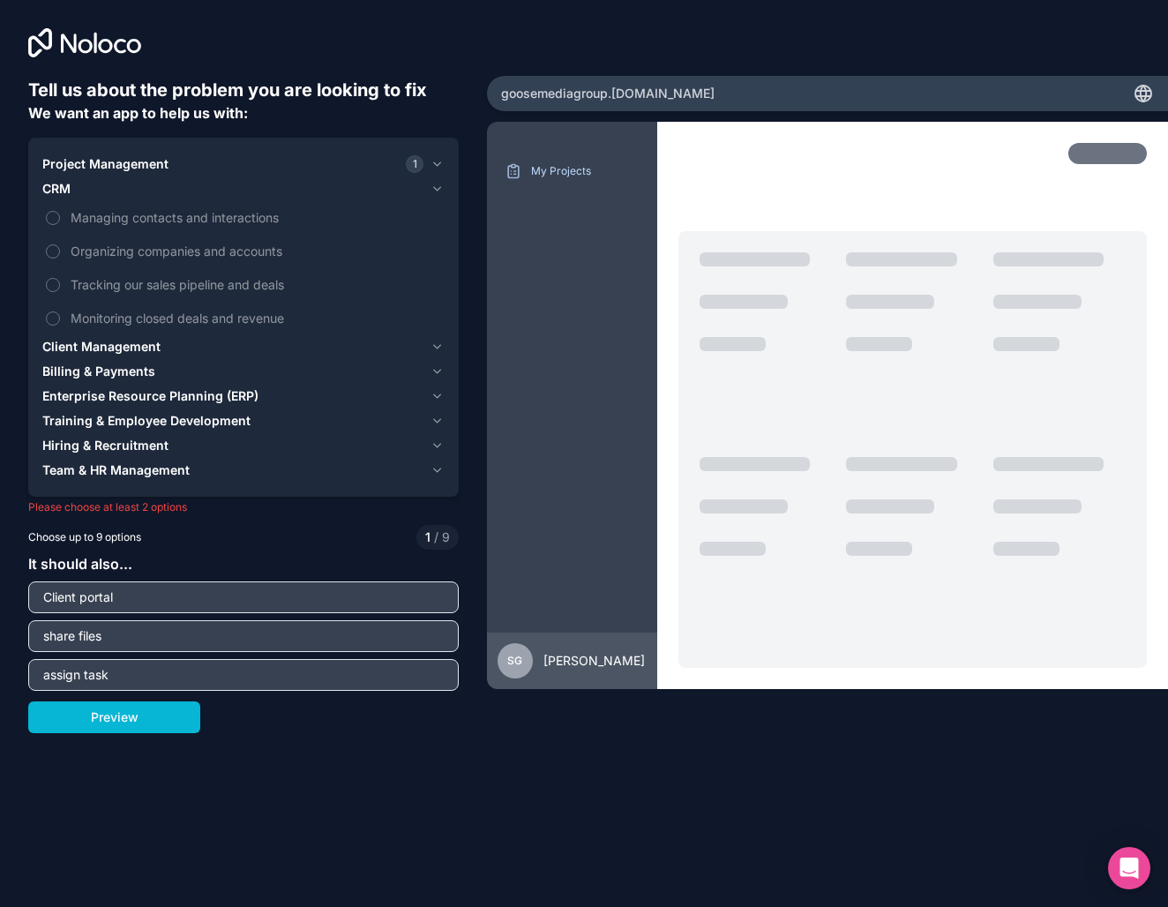
click at [122, 340] on span "Client Management" at bounding box center [101, 347] width 118 height 18
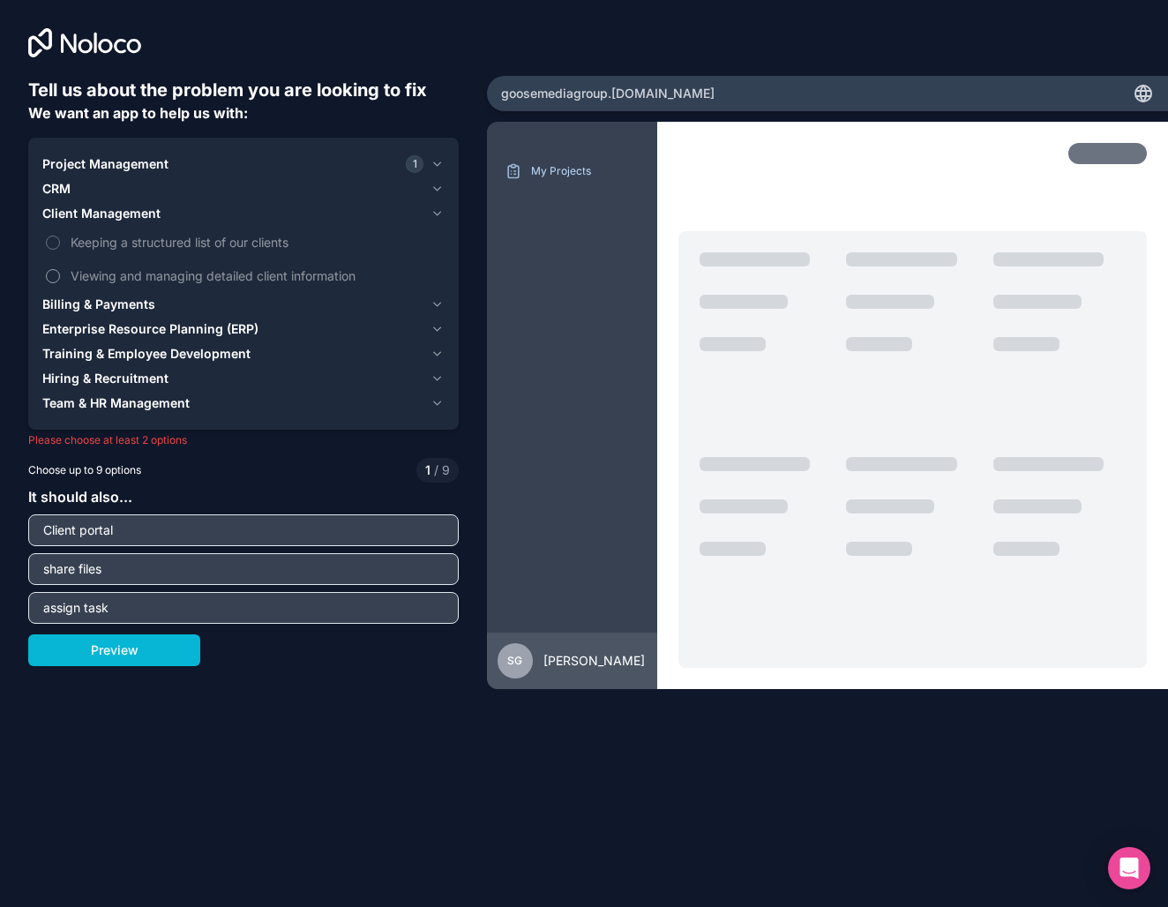
click at [131, 279] on span "Viewing and managing detailed client information" at bounding box center [256, 275] width 371 height 19
click at [60, 279] on button "Viewing and managing detailed client information" at bounding box center [53, 276] width 14 height 14
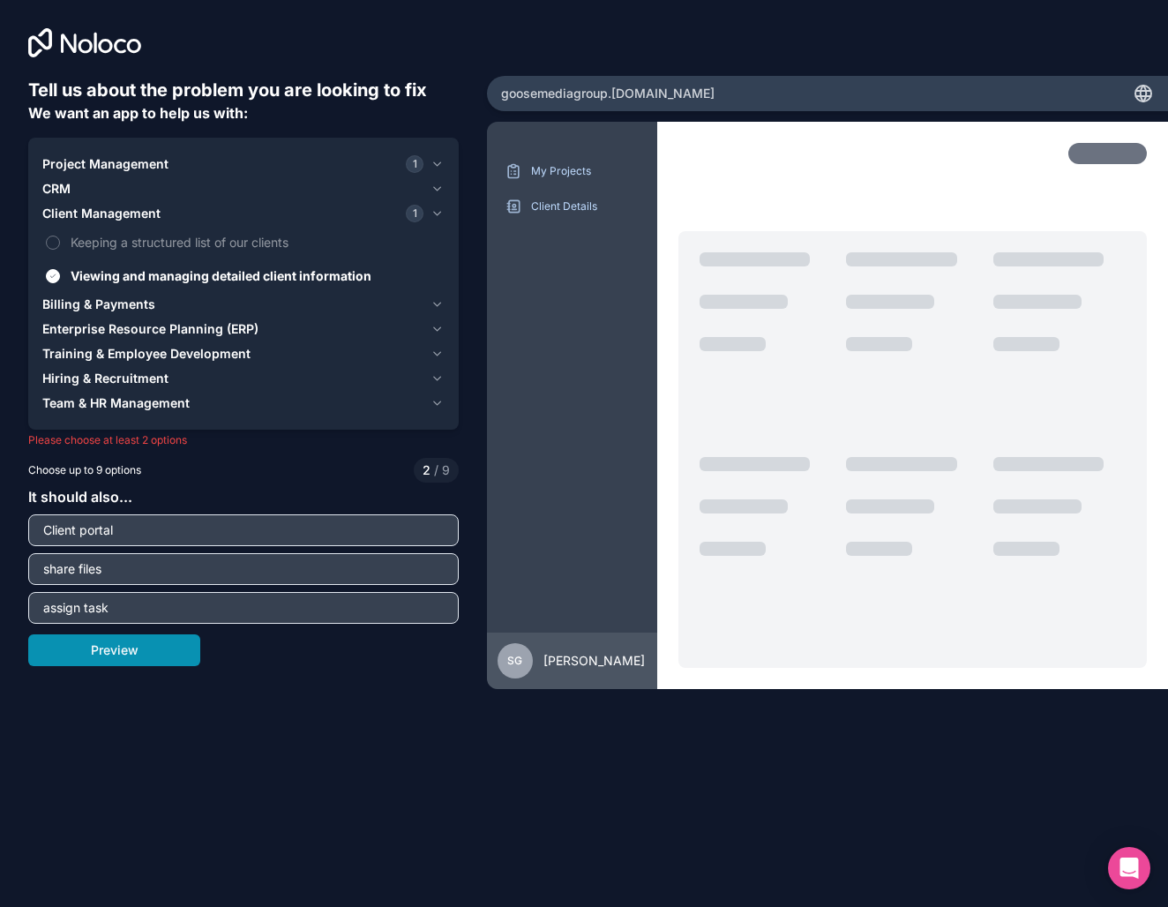
click at [94, 656] on button "Preview" at bounding box center [114, 650] width 172 height 32
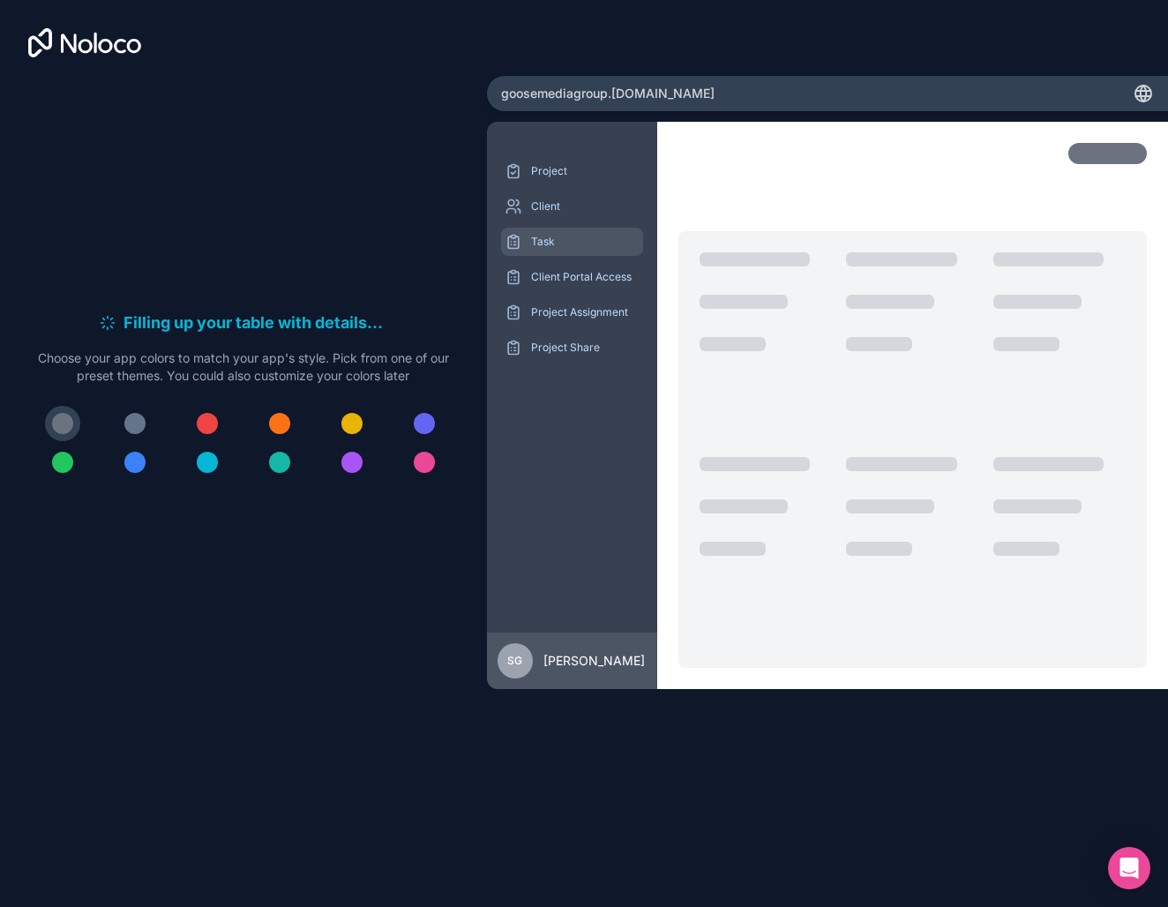
click at [551, 235] on p "Task" at bounding box center [585, 242] width 109 height 14
click at [565, 209] on p "Client" at bounding box center [585, 206] width 109 height 14
